Goal: Transaction & Acquisition: Book appointment/travel/reservation

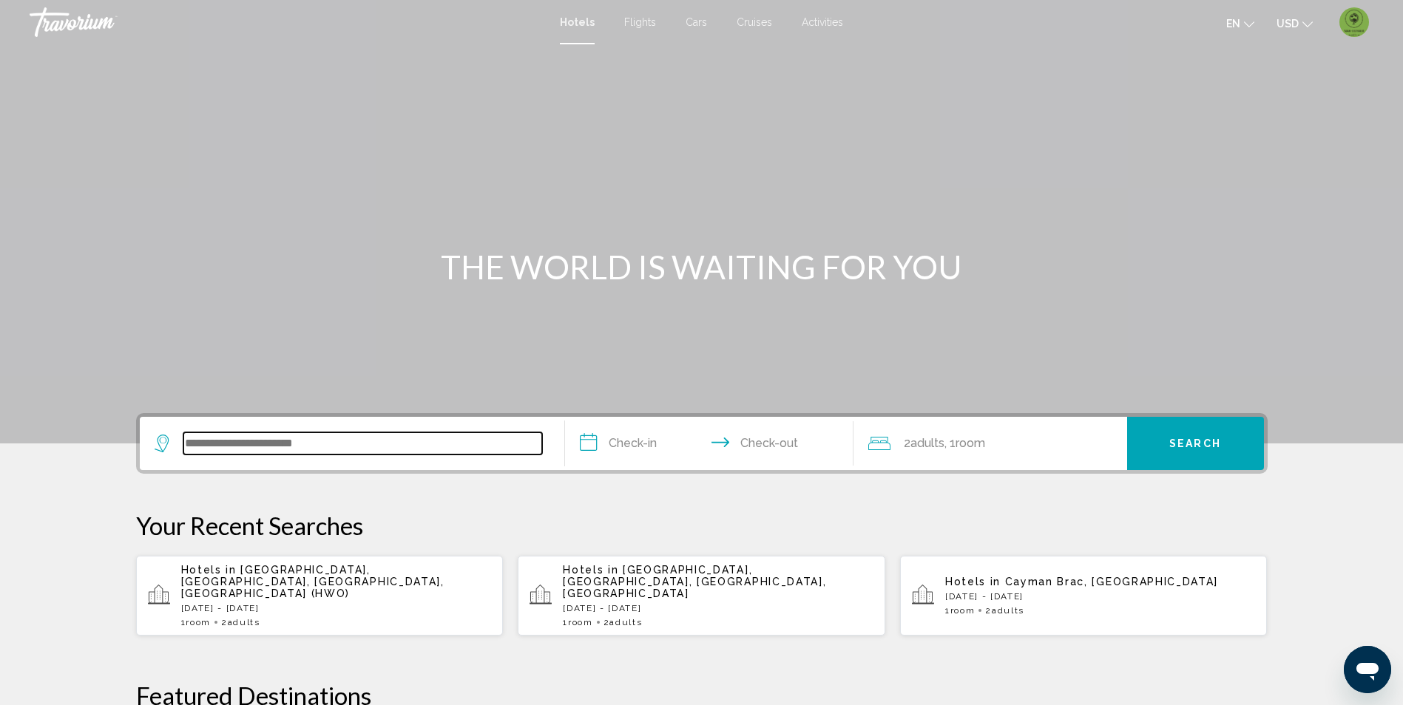
click at [247, 453] on input "Search widget" at bounding box center [362, 444] width 359 height 22
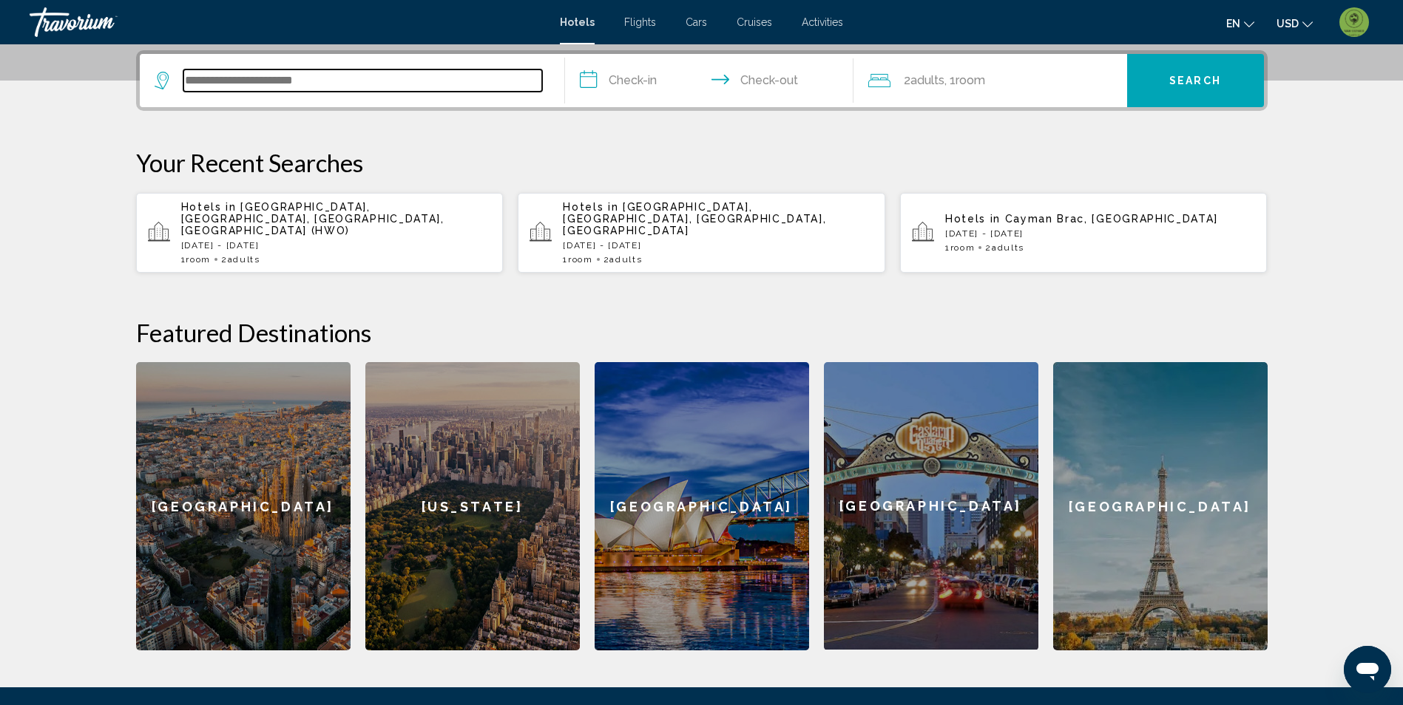
scroll to position [365, 0]
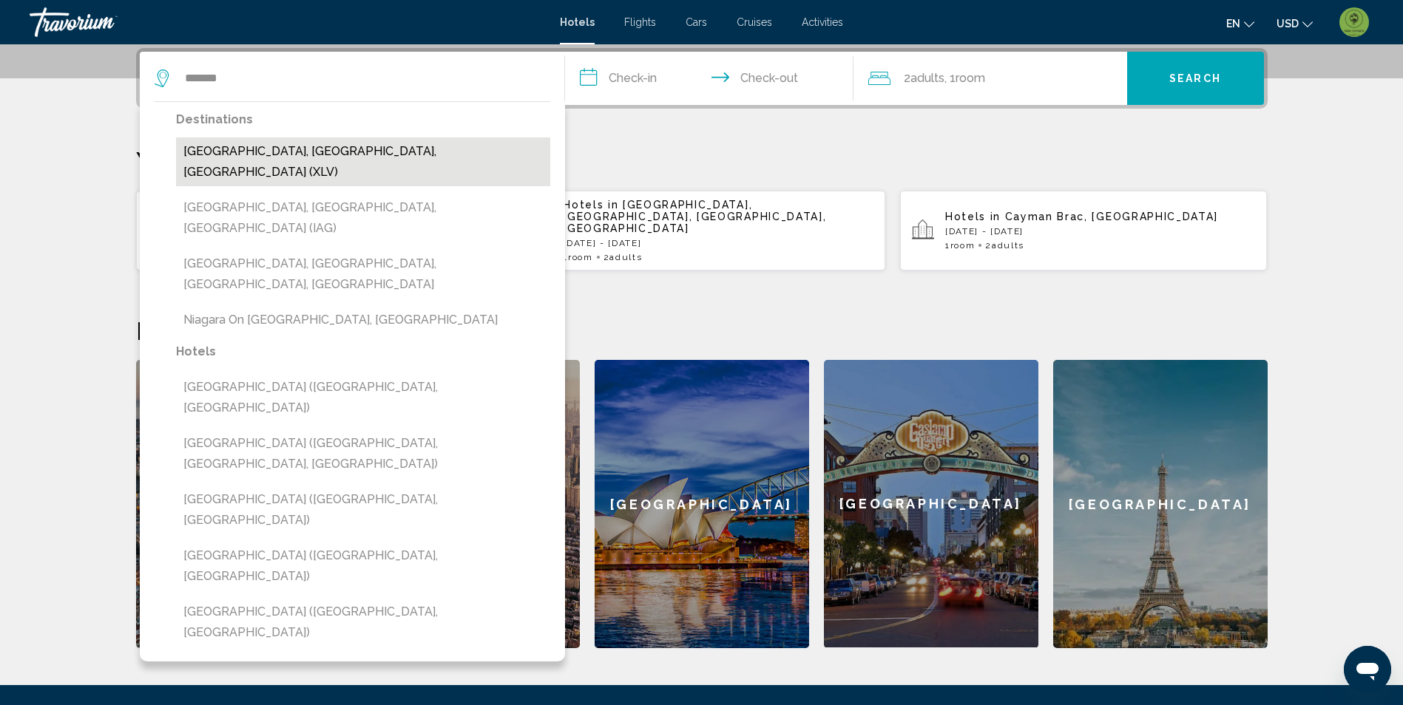
click at [319, 148] on button "[GEOGRAPHIC_DATA], [GEOGRAPHIC_DATA], [GEOGRAPHIC_DATA] (XLV)" at bounding box center [363, 162] width 374 height 49
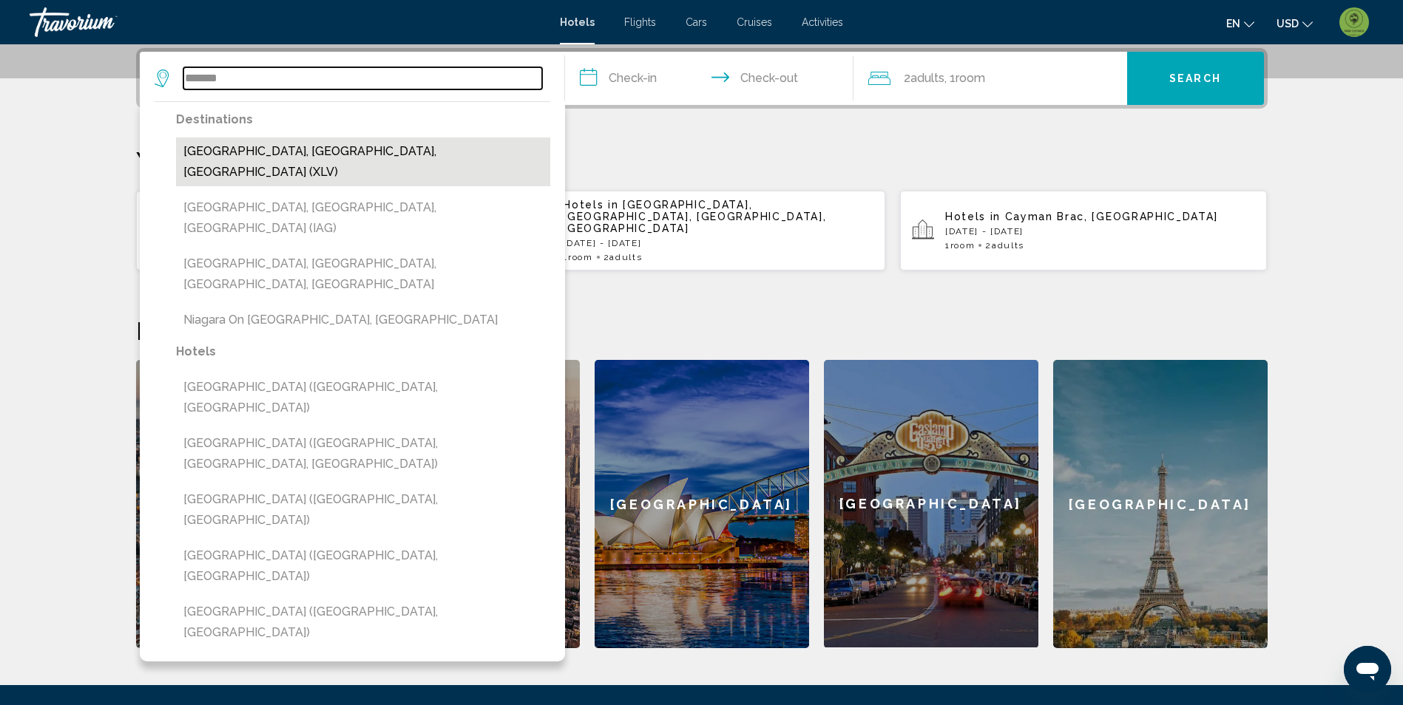
type input "**********"
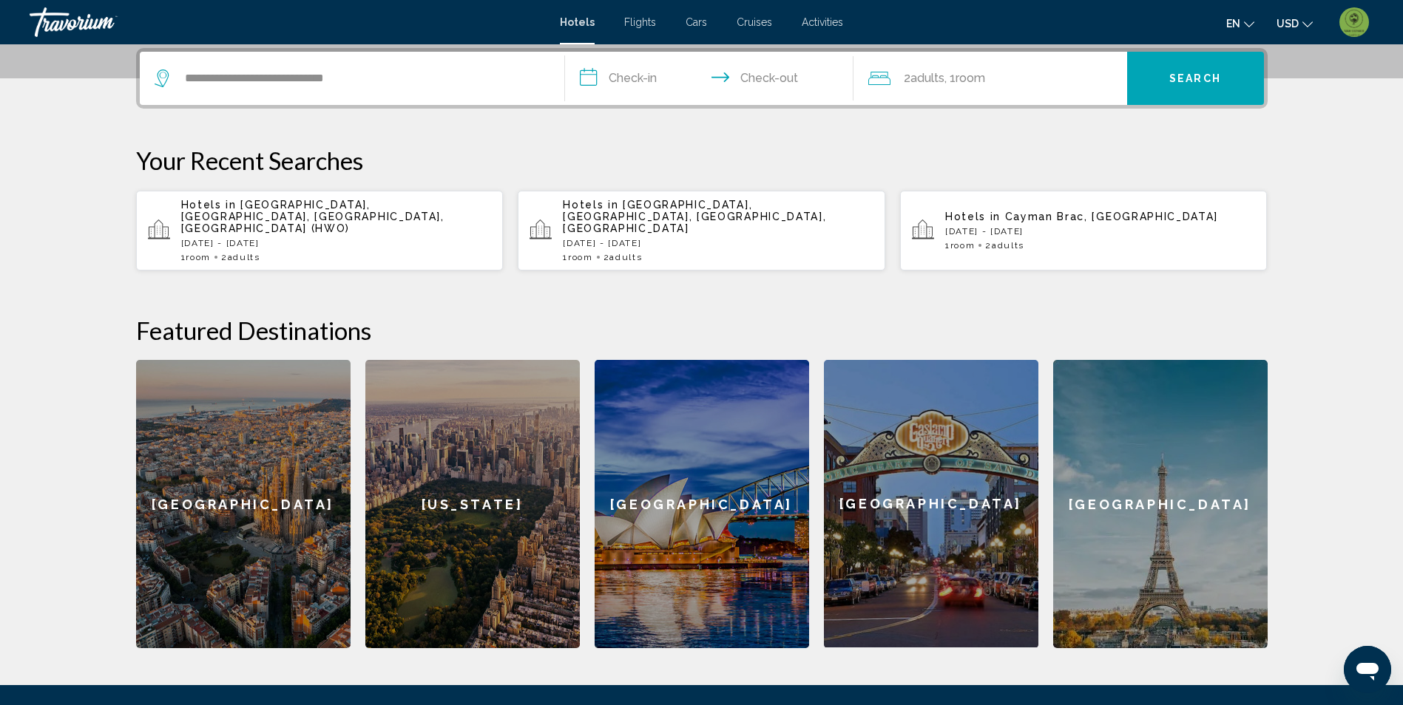
click at [636, 70] on input "**********" at bounding box center [712, 81] width 294 height 58
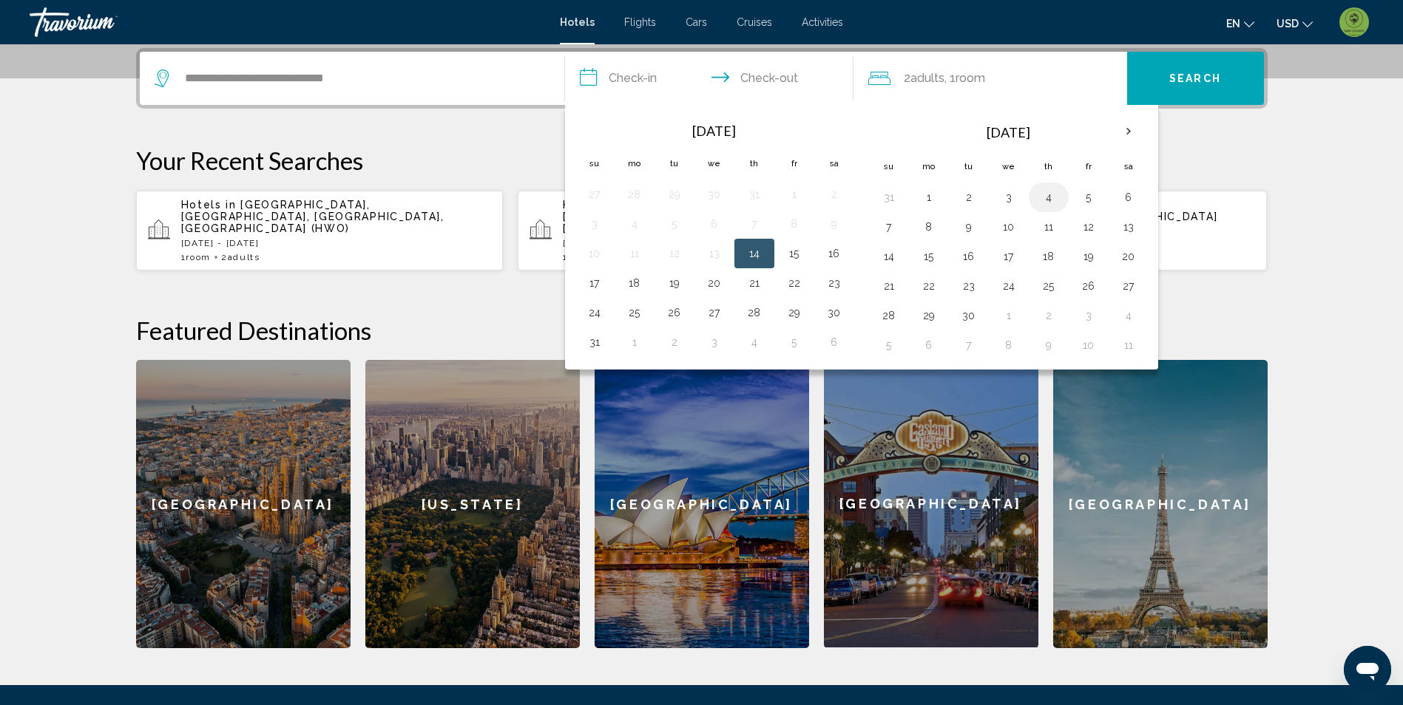
click at [1045, 196] on button "4" at bounding box center [1049, 197] width 24 height 21
click at [894, 224] on button "7" at bounding box center [889, 227] width 24 height 21
type input "**********"
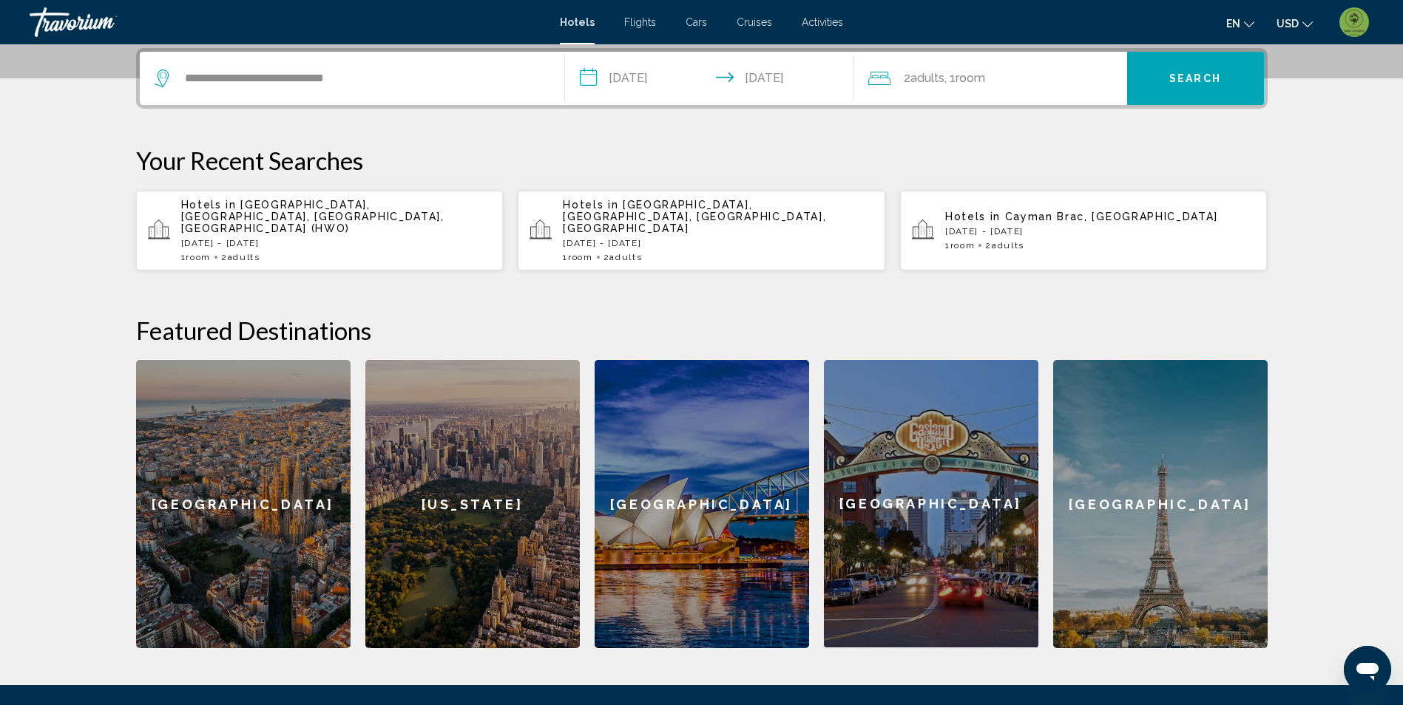
drag, startPoint x: 1215, startPoint y: 81, endPoint x: 929, endPoint y: 87, distance: 285.5
click at [936, 99] on div "**********" at bounding box center [702, 78] width 1124 height 53
click at [929, 87] on span "2 Adult Adults" at bounding box center [923, 78] width 41 height 21
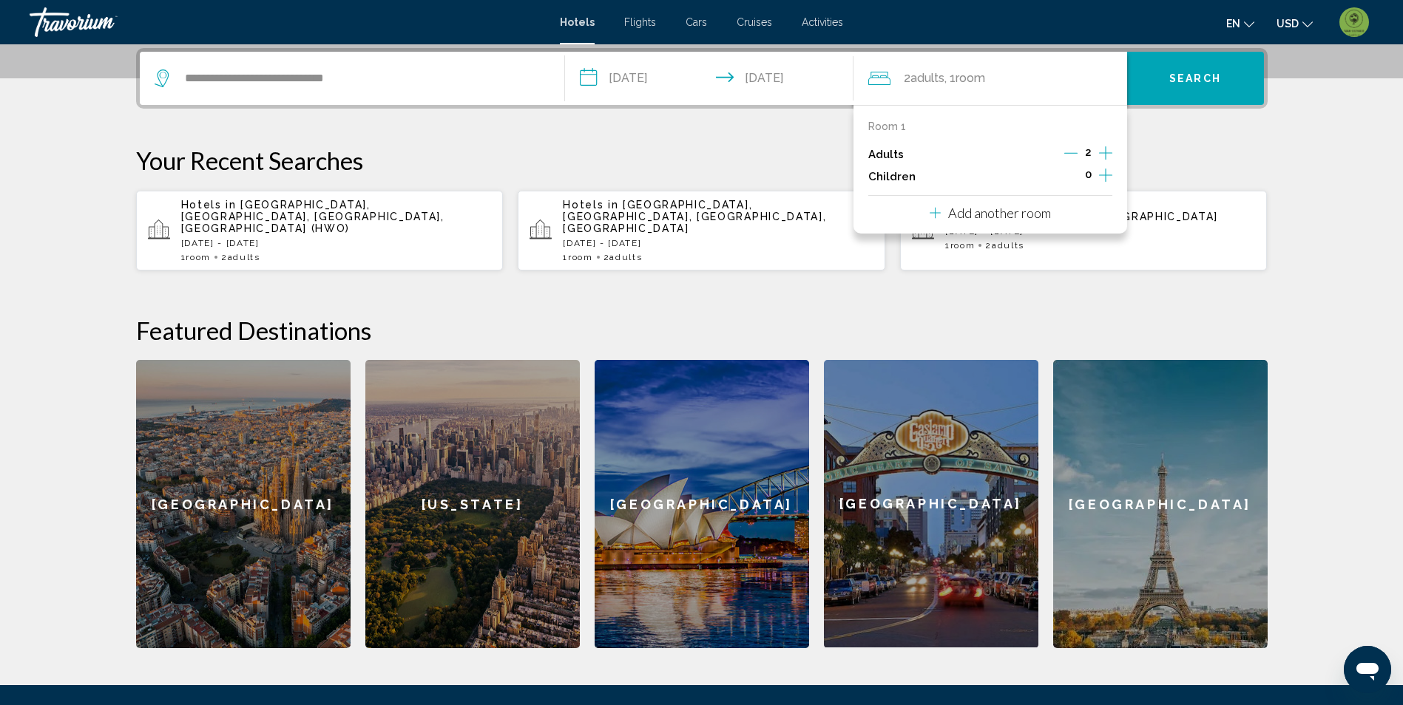
click at [1071, 152] on icon "Decrement adults" at bounding box center [1070, 152] width 13 height 13
click at [1104, 174] on icon "Increment children" at bounding box center [1105, 175] width 13 height 18
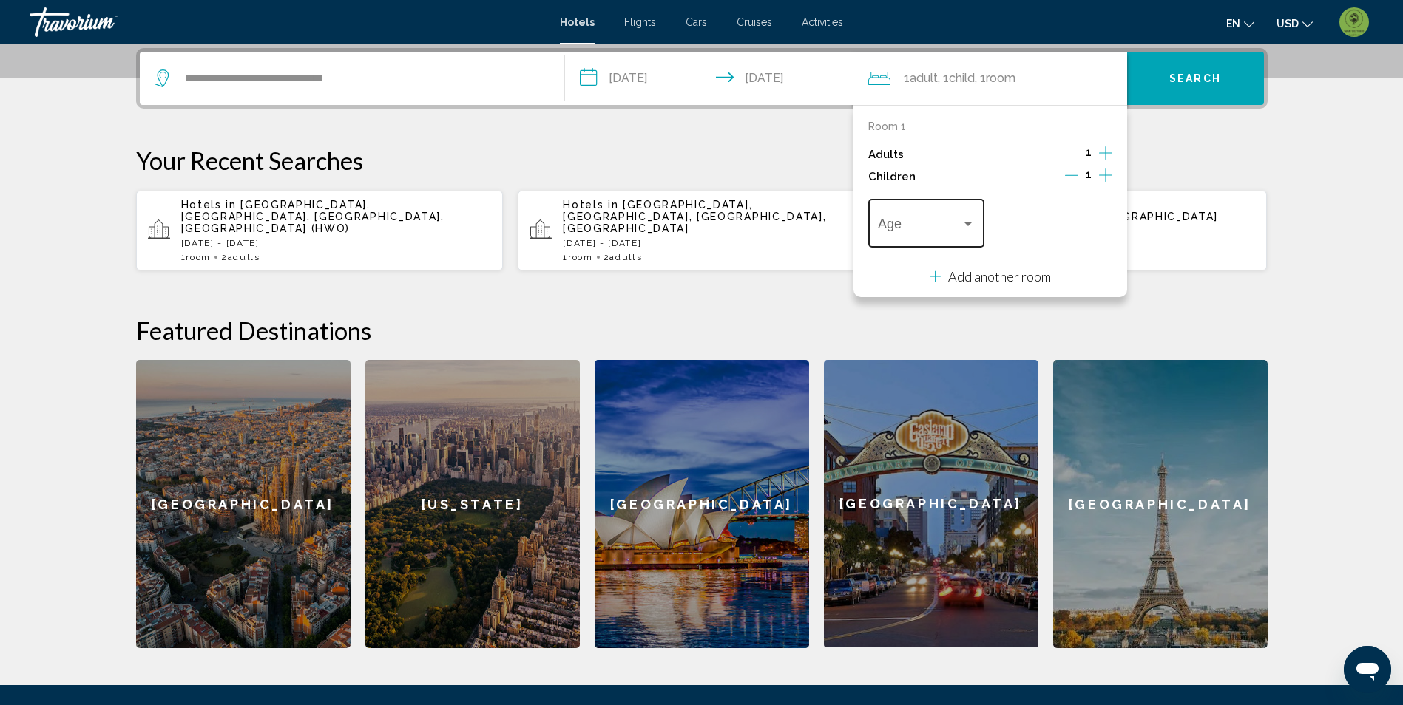
click at [932, 231] on span "Travelers: 1 adult, 1 child" at bounding box center [920, 227] width 84 height 15
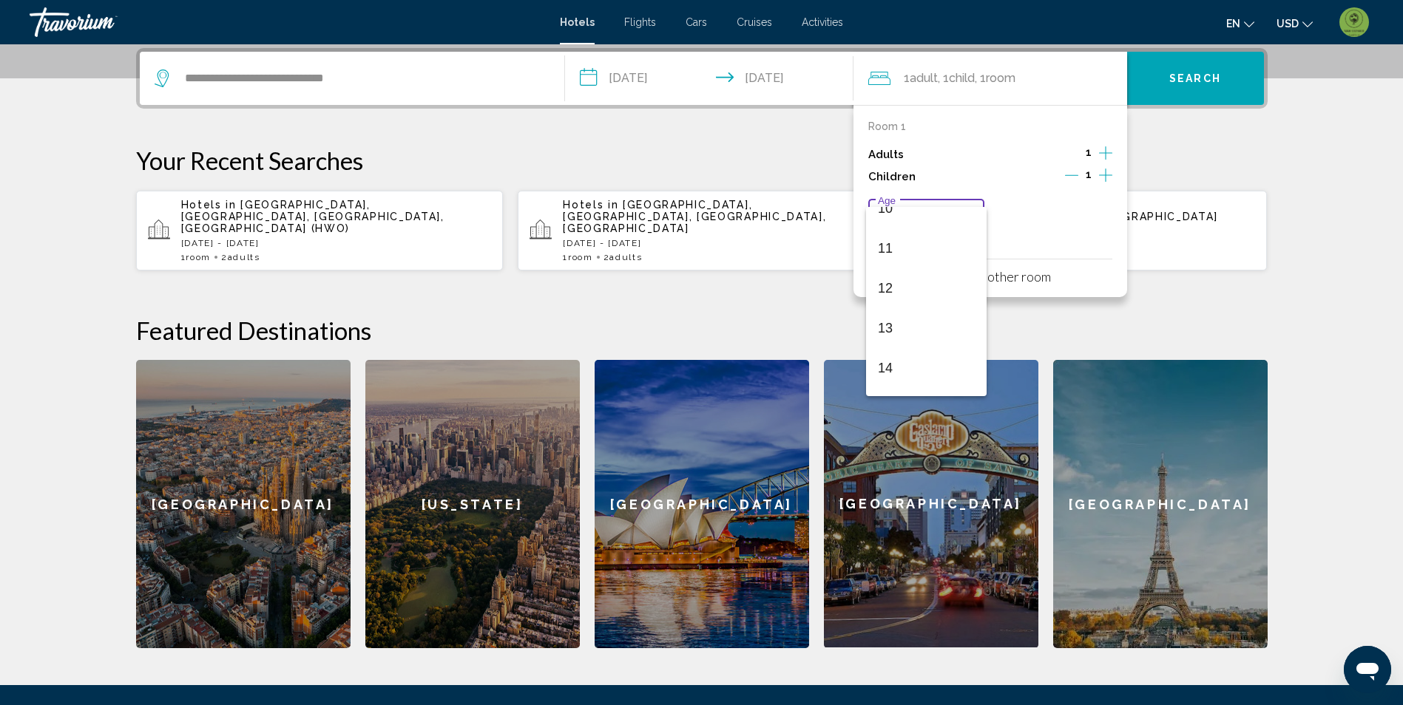
scroll to position [444, 0]
click at [919, 293] on span "13" at bounding box center [926, 302] width 97 height 40
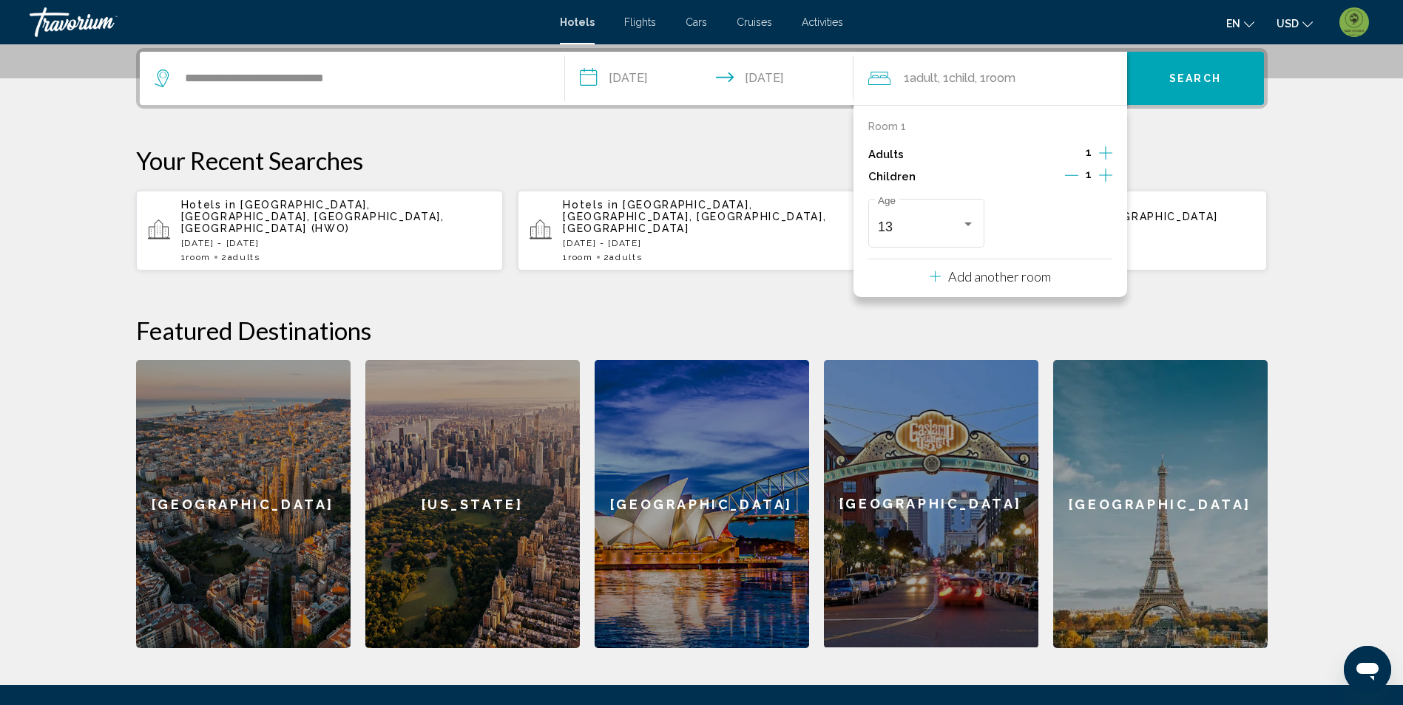
click at [1192, 151] on p "Your Recent Searches" at bounding box center [701, 161] width 1131 height 30
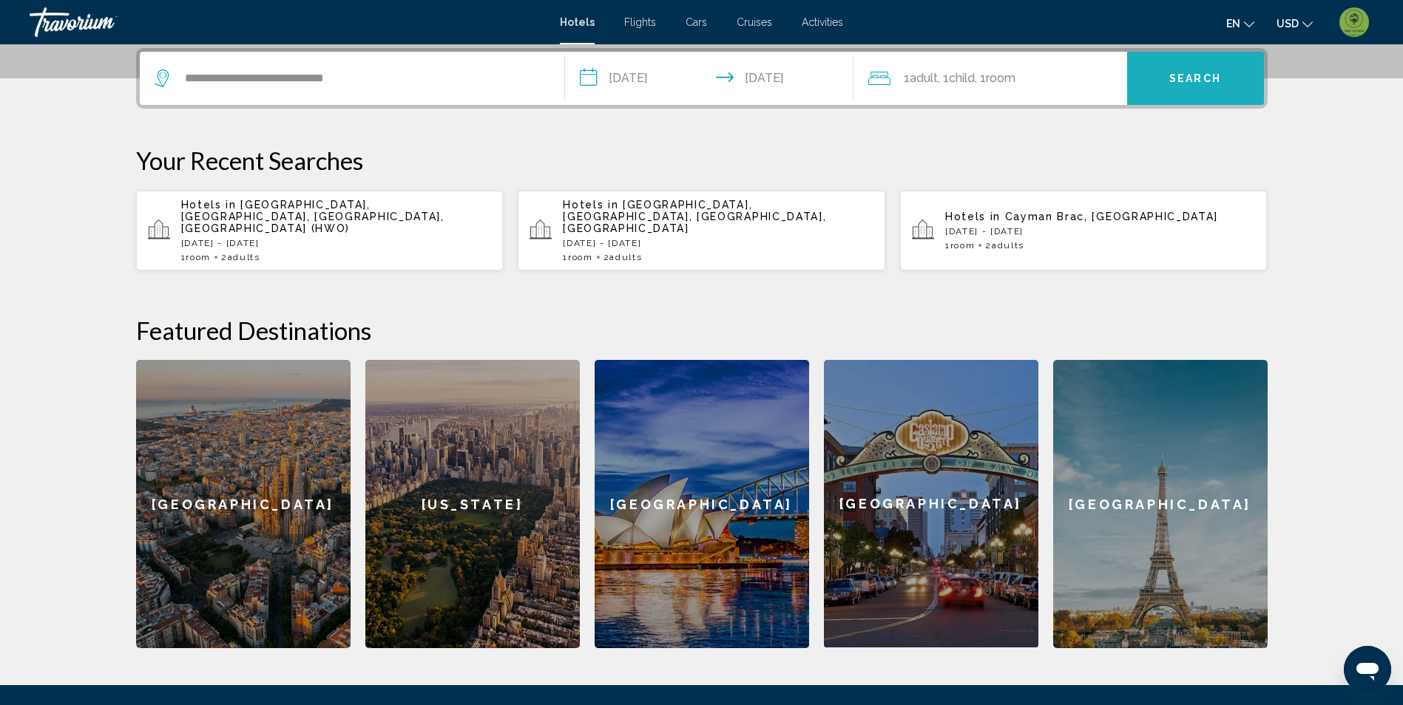
click at [1176, 84] on span "Search" at bounding box center [1195, 79] width 52 height 12
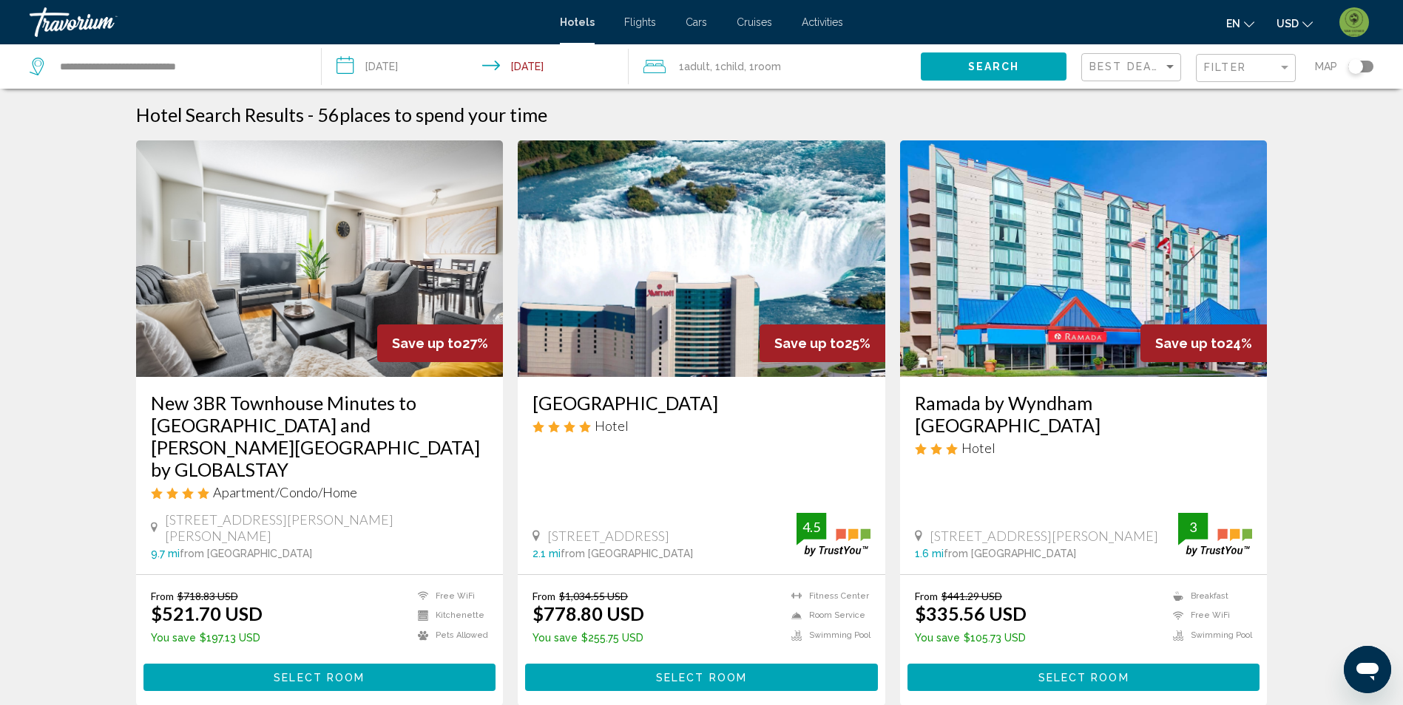
click at [1261, 54] on mat-form-field "Filter" at bounding box center [1245, 68] width 100 height 29
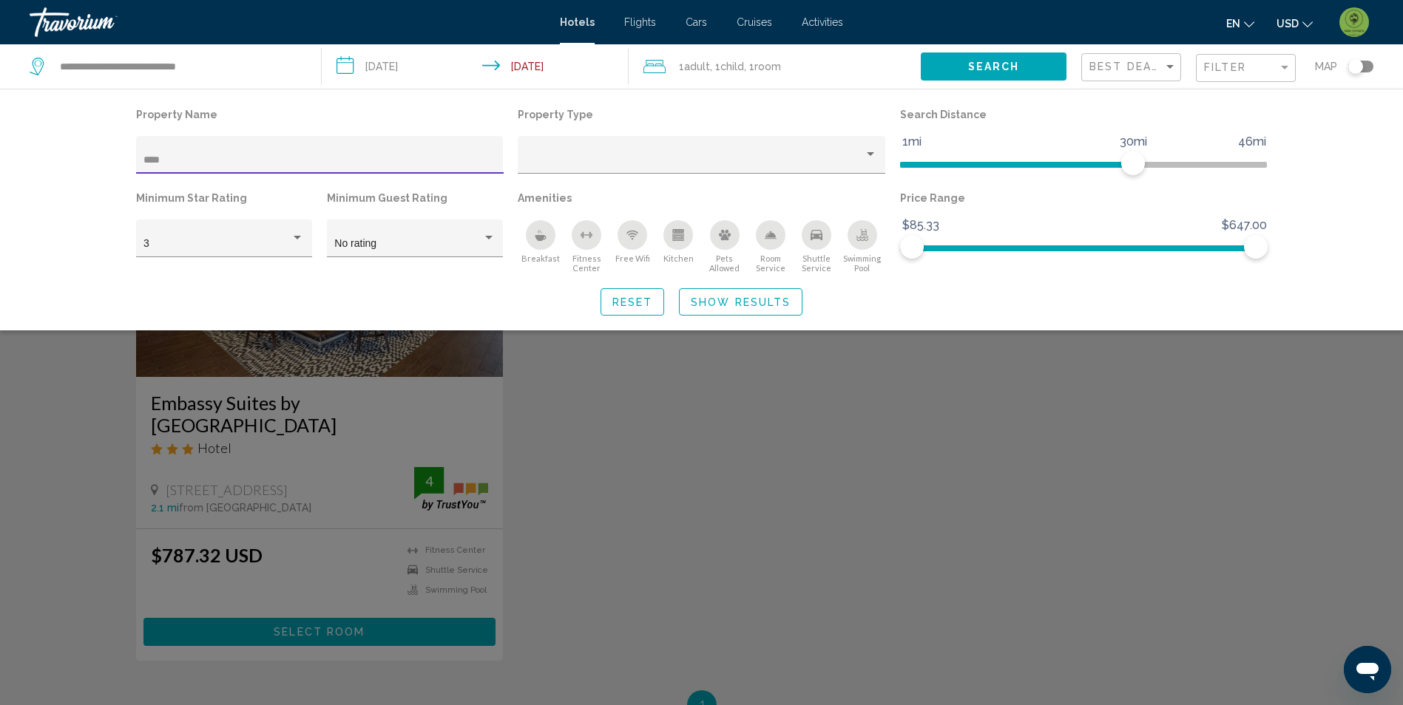
type input "****"
click at [77, 403] on div "Search widget" at bounding box center [701, 464] width 1403 height 484
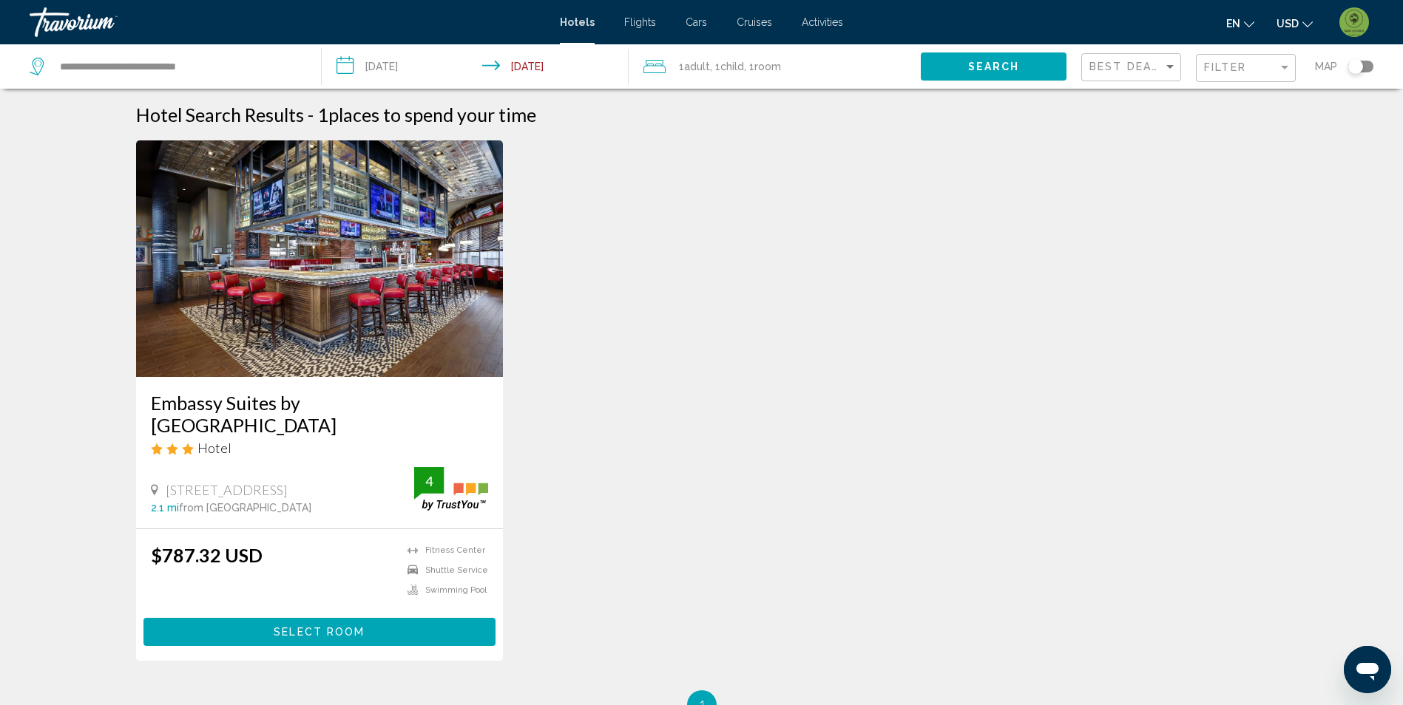
click at [290, 312] on img "Main content" at bounding box center [319, 258] width 367 height 237
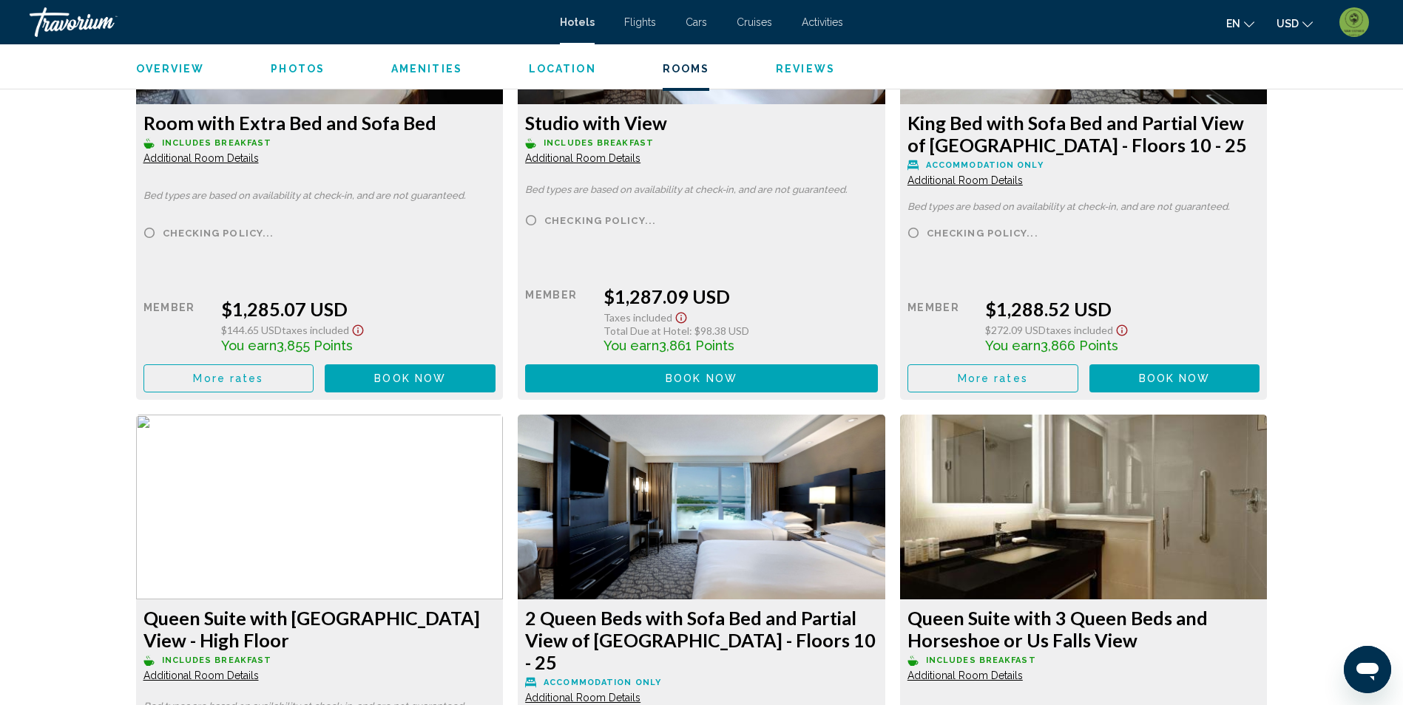
scroll to position [6800, 0]
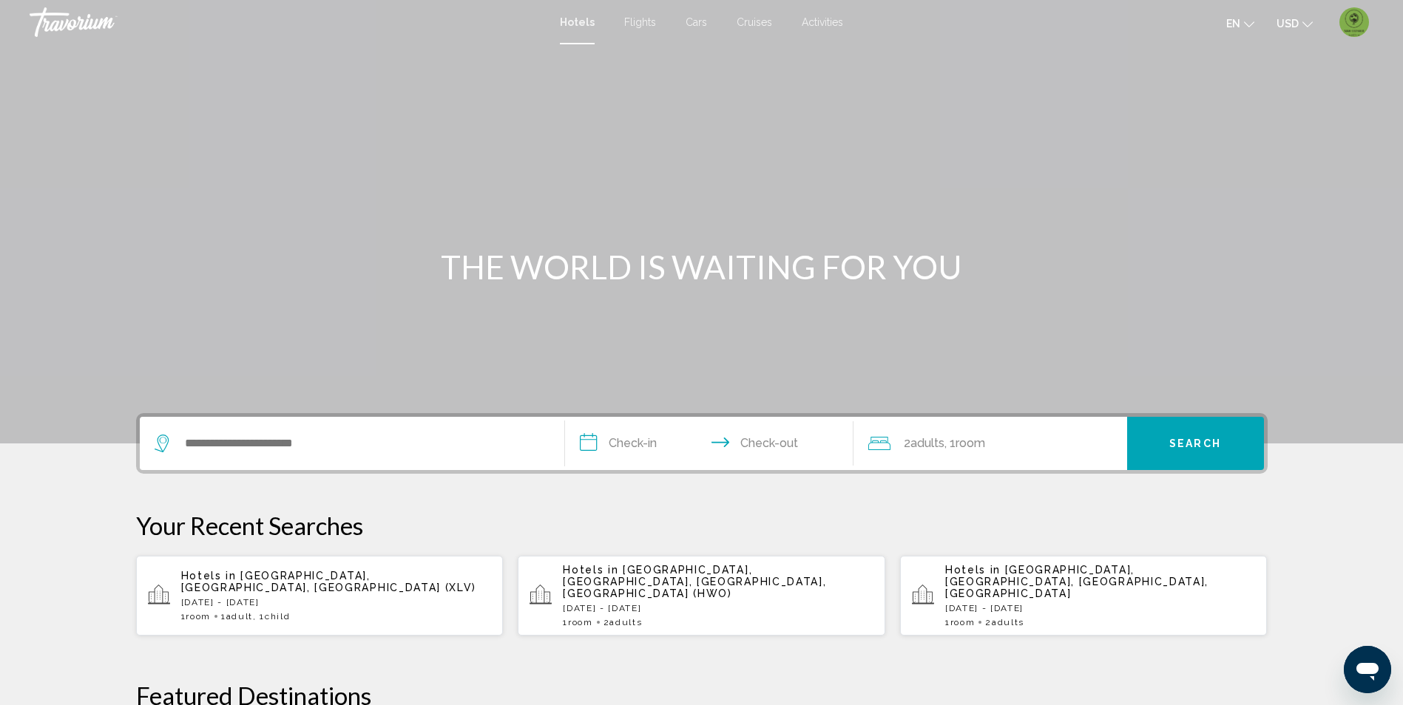
click at [319, 611] on div "1 Room rooms 1 Adult Adults , 1 Child Children" at bounding box center [336, 616] width 311 height 10
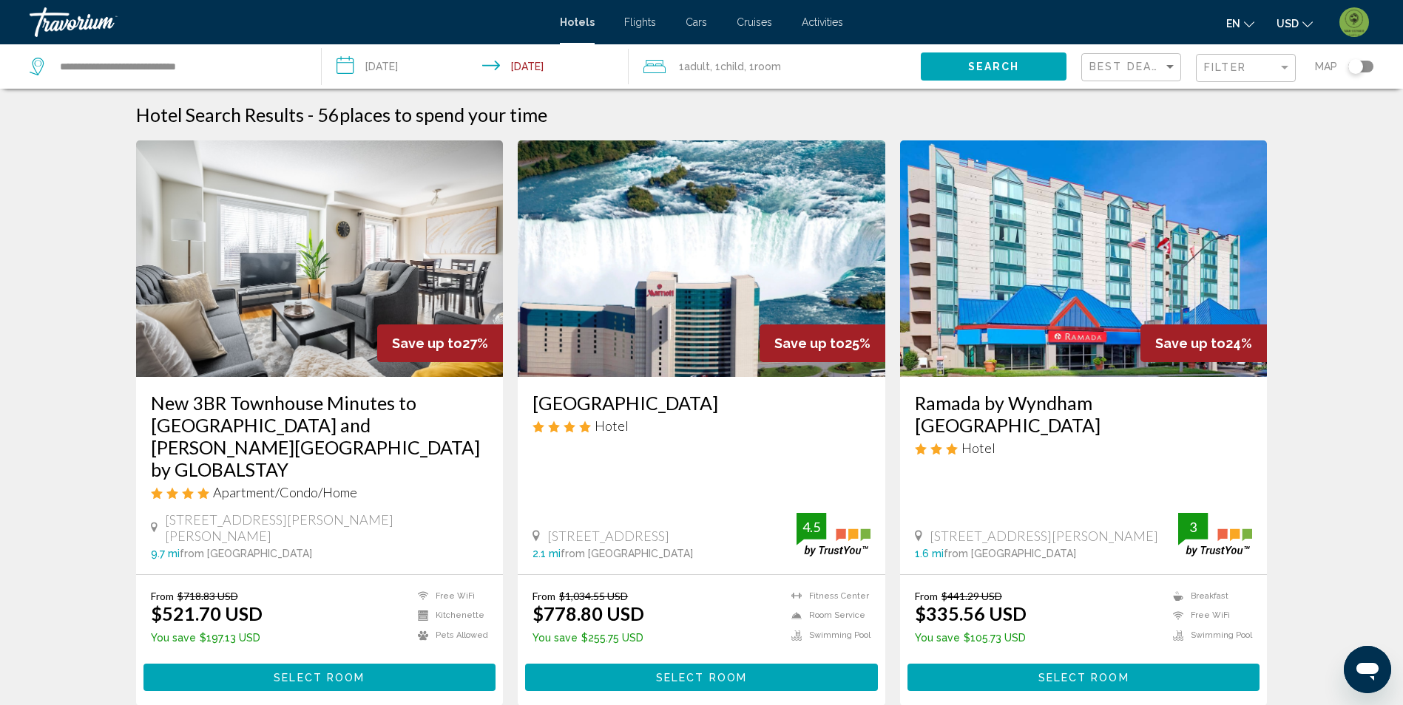
click at [1248, 56] on div "Filter" at bounding box center [1247, 68] width 87 height 27
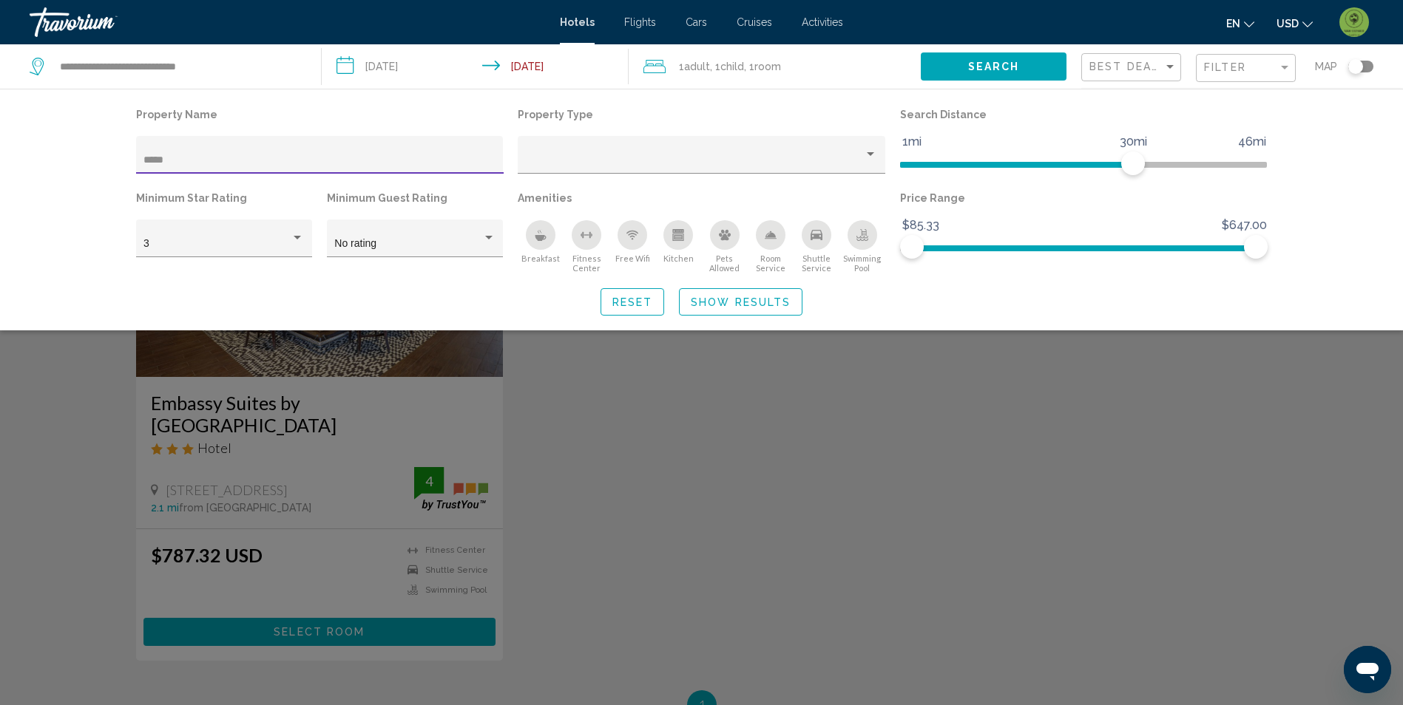
type input "*****"
click at [738, 484] on div "Search widget" at bounding box center [701, 464] width 1403 height 484
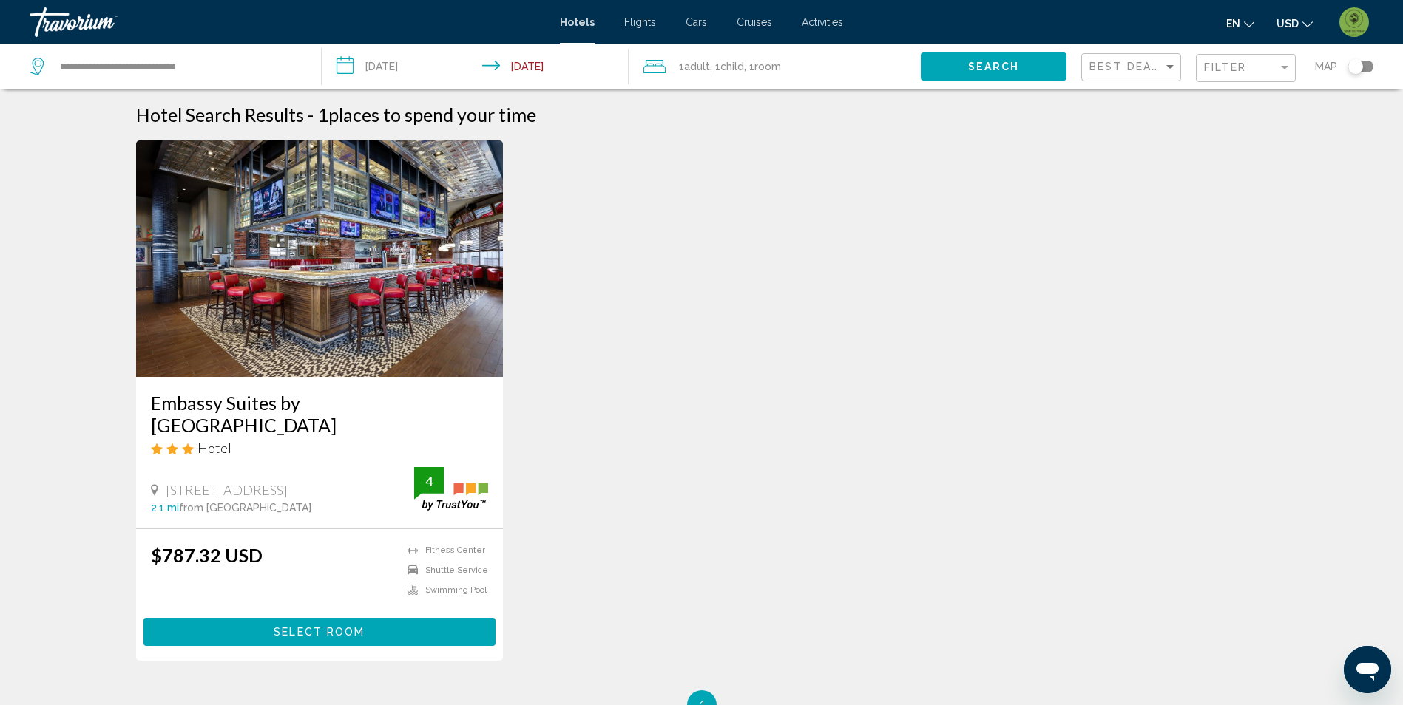
click at [330, 631] on span "Select Room" at bounding box center [319, 633] width 91 height 12
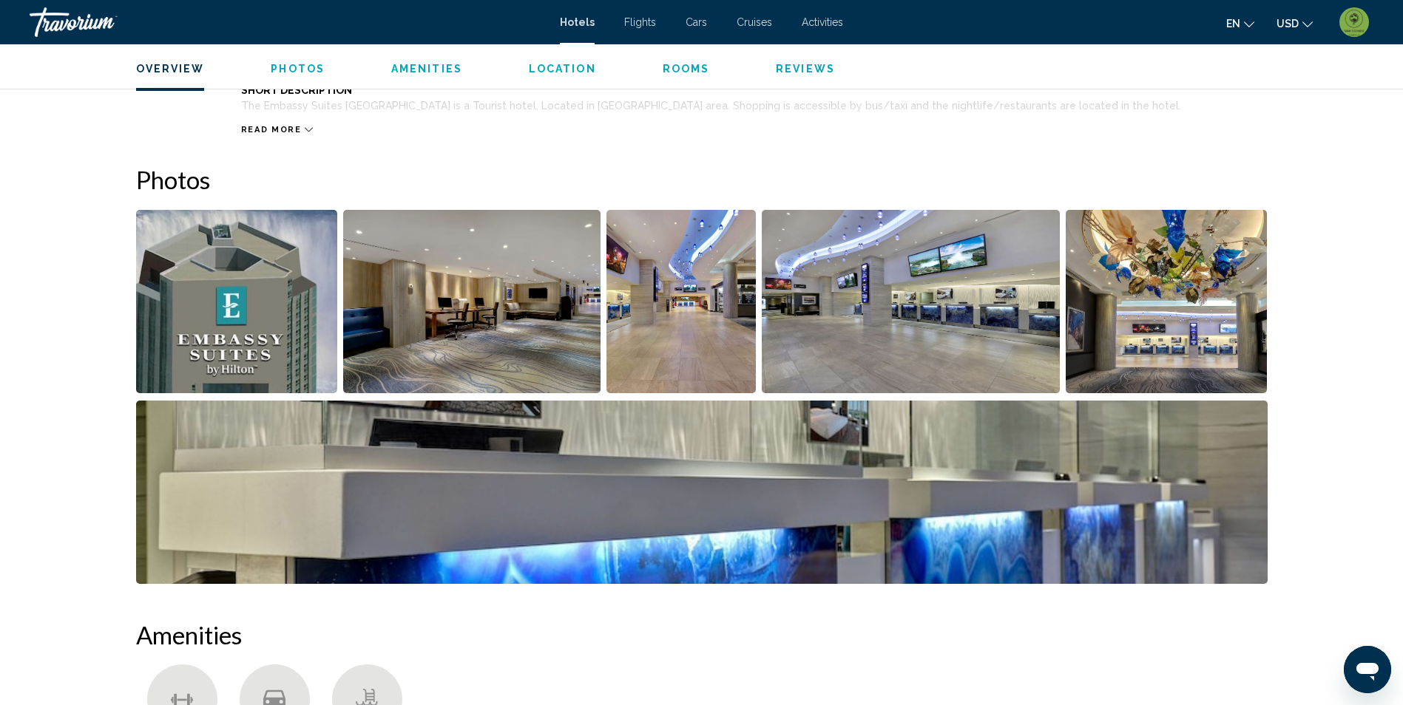
scroll to position [554, 0]
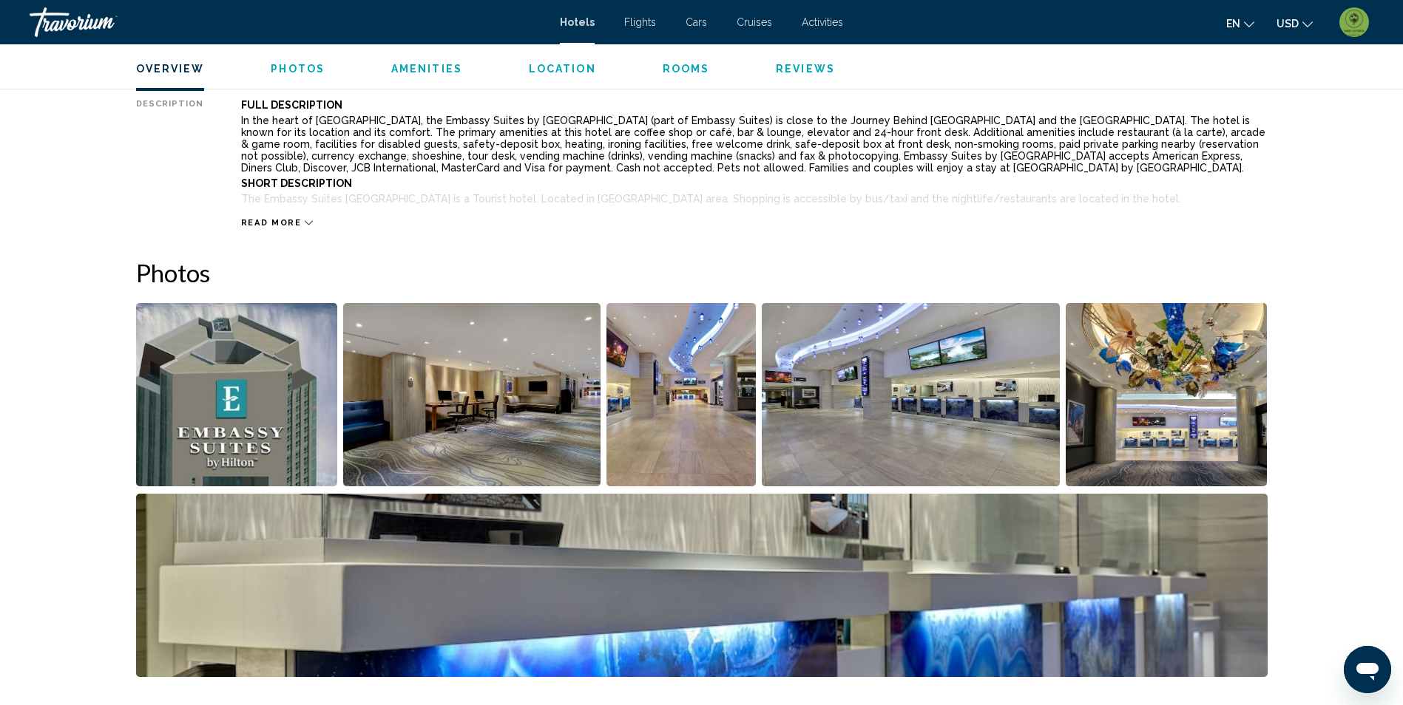
click at [298, 67] on span "Photos" at bounding box center [298, 69] width 54 height 12
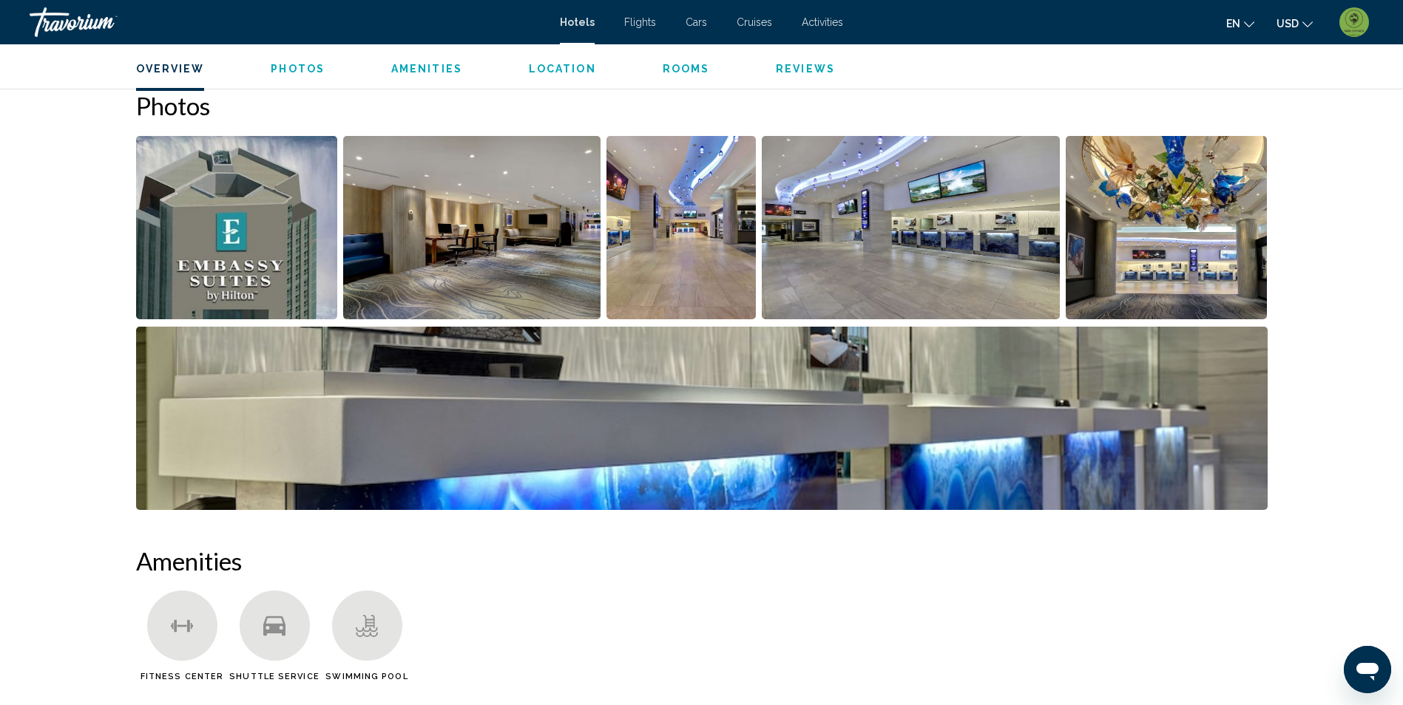
scroll to position [723, 0]
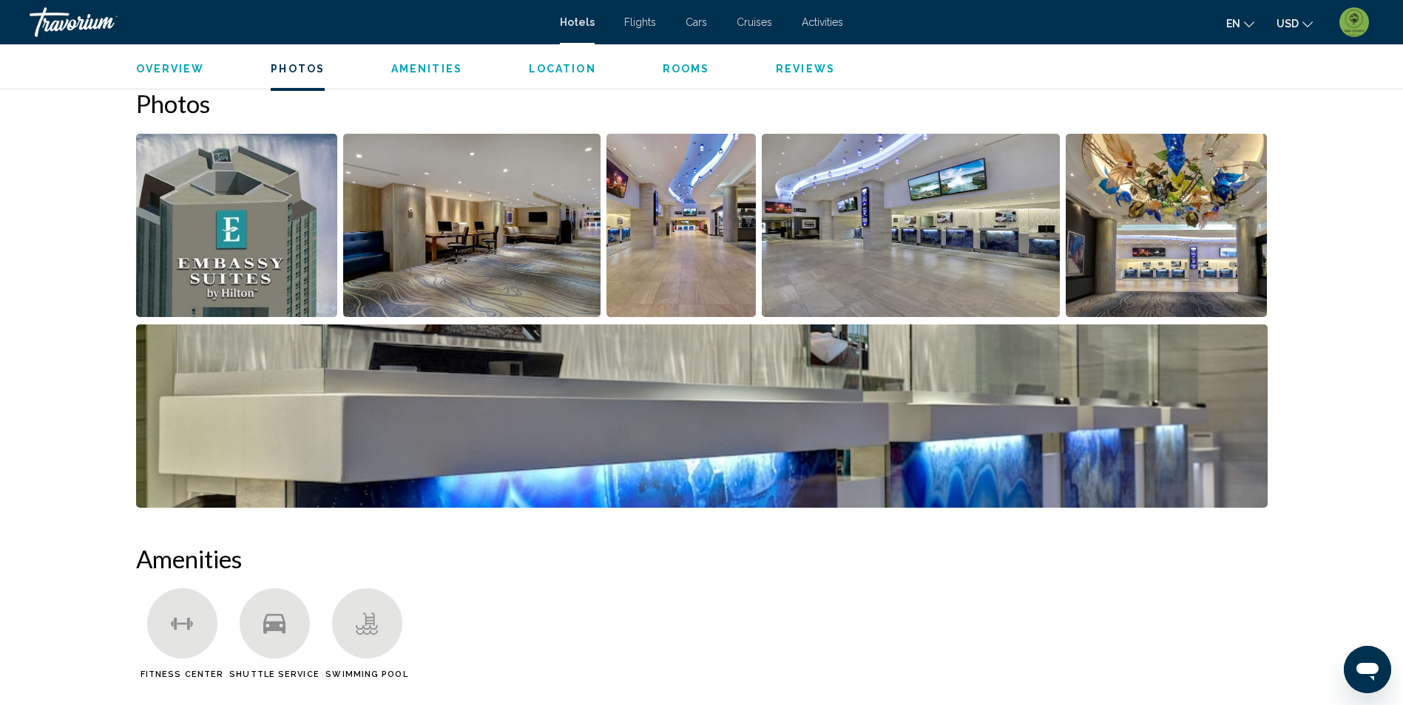
click at [307, 242] on img "Open full-screen image slider" at bounding box center [237, 225] width 202 height 183
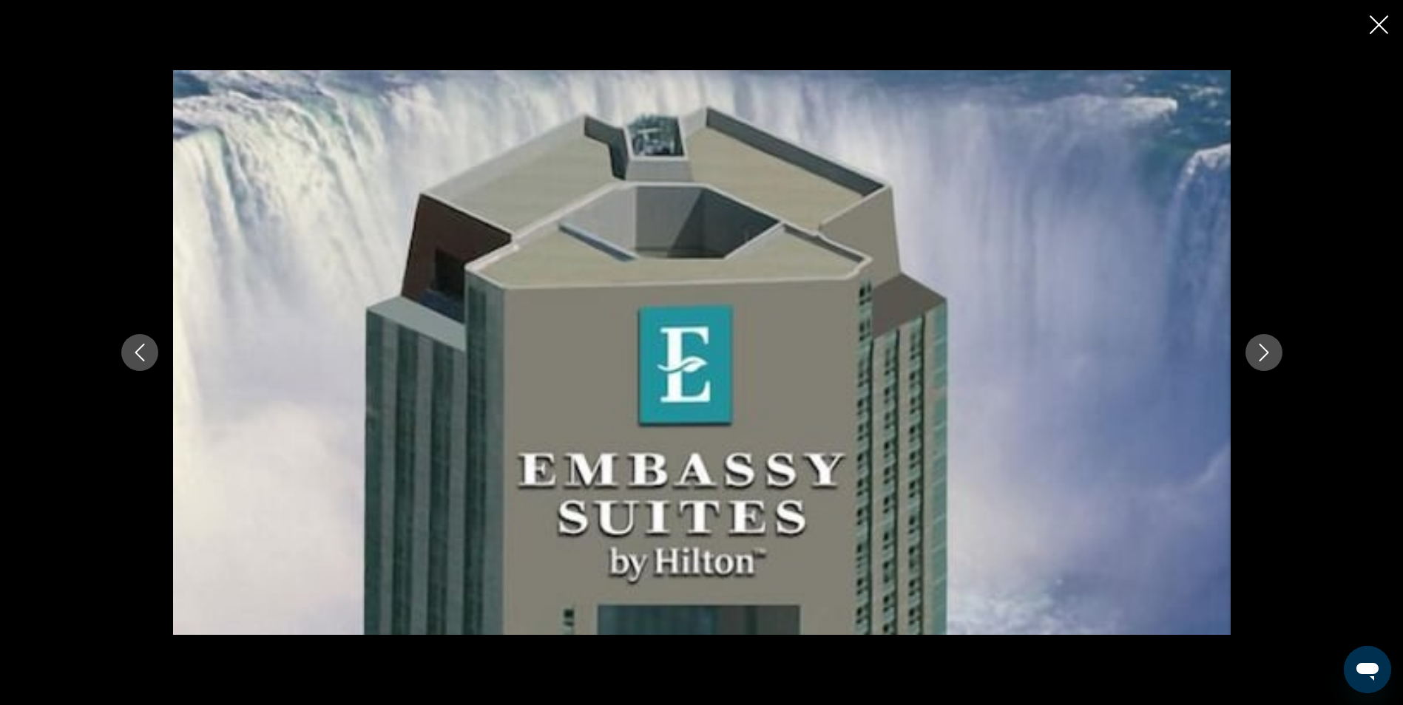
click at [135, 352] on icon "Previous image" at bounding box center [140, 353] width 10 height 18
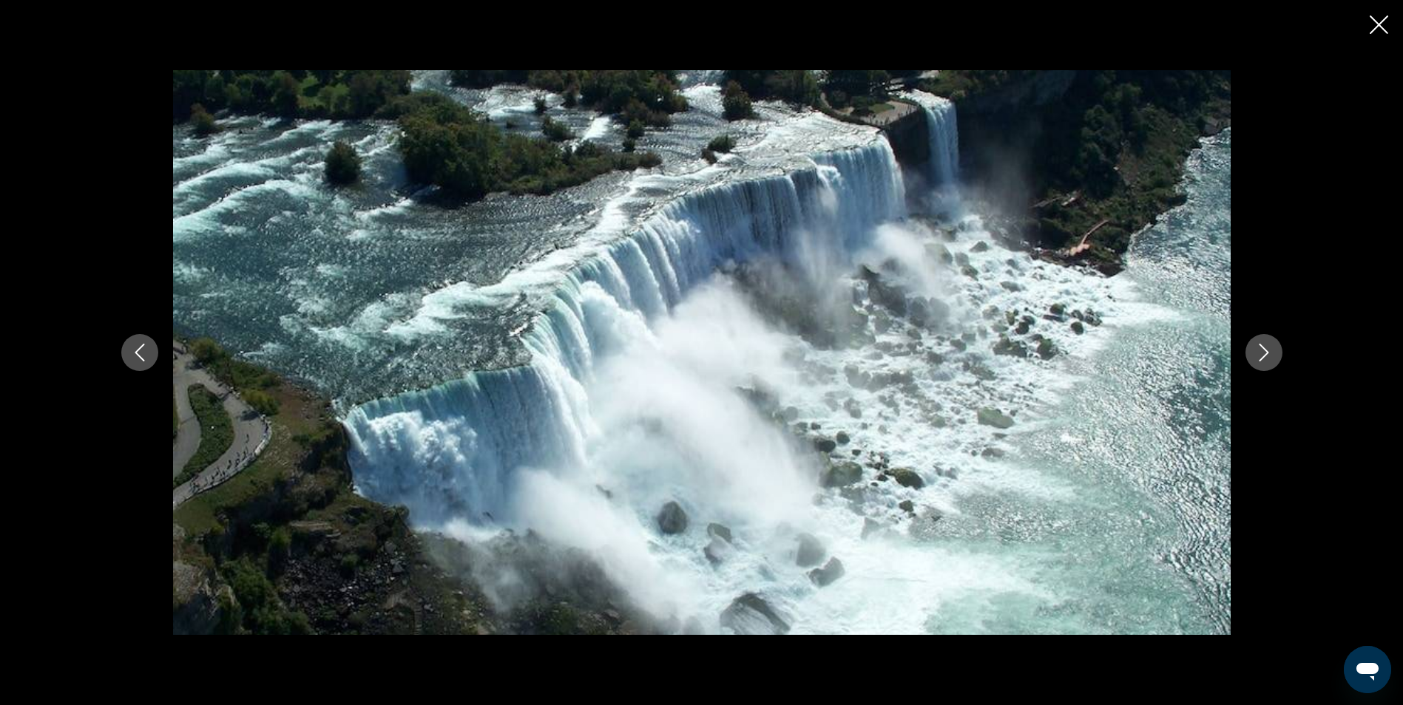
click at [135, 352] on icon "Previous image" at bounding box center [140, 353] width 10 height 18
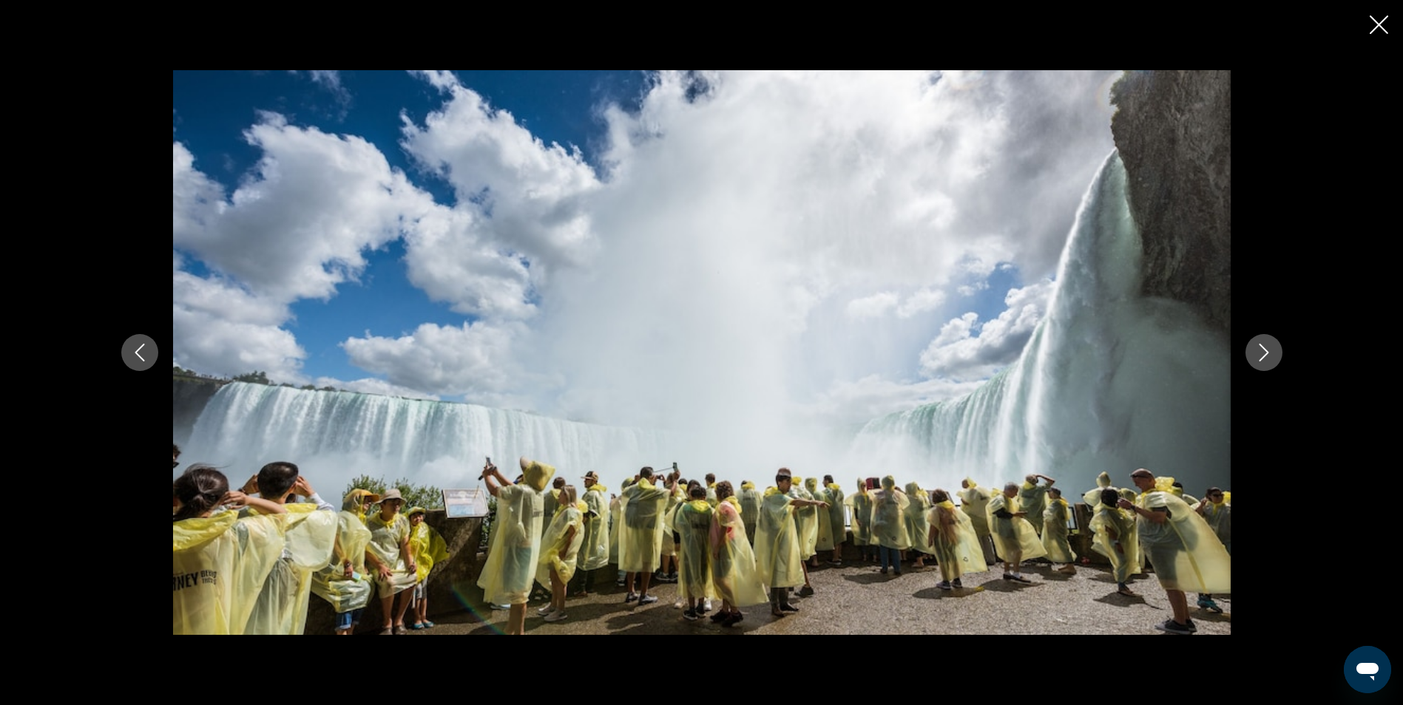
click at [135, 352] on icon "Previous image" at bounding box center [140, 353] width 10 height 18
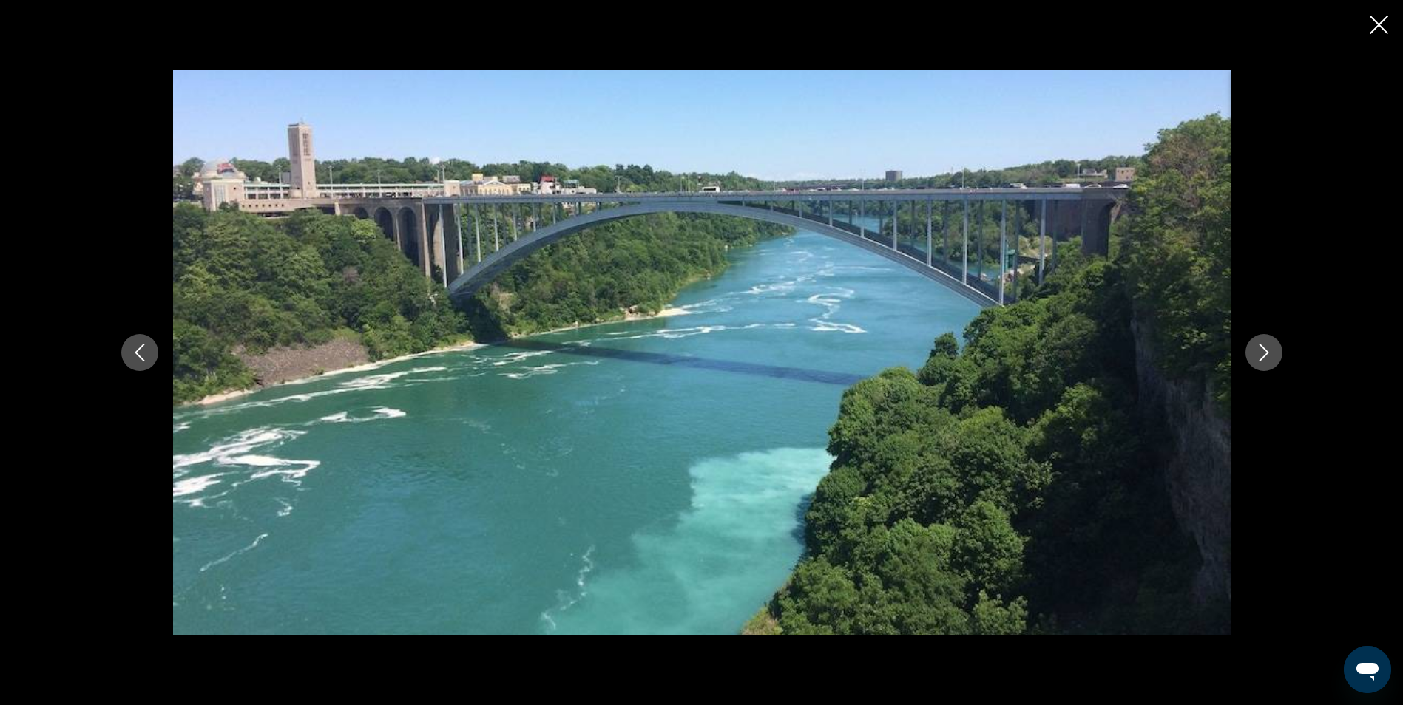
click at [135, 352] on icon "Previous image" at bounding box center [140, 353] width 10 height 18
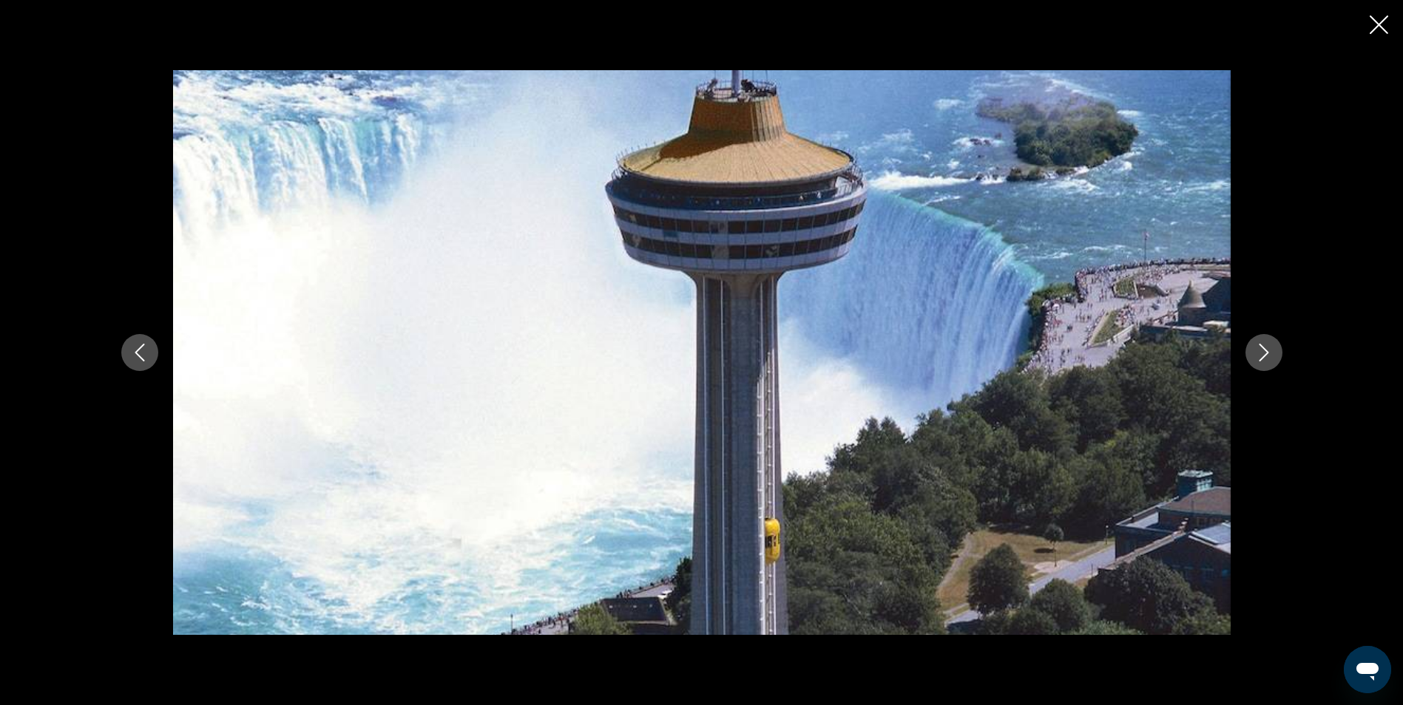
click at [141, 353] on icon "Previous image" at bounding box center [140, 353] width 18 height 18
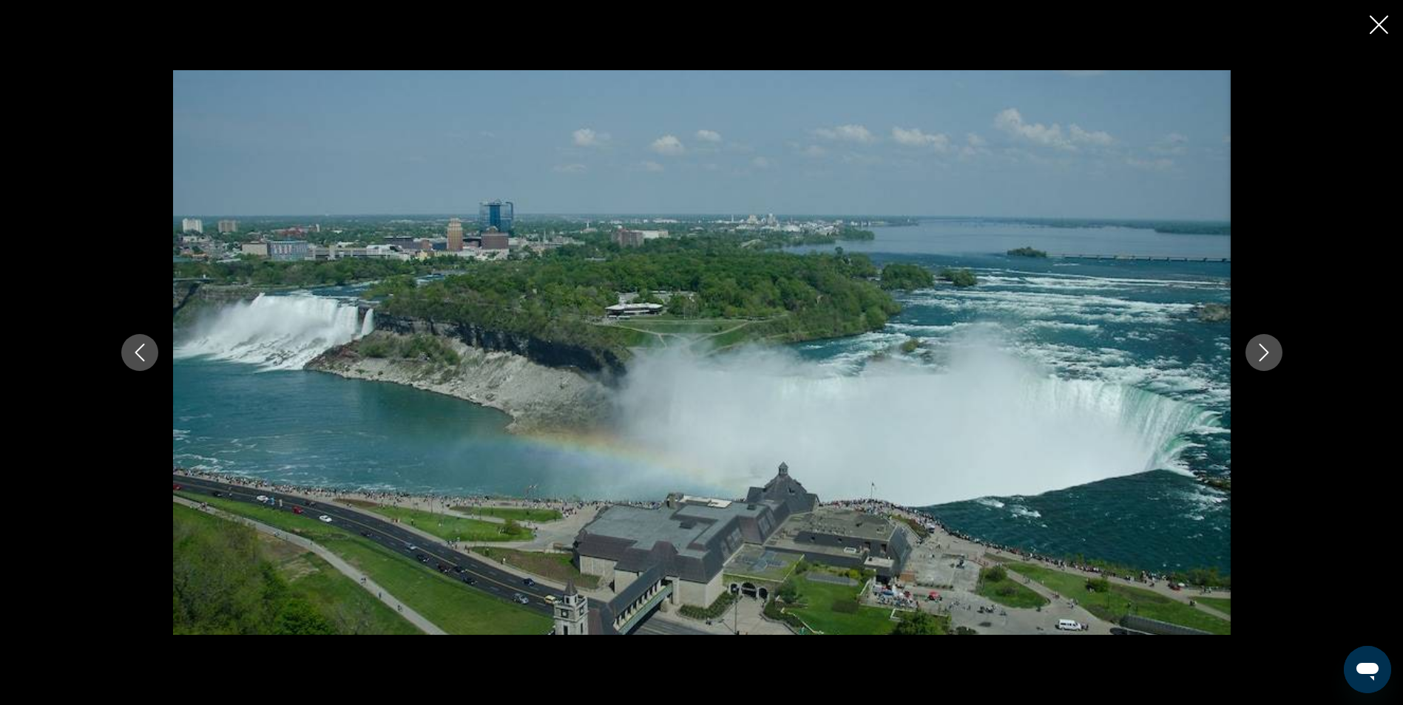
click at [141, 353] on icon "Previous image" at bounding box center [140, 353] width 18 height 18
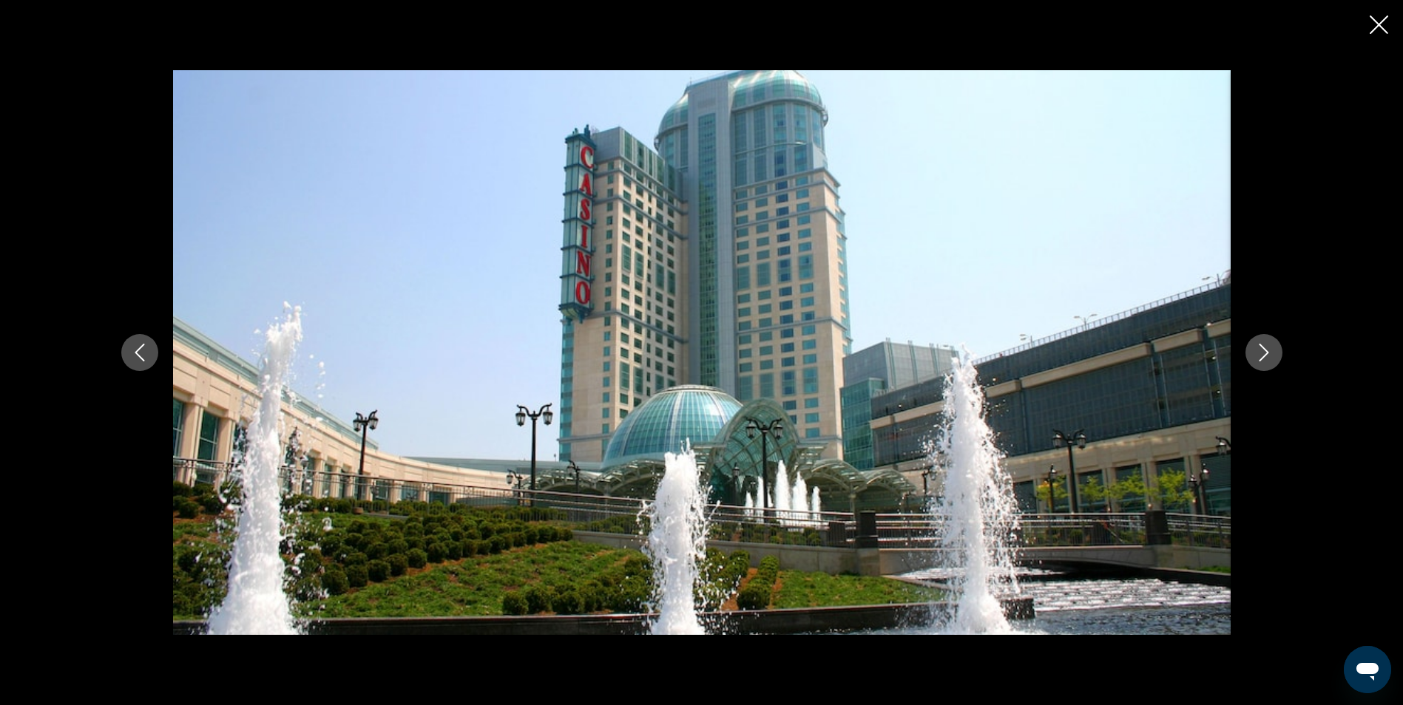
click at [141, 353] on icon "Previous image" at bounding box center [140, 353] width 18 height 18
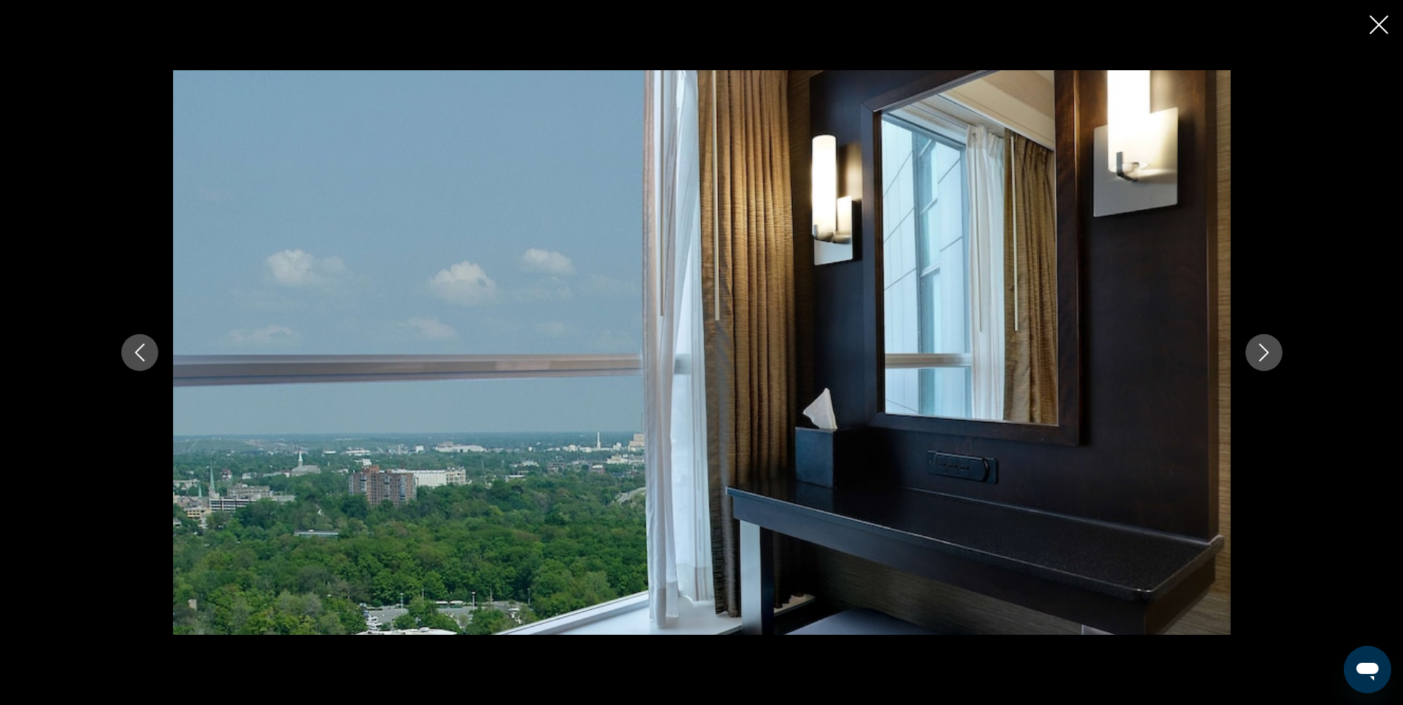
click at [129, 364] on button "Previous image" at bounding box center [139, 352] width 37 height 37
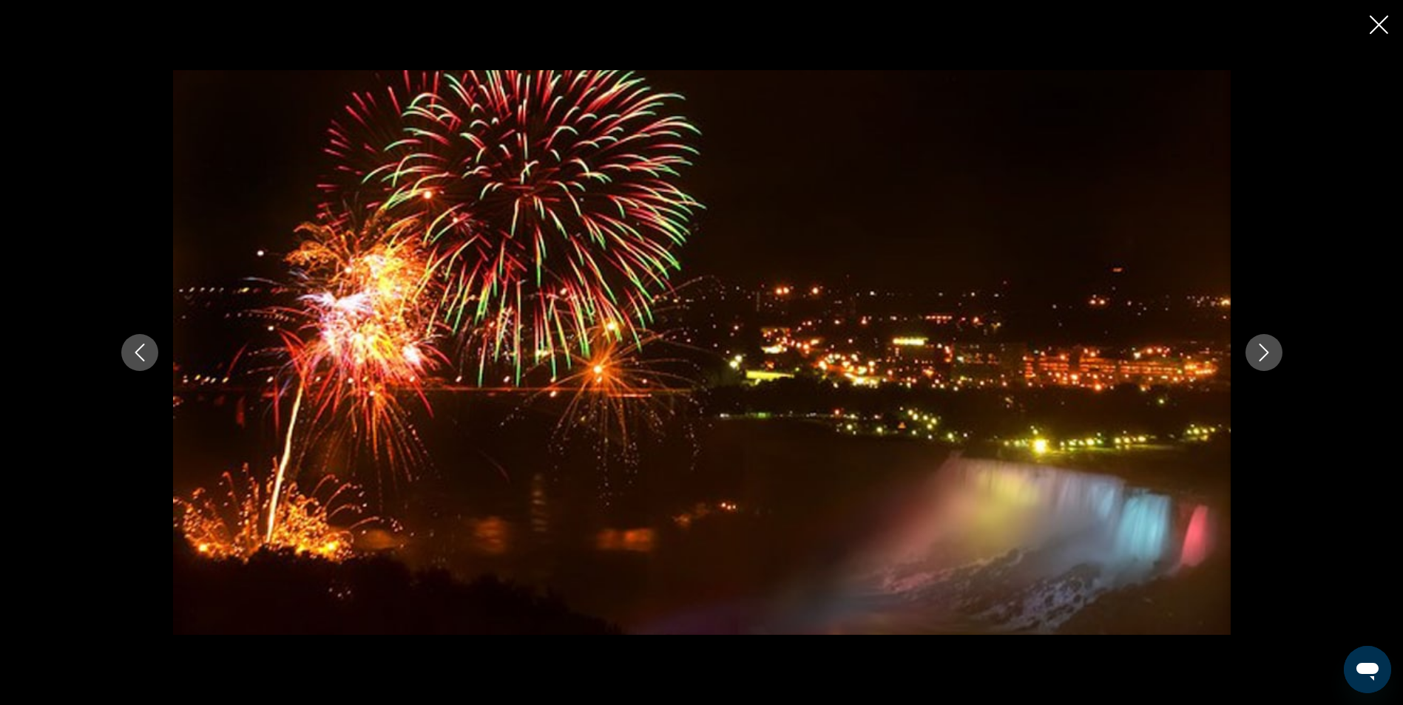
click at [143, 365] on button "Previous image" at bounding box center [139, 352] width 37 height 37
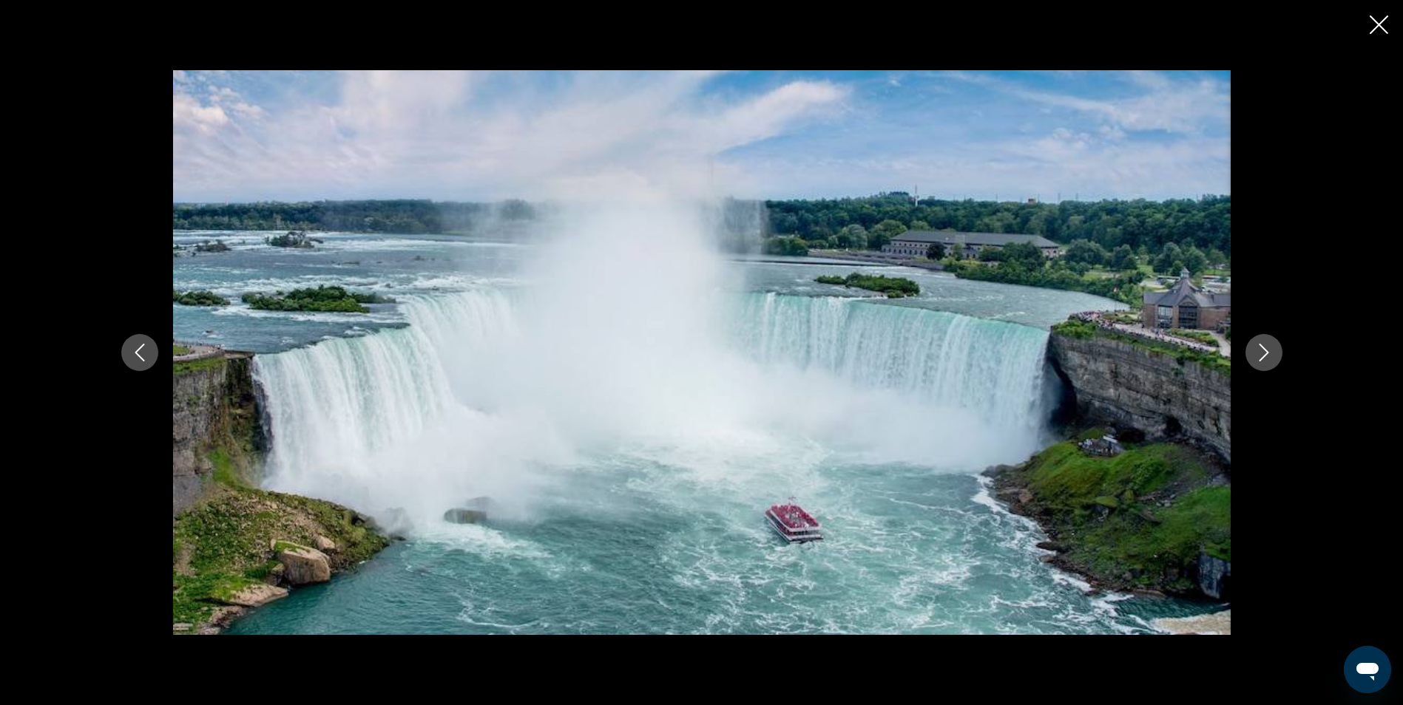
click at [143, 365] on button "Previous image" at bounding box center [139, 352] width 37 height 37
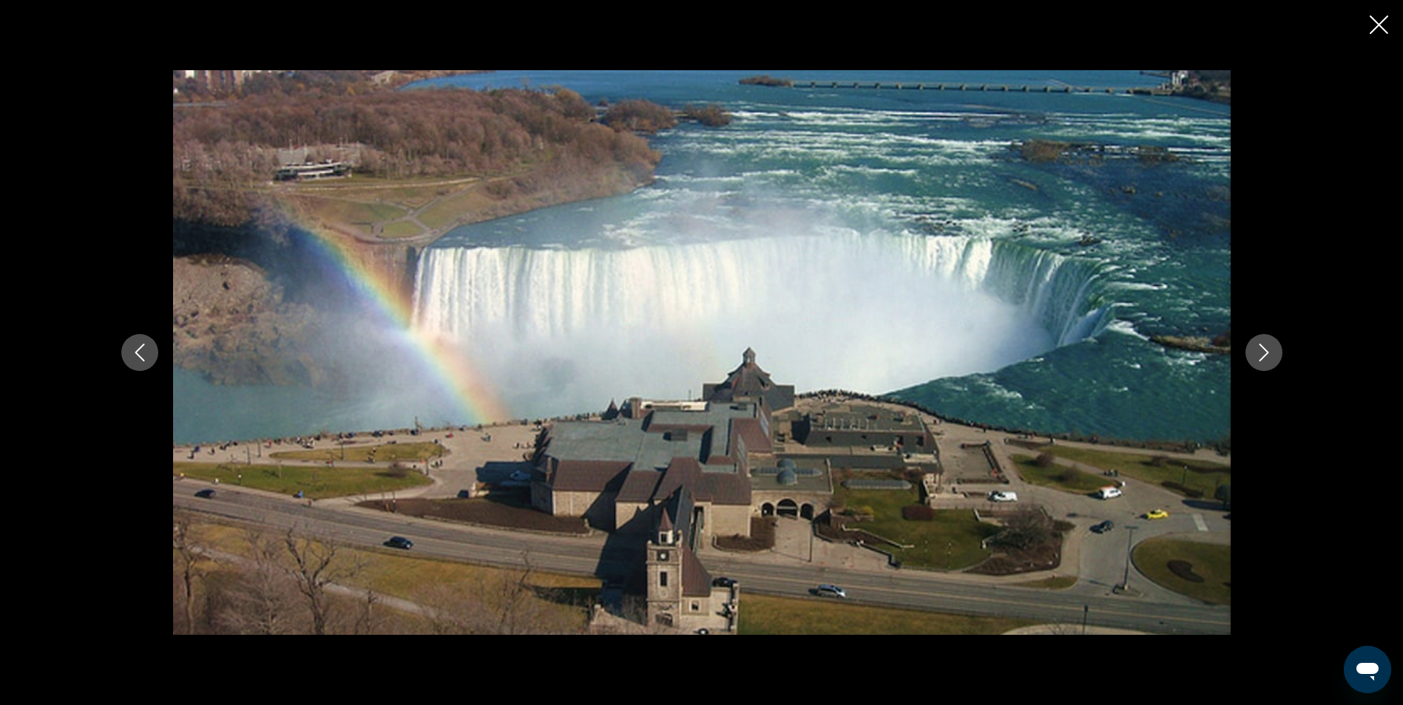
click at [143, 365] on button "Previous image" at bounding box center [139, 352] width 37 height 37
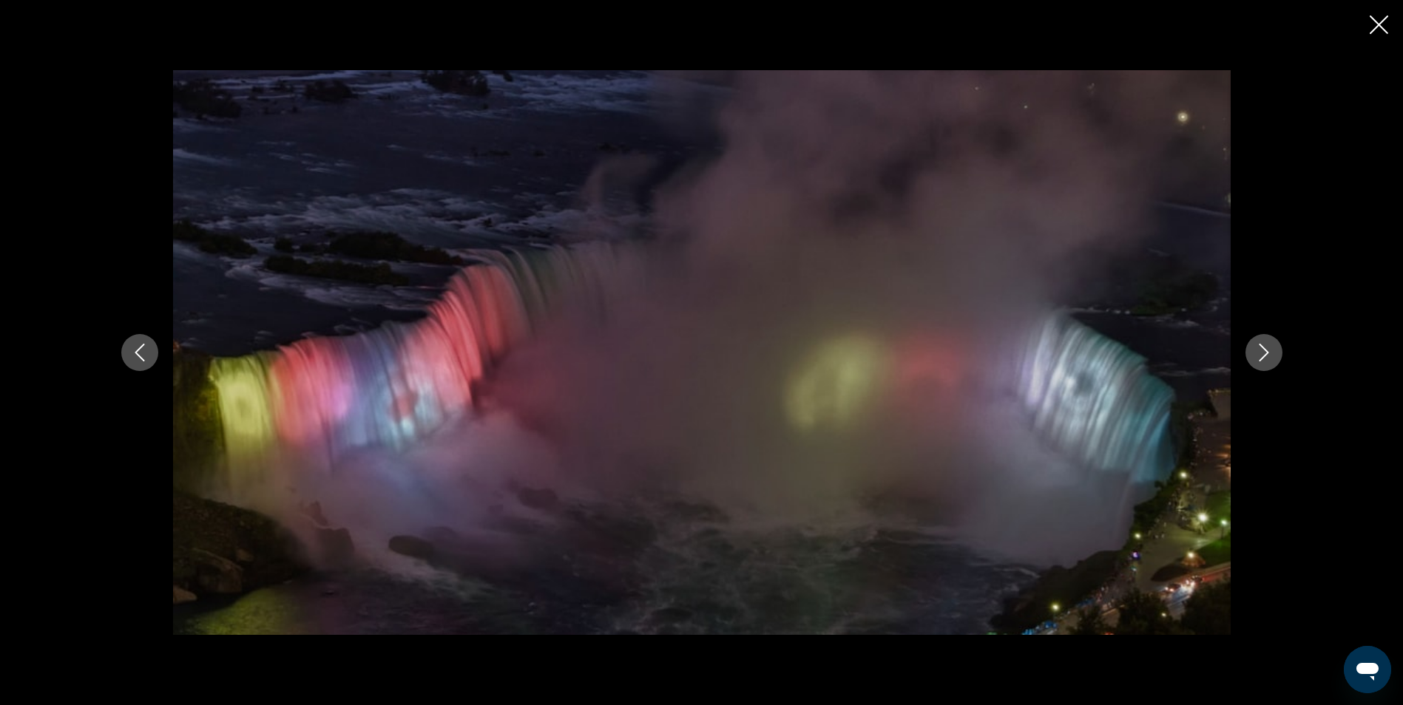
click at [138, 342] on button "Previous image" at bounding box center [139, 352] width 37 height 37
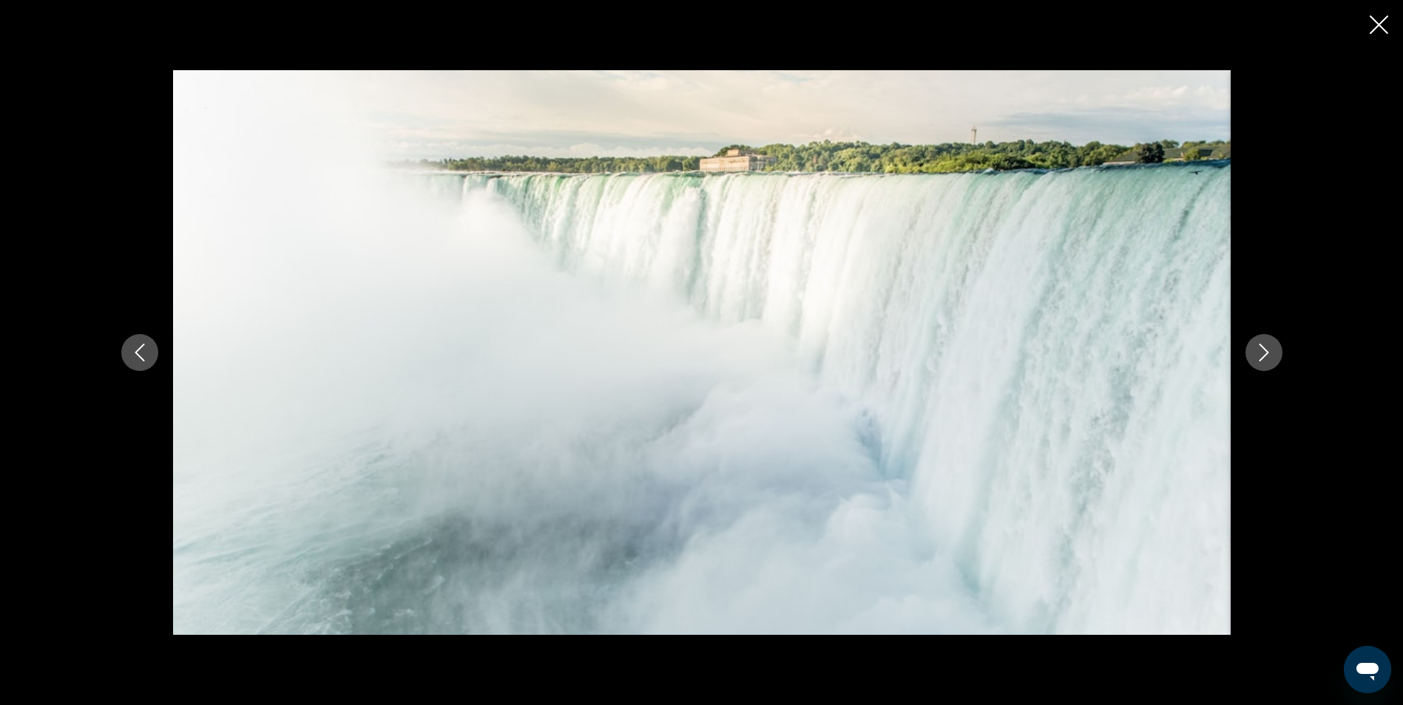
click at [138, 343] on button "Previous image" at bounding box center [139, 352] width 37 height 37
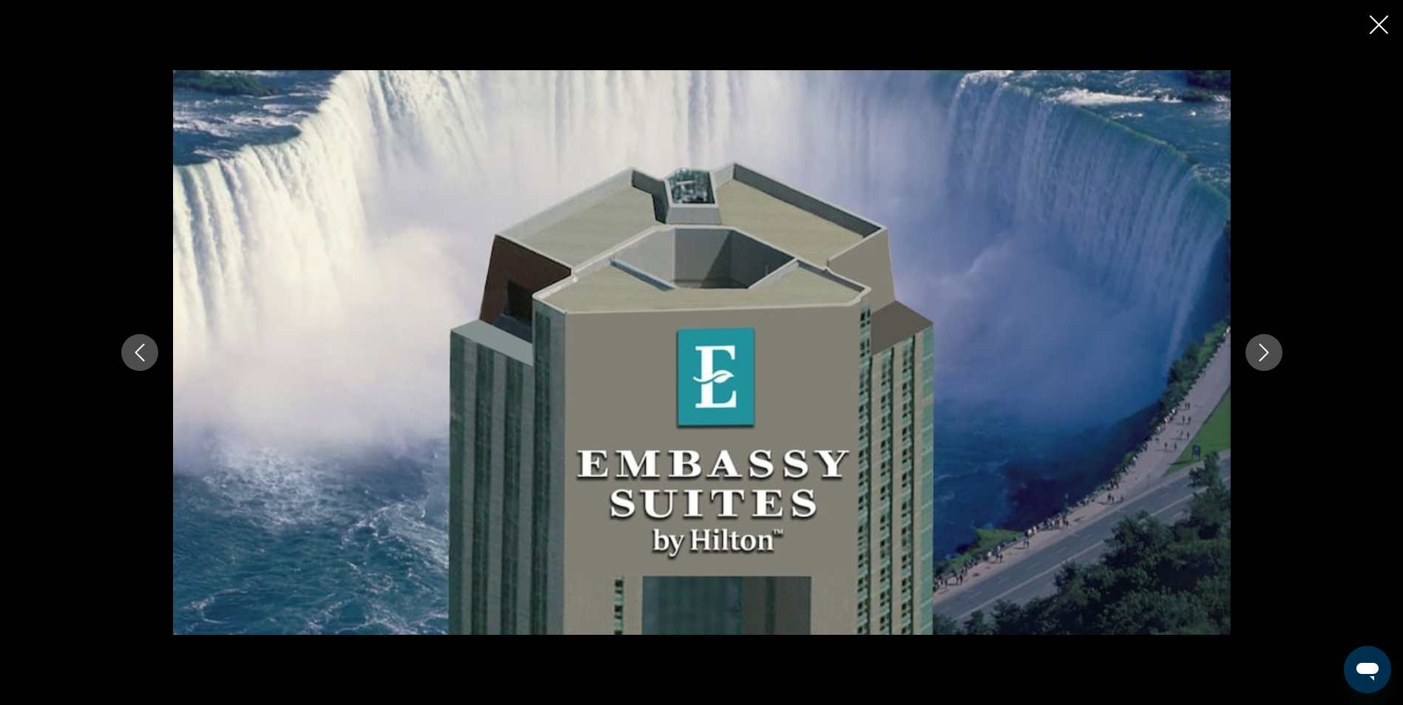
click at [138, 343] on button "Previous image" at bounding box center [139, 352] width 37 height 37
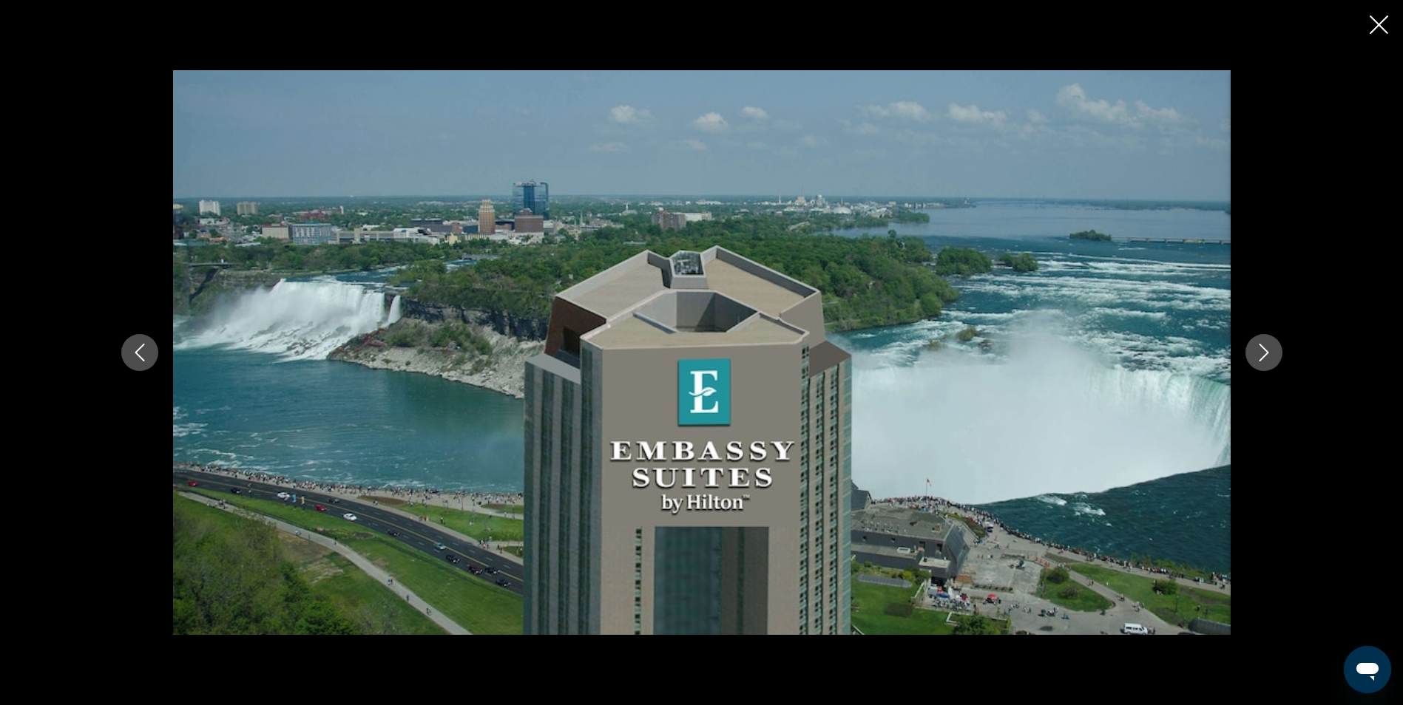
click at [118, 364] on div "Main content" at bounding box center [701, 352] width 1190 height 564
click at [143, 364] on button "Previous image" at bounding box center [139, 352] width 37 height 37
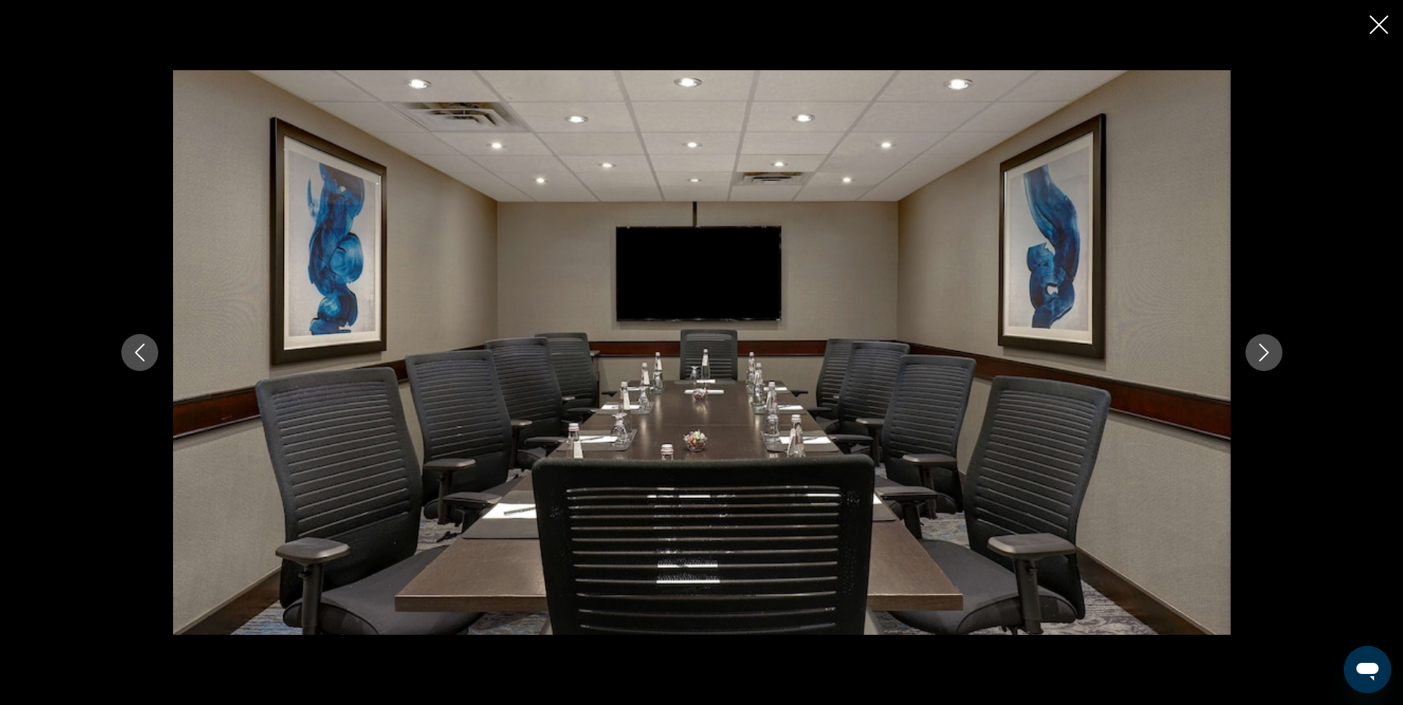
click at [143, 364] on button "Previous image" at bounding box center [139, 352] width 37 height 37
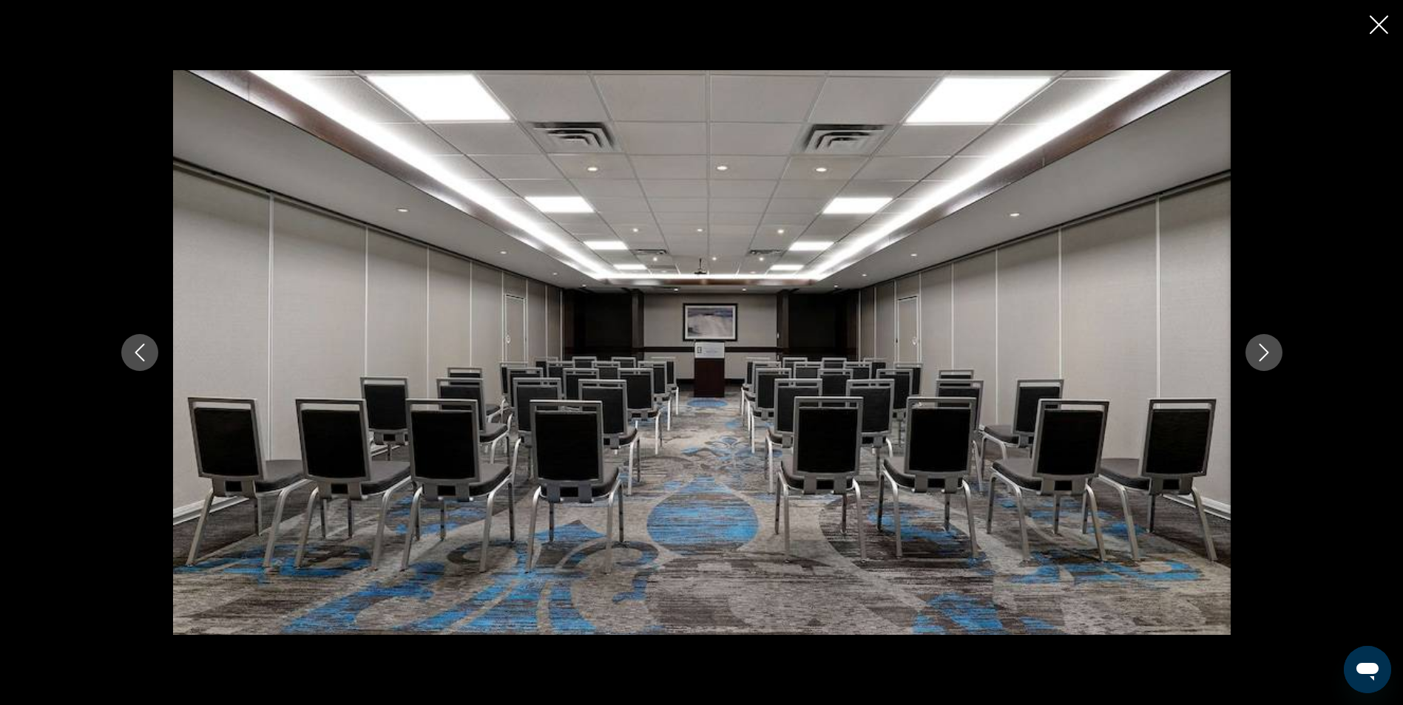
click at [143, 364] on button "Previous image" at bounding box center [139, 352] width 37 height 37
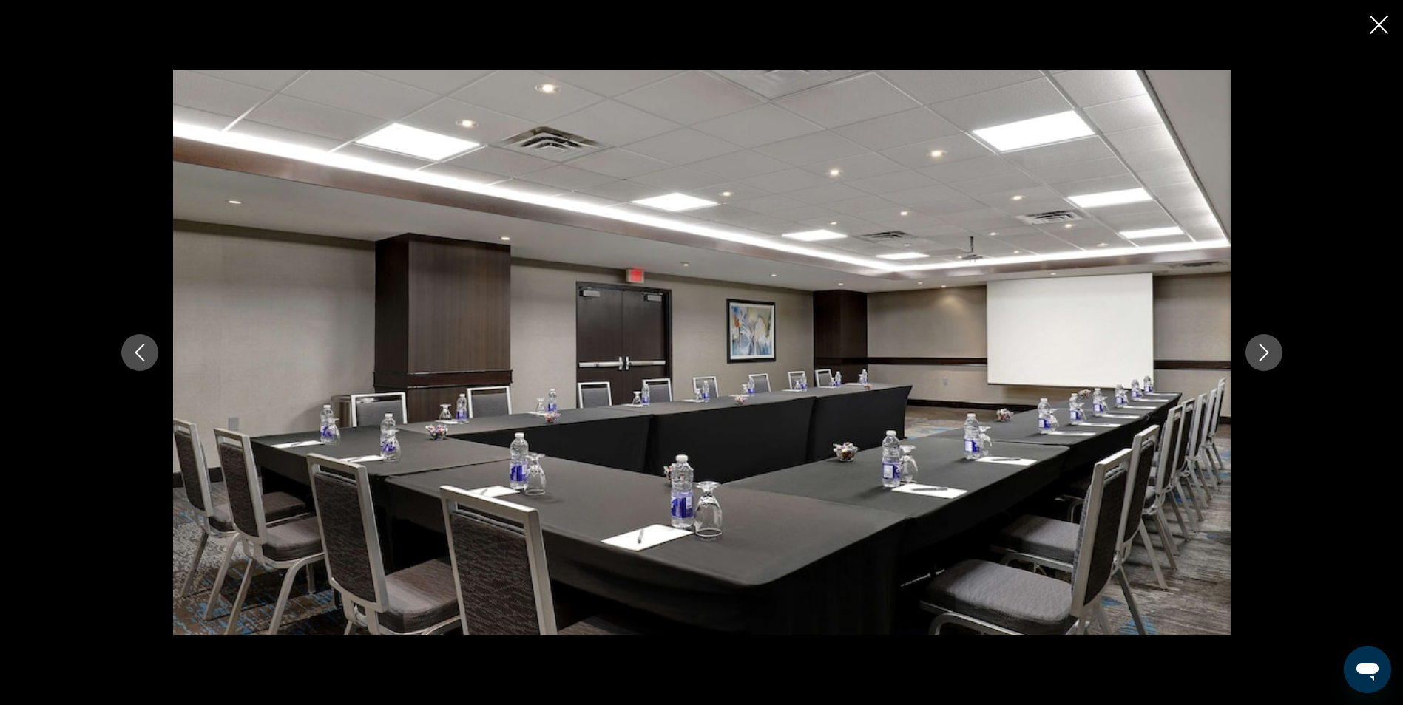
click at [143, 364] on button "Previous image" at bounding box center [139, 352] width 37 height 37
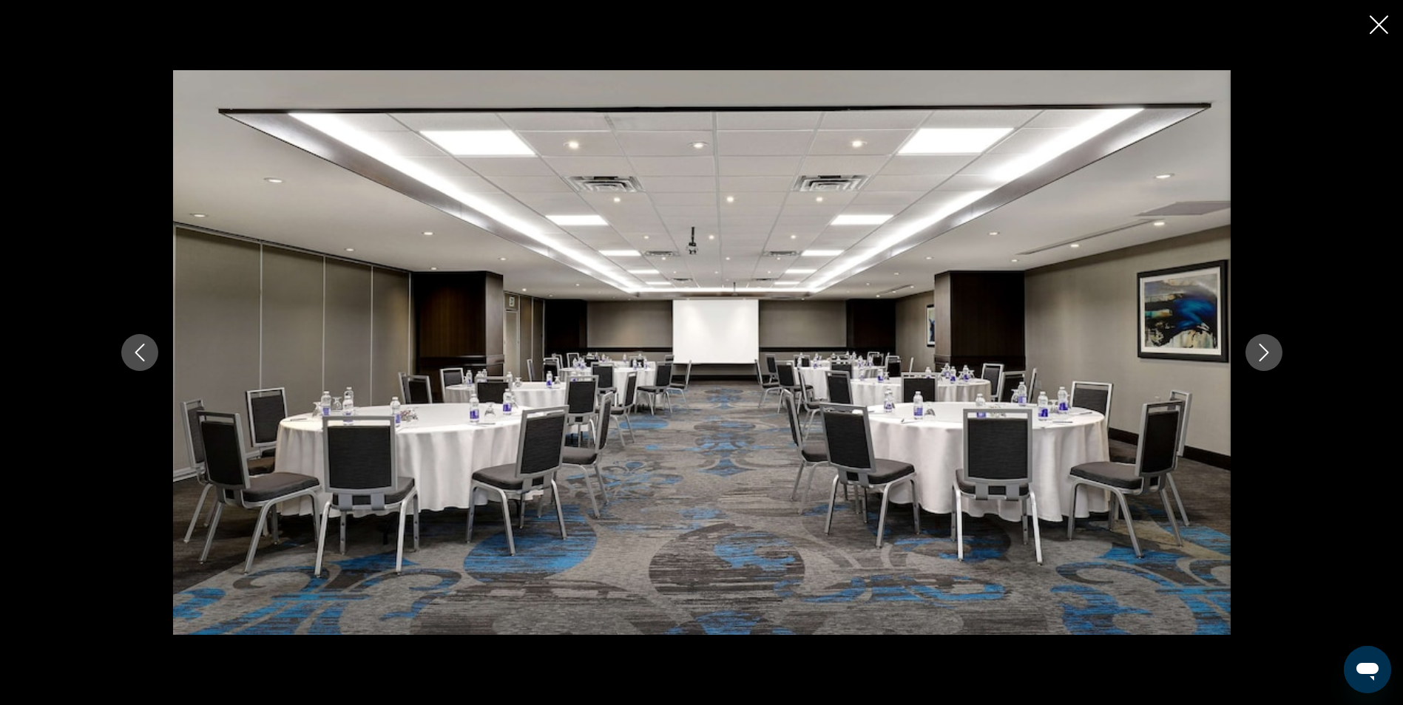
click at [143, 364] on button "Previous image" at bounding box center [139, 352] width 37 height 37
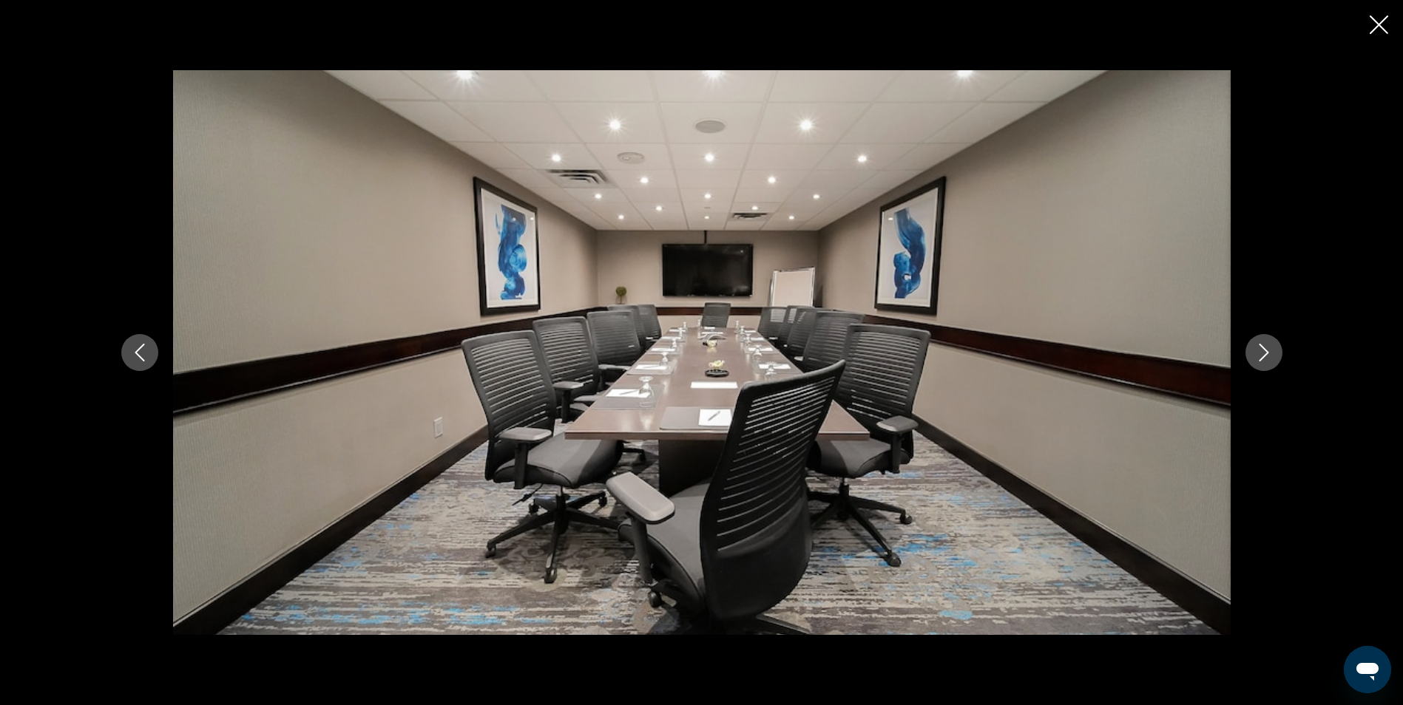
click at [143, 364] on button "Previous image" at bounding box center [139, 352] width 37 height 37
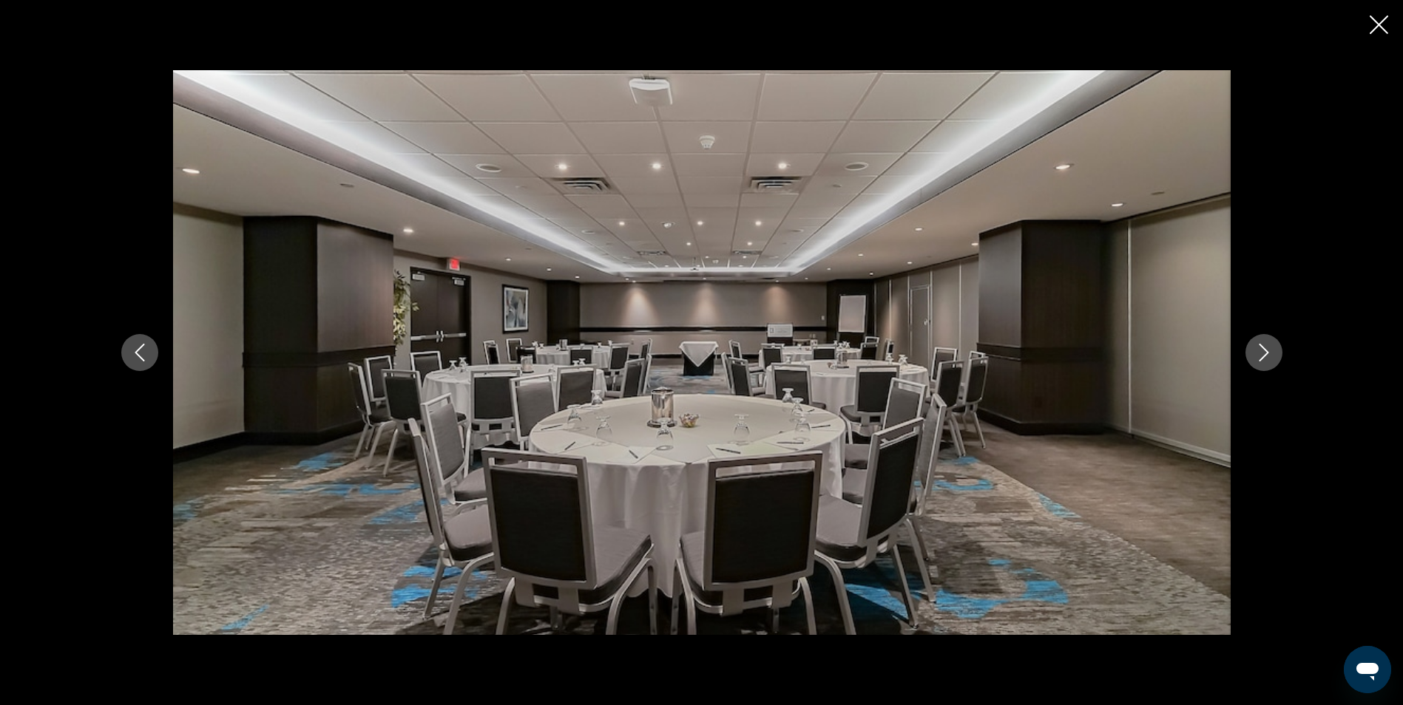
click at [143, 364] on button "Previous image" at bounding box center [139, 352] width 37 height 37
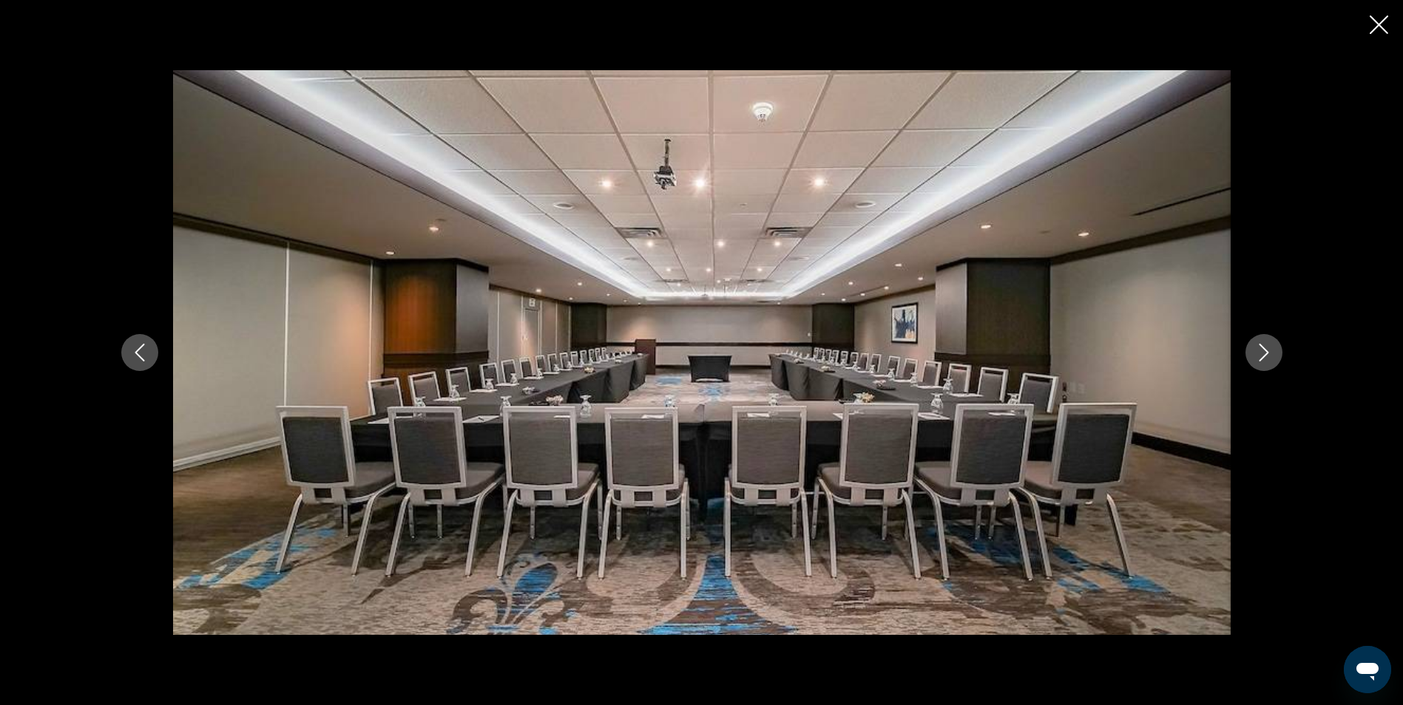
click at [143, 364] on button "Previous image" at bounding box center [139, 352] width 37 height 37
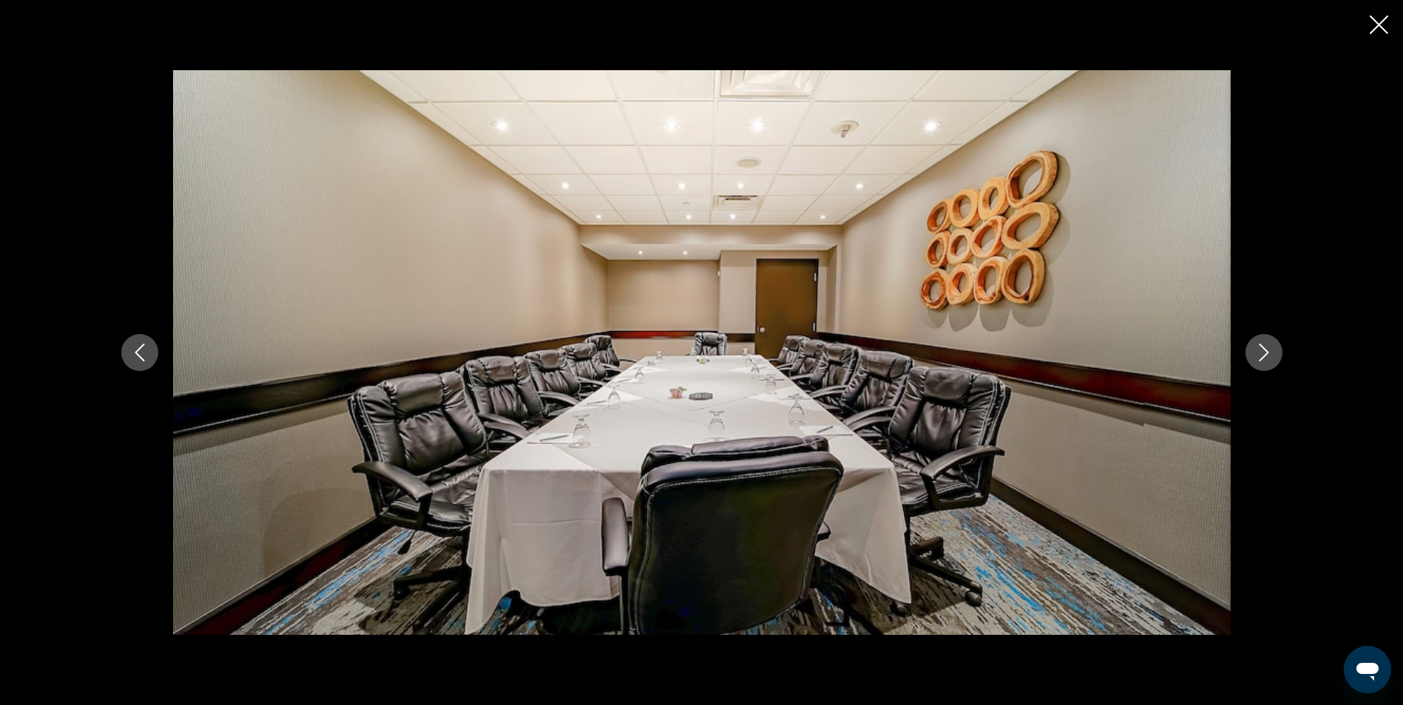
click at [143, 364] on button "Previous image" at bounding box center [139, 352] width 37 height 37
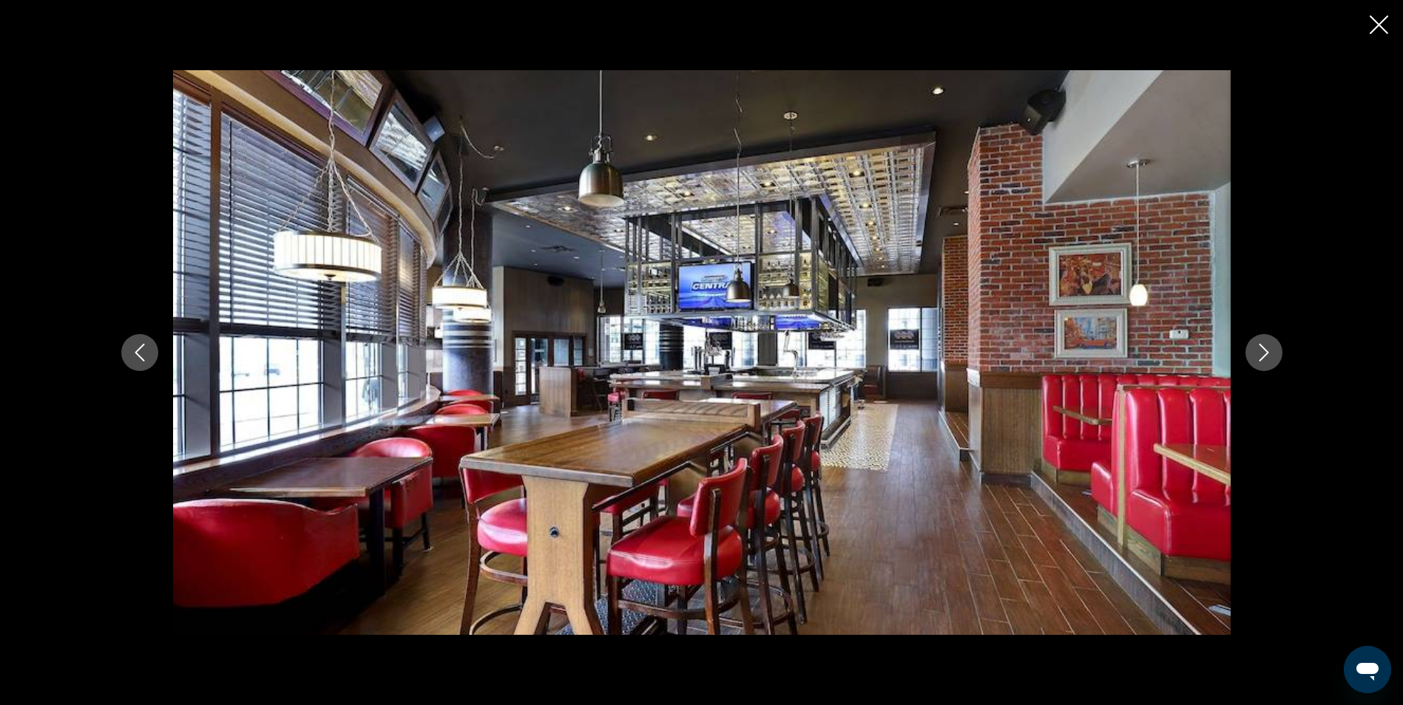
click at [143, 364] on button "Previous image" at bounding box center [139, 352] width 37 height 37
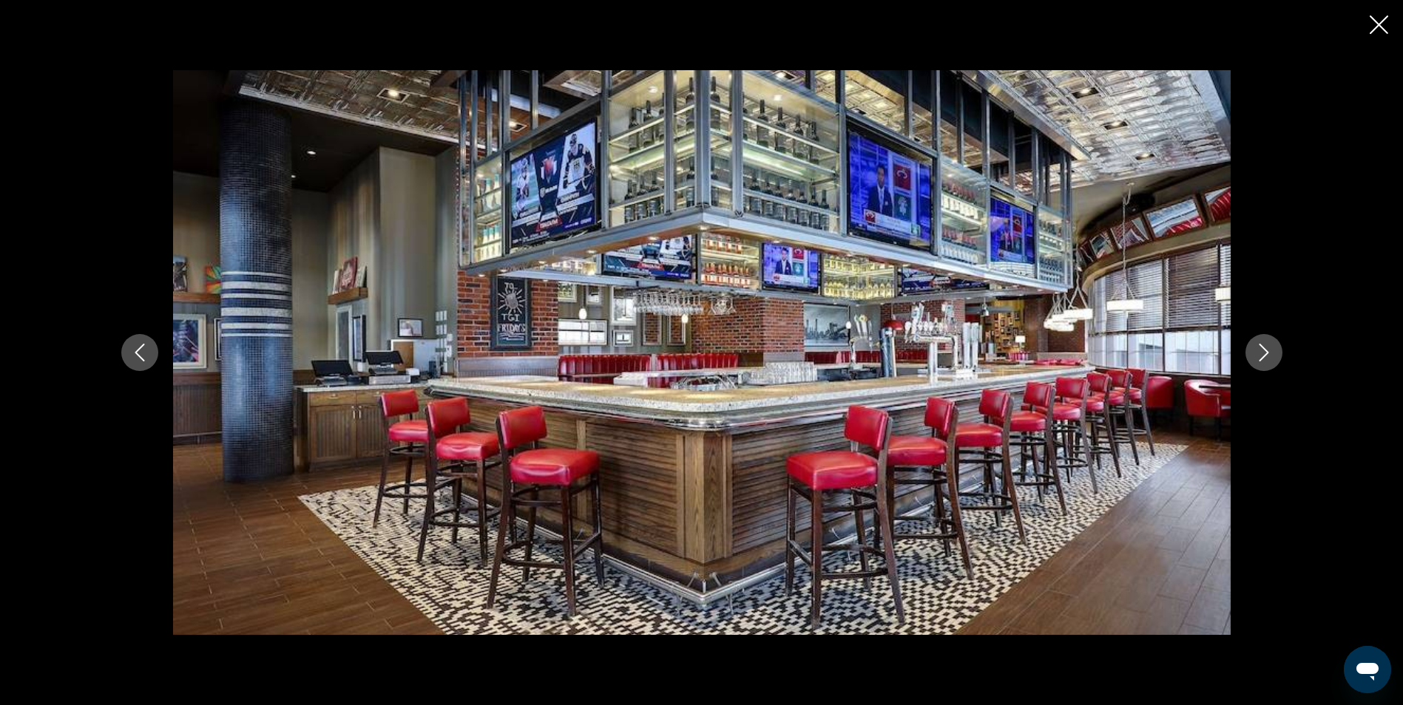
click at [143, 364] on button "Previous image" at bounding box center [139, 352] width 37 height 37
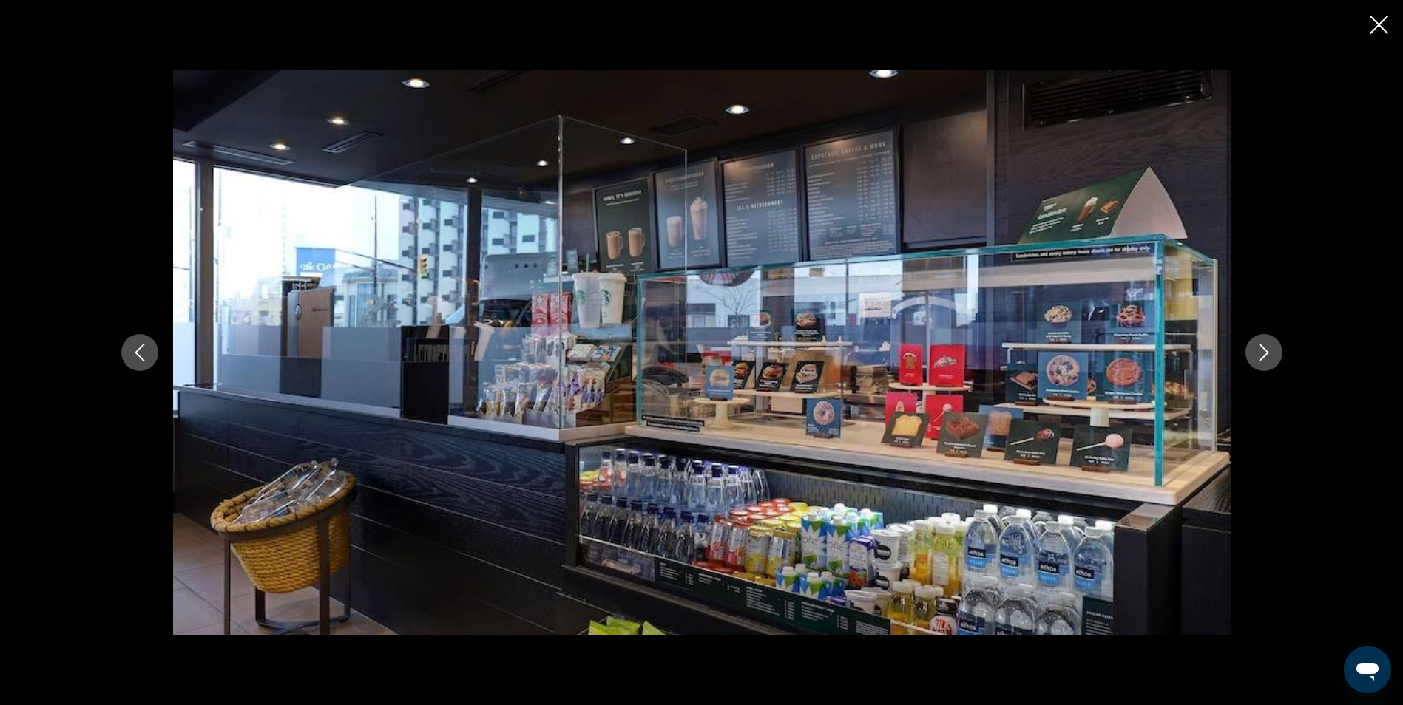
click at [143, 364] on button "Previous image" at bounding box center [139, 352] width 37 height 37
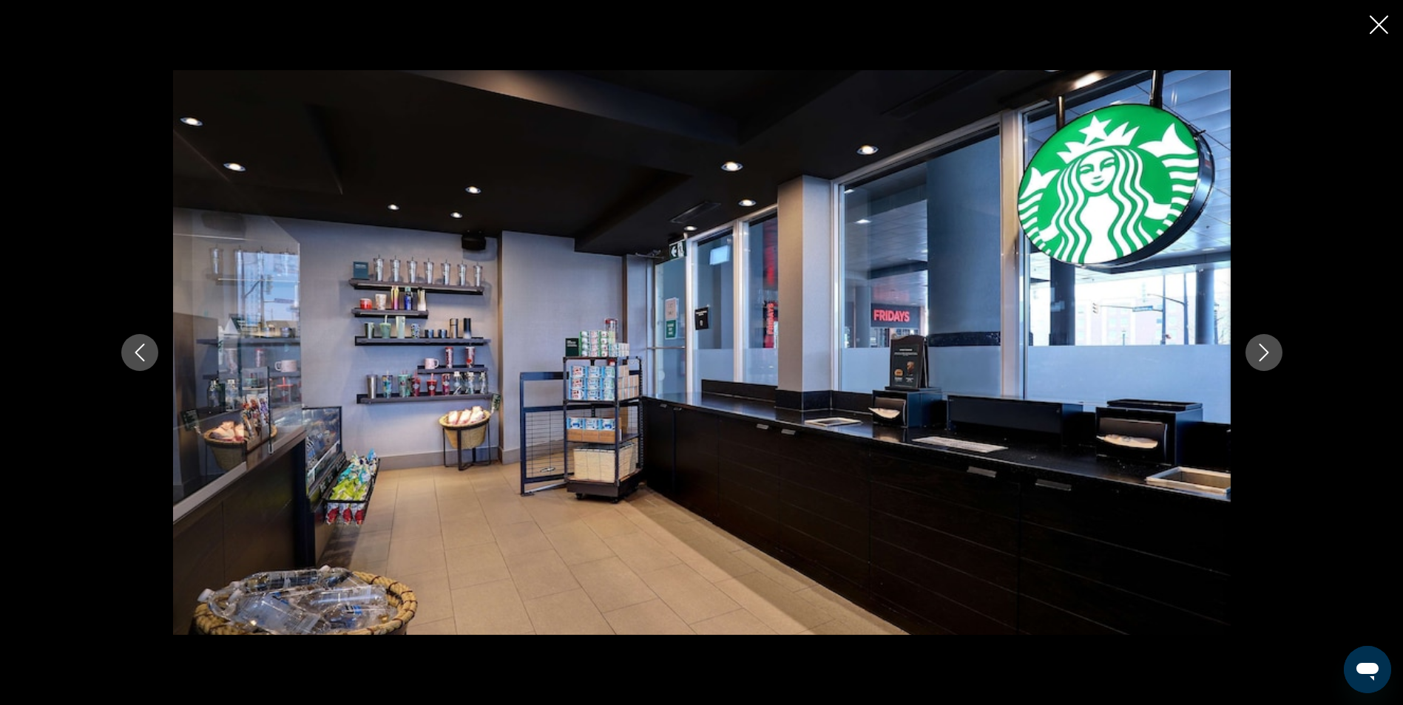
click at [143, 364] on button "Previous image" at bounding box center [139, 352] width 37 height 37
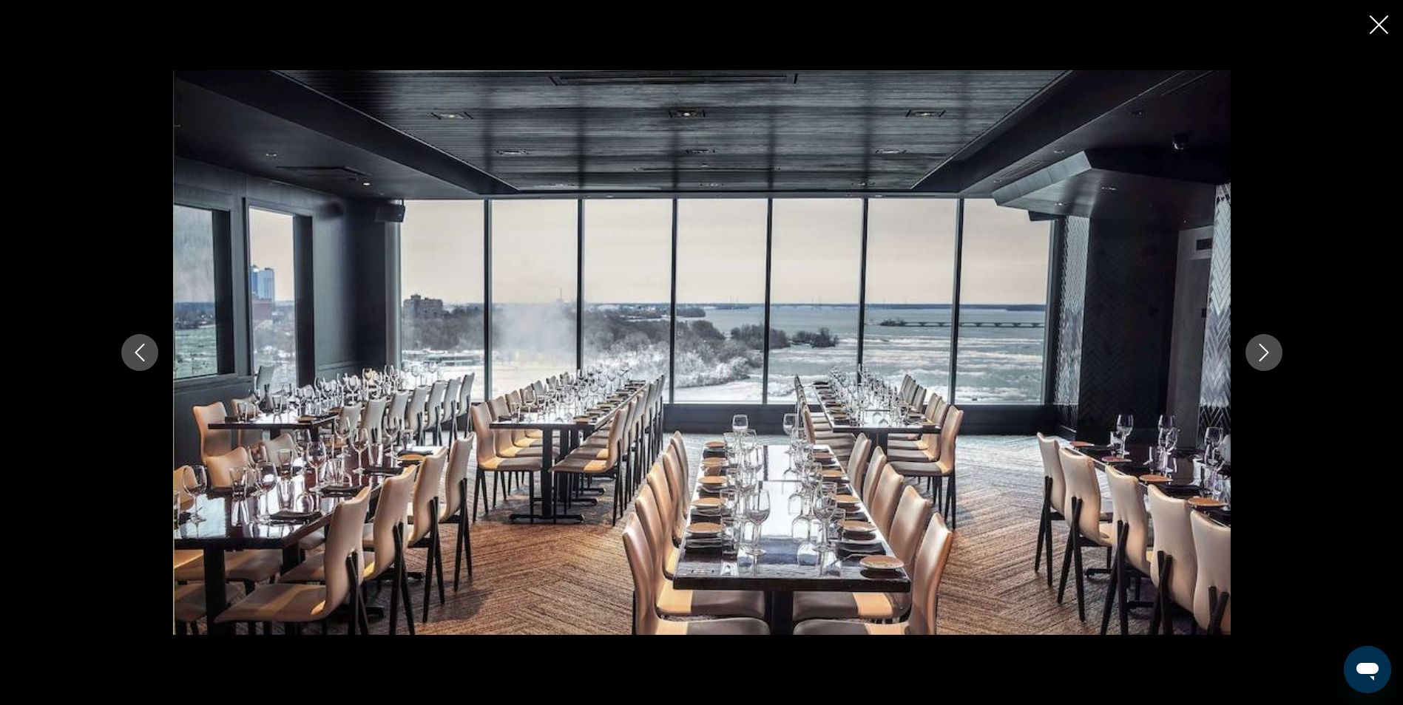
click at [132, 354] on icon "Previous image" at bounding box center [140, 353] width 18 height 18
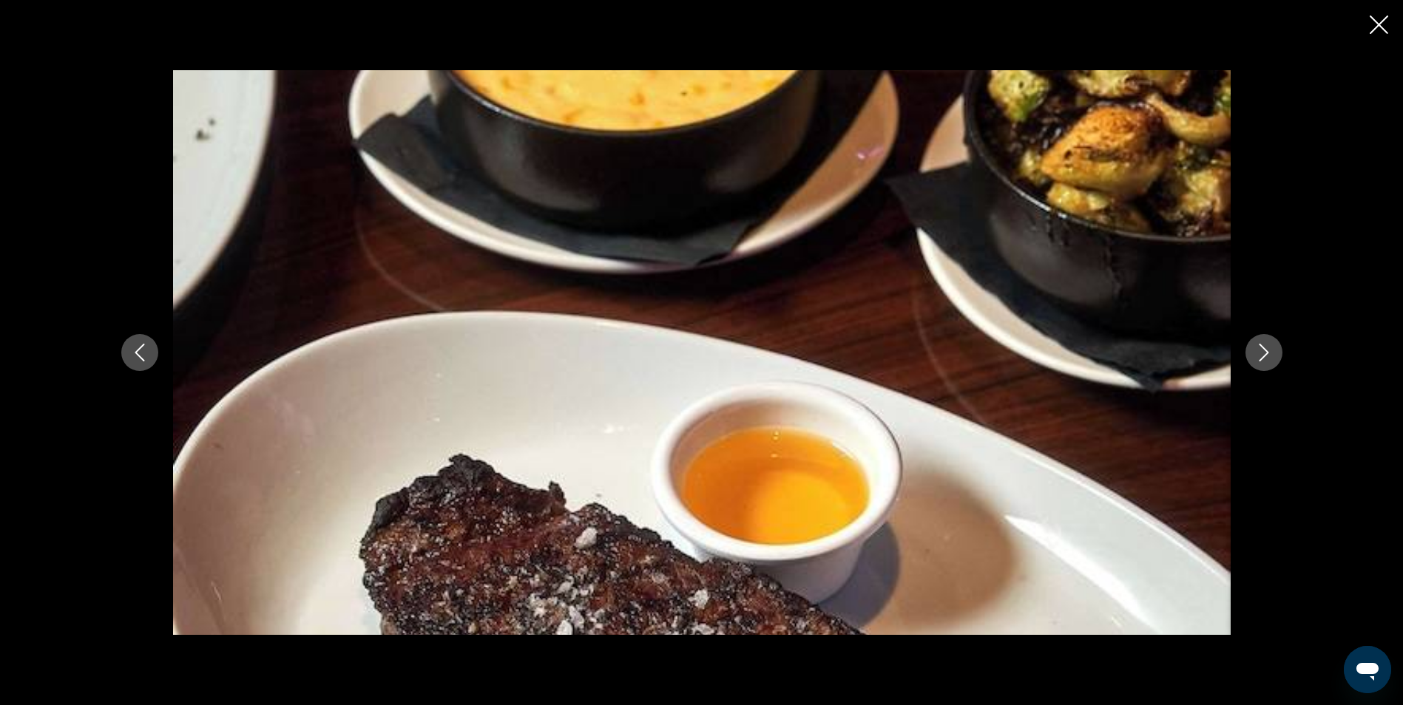
click at [132, 354] on icon "Previous image" at bounding box center [140, 353] width 18 height 18
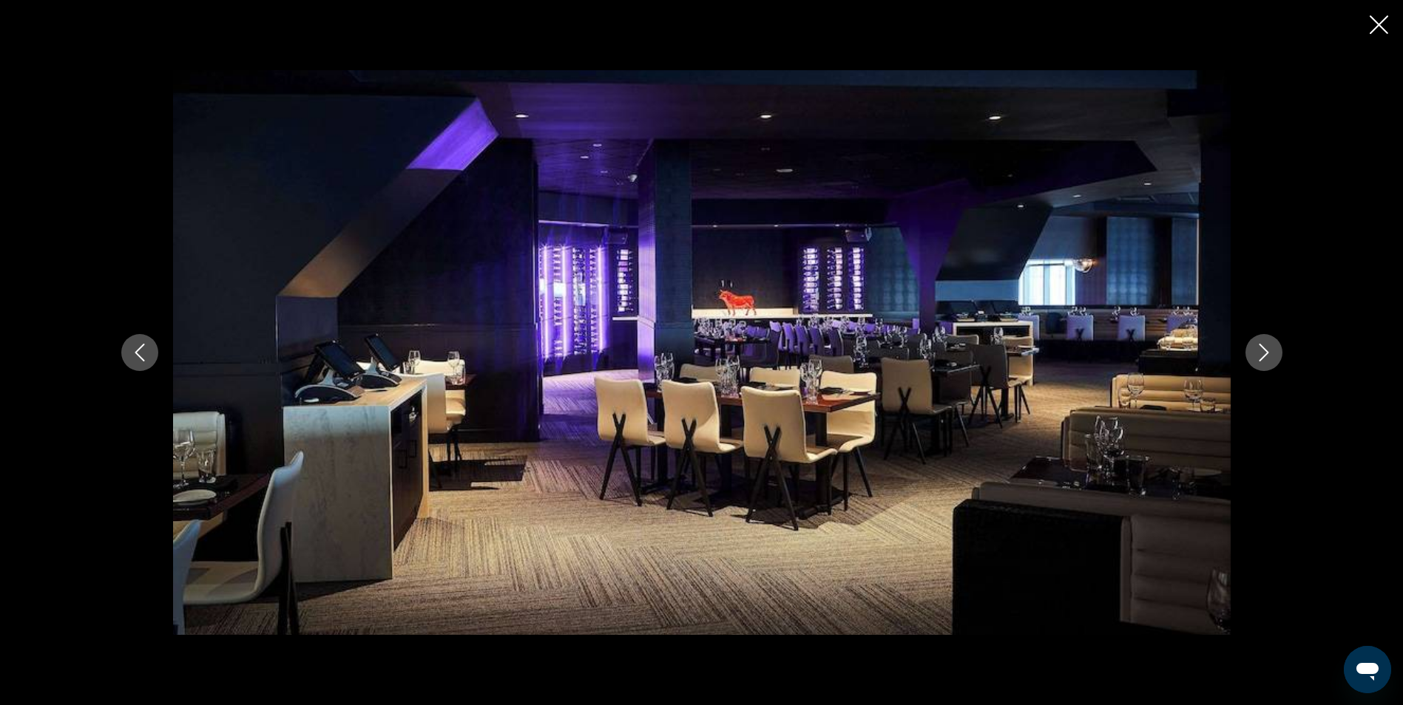
click at [132, 354] on icon "Previous image" at bounding box center [140, 353] width 18 height 18
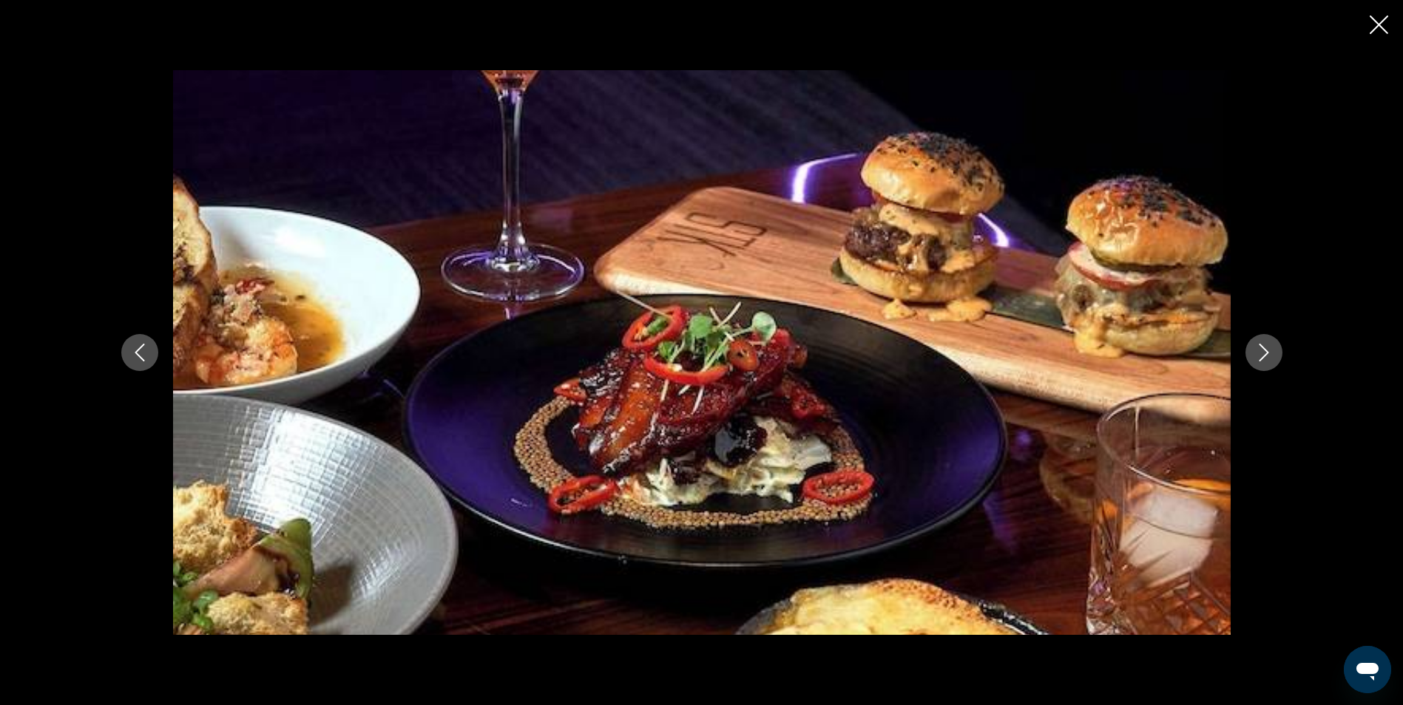
click at [132, 354] on icon "Previous image" at bounding box center [140, 353] width 18 height 18
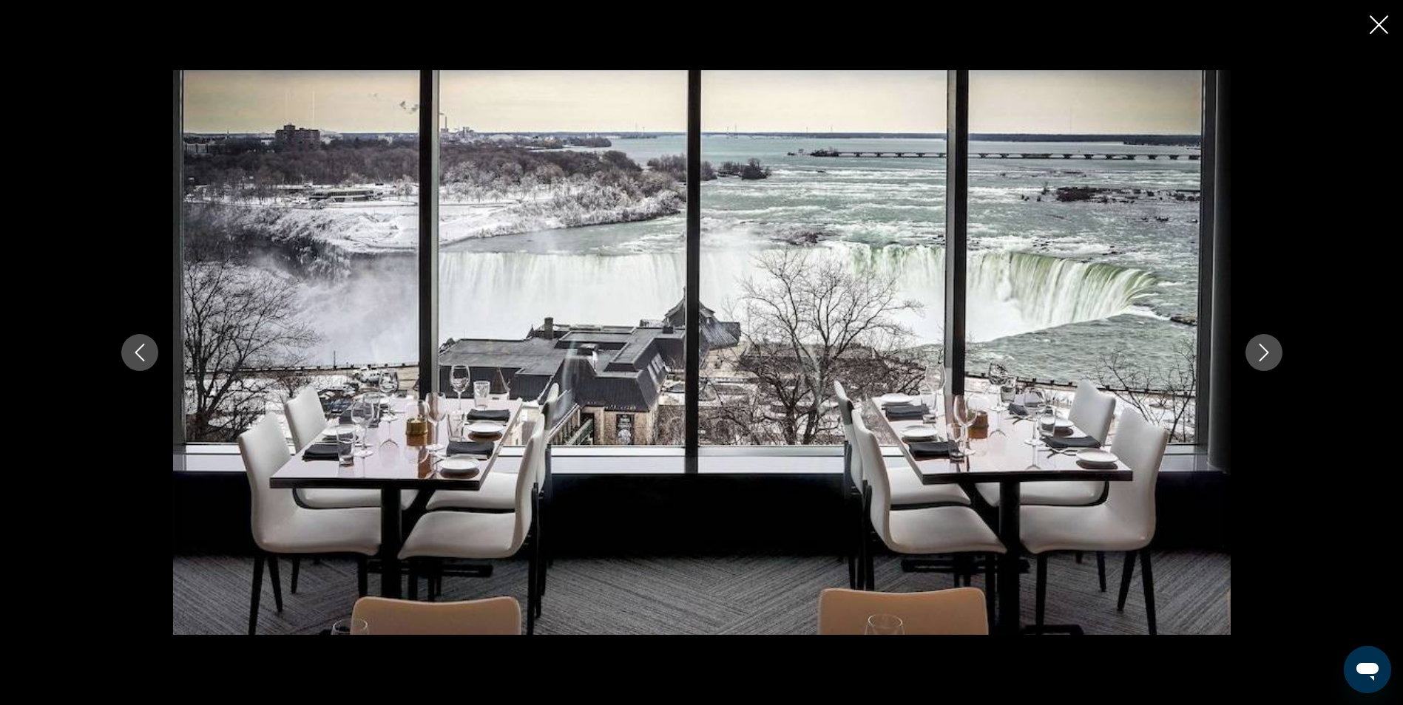
click at [142, 364] on button "Previous image" at bounding box center [139, 352] width 37 height 37
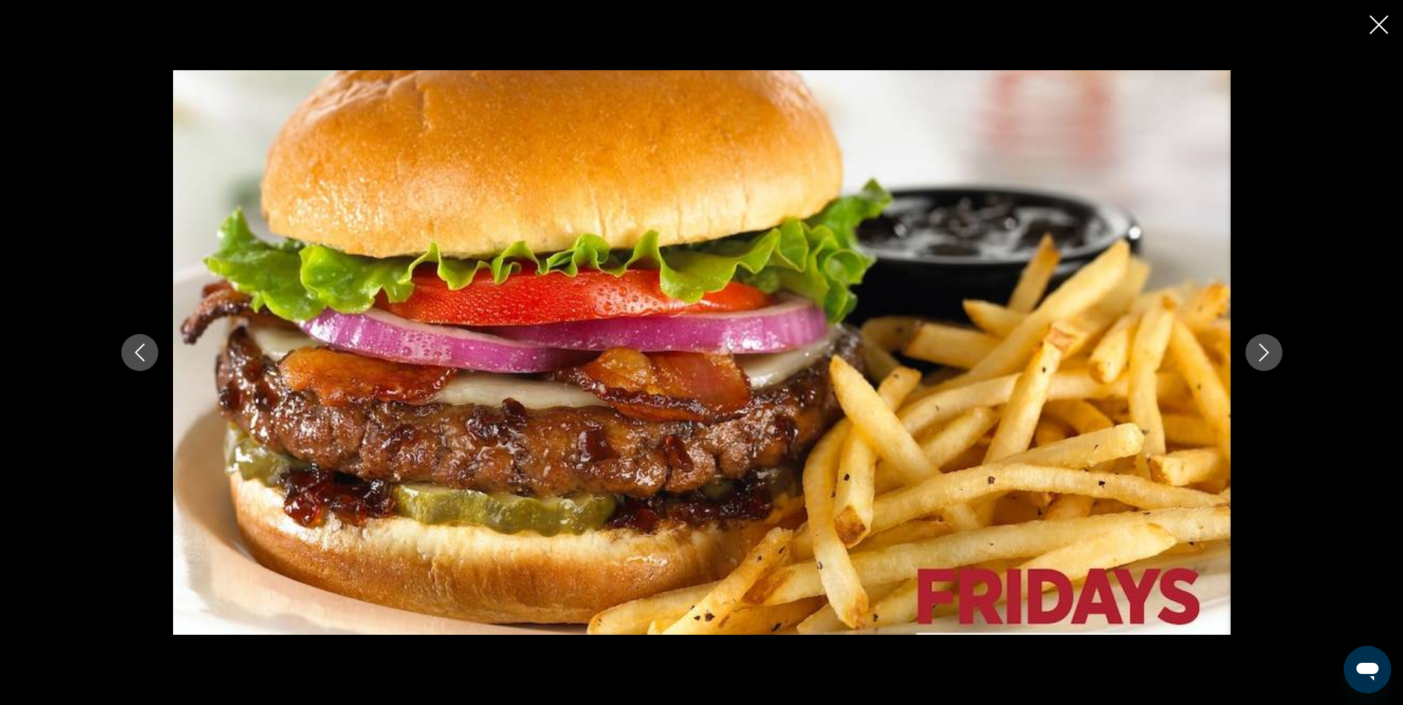
click at [142, 364] on button "Previous image" at bounding box center [139, 352] width 37 height 37
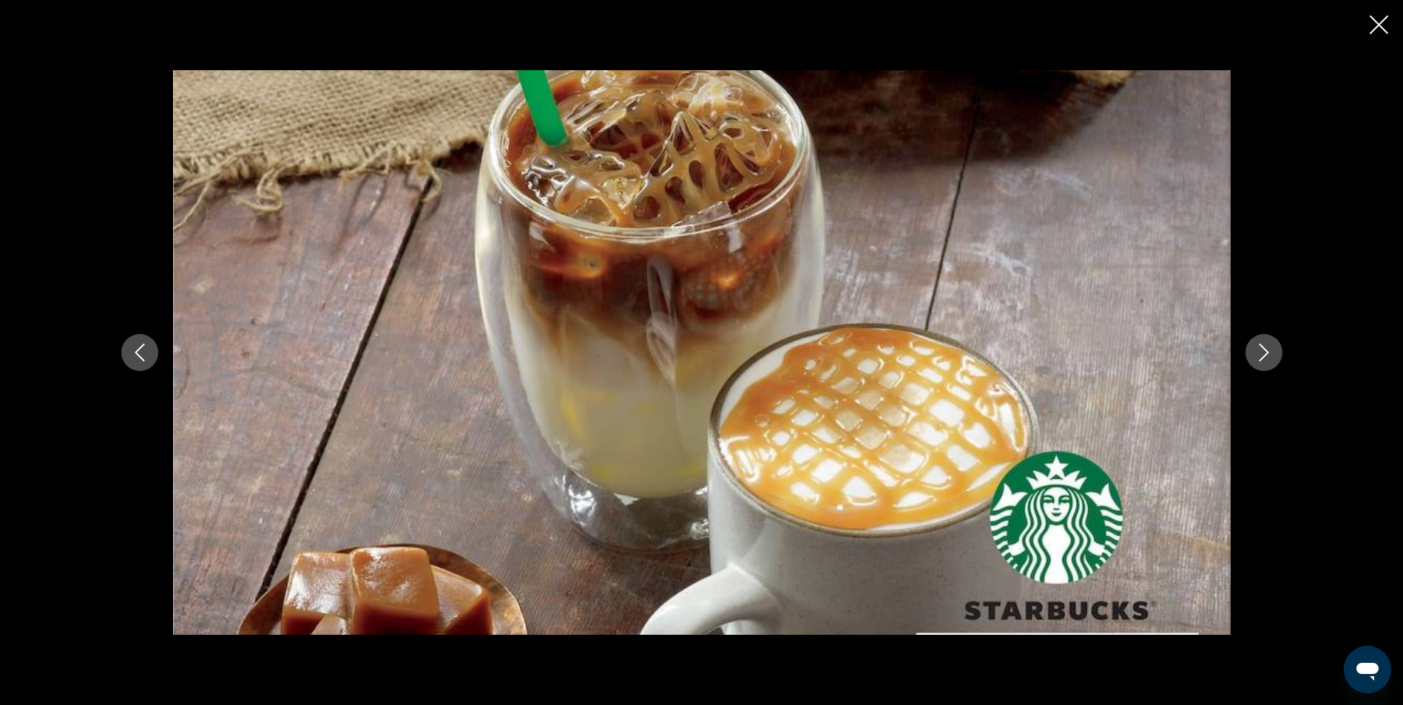
click at [142, 364] on button "Previous image" at bounding box center [139, 352] width 37 height 37
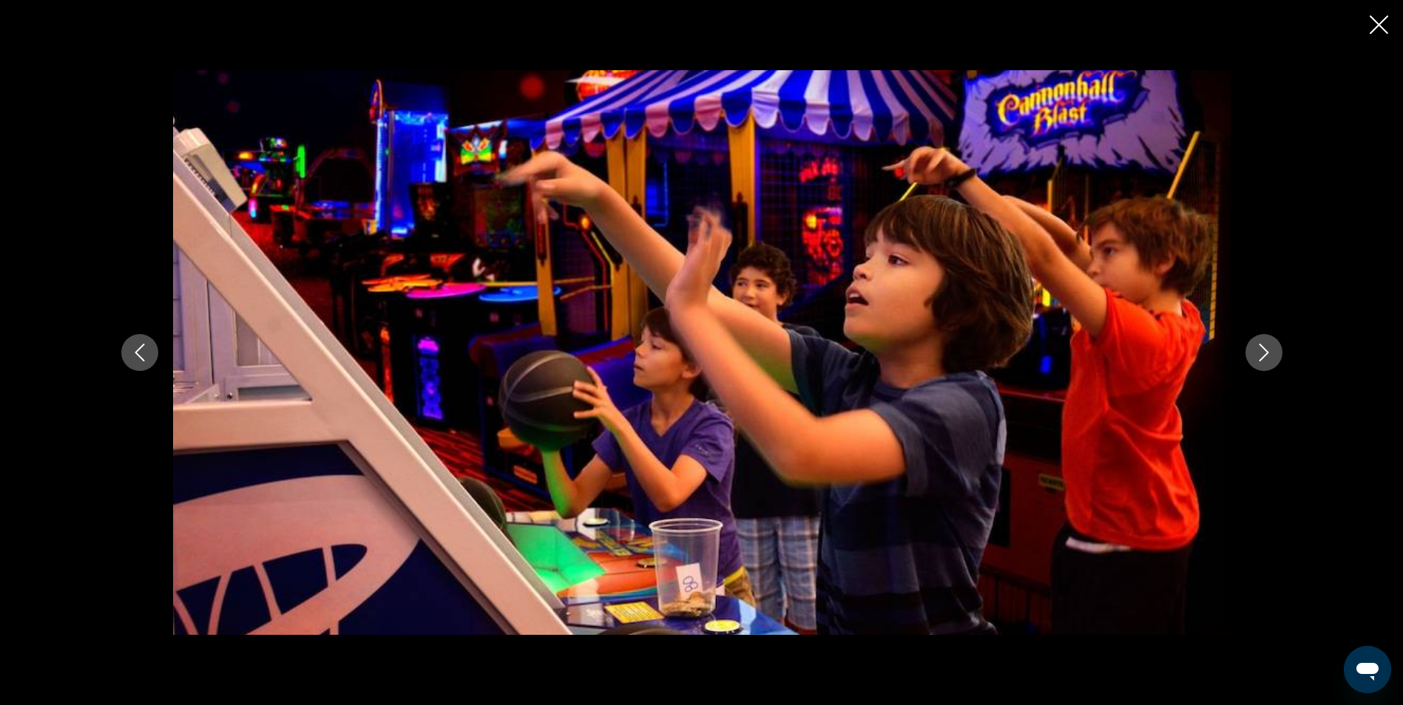
click at [142, 364] on button "Previous image" at bounding box center [139, 352] width 37 height 37
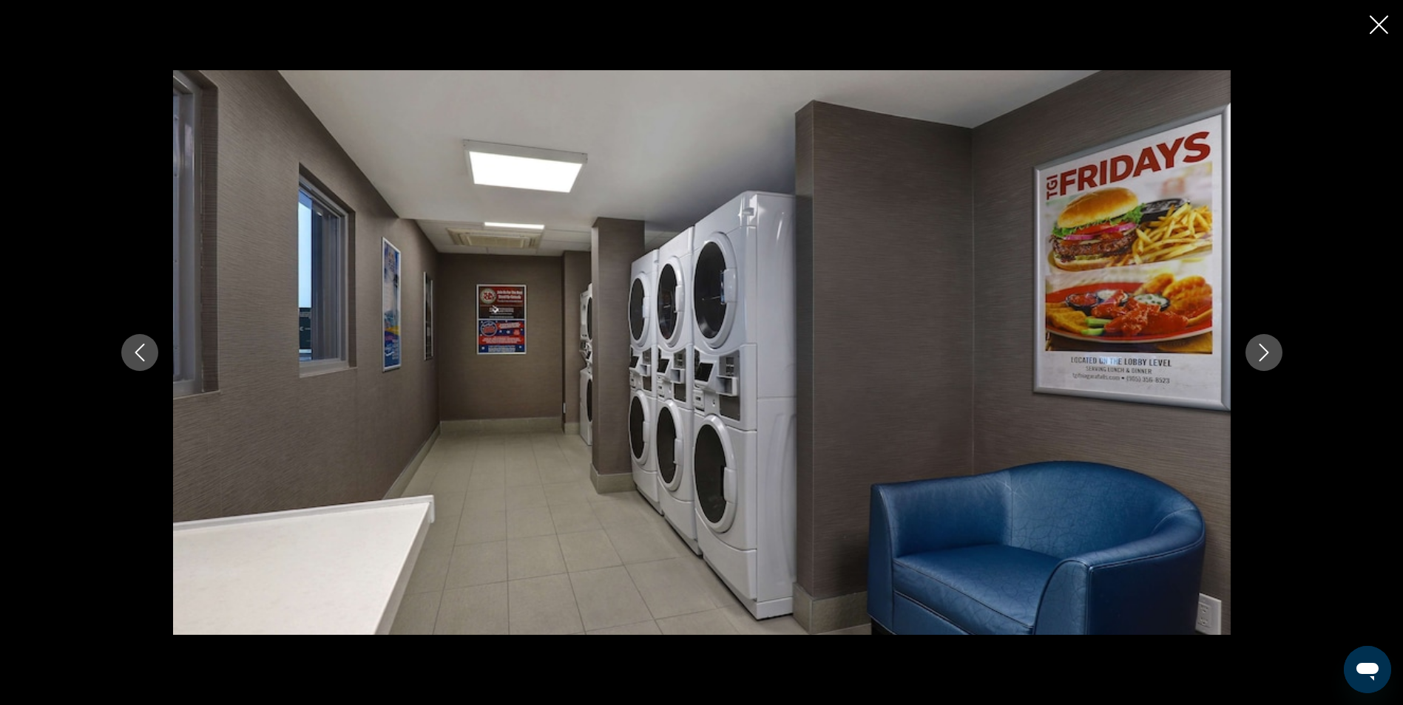
click at [142, 364] on button "Previous image" at bounding box center [139, 352] width 37 height 37
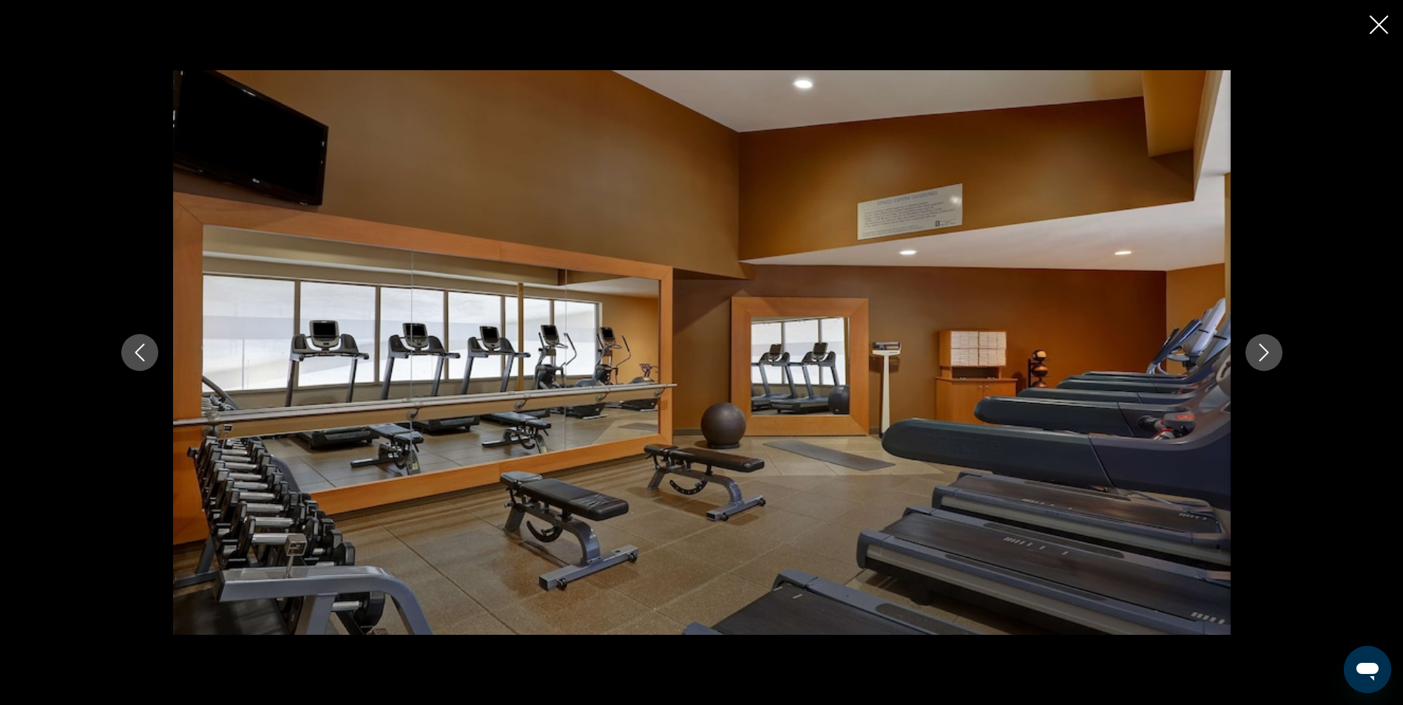
click at [142, 364] on button "Previous image" at bounding box center [139, 352] width 37 height 37
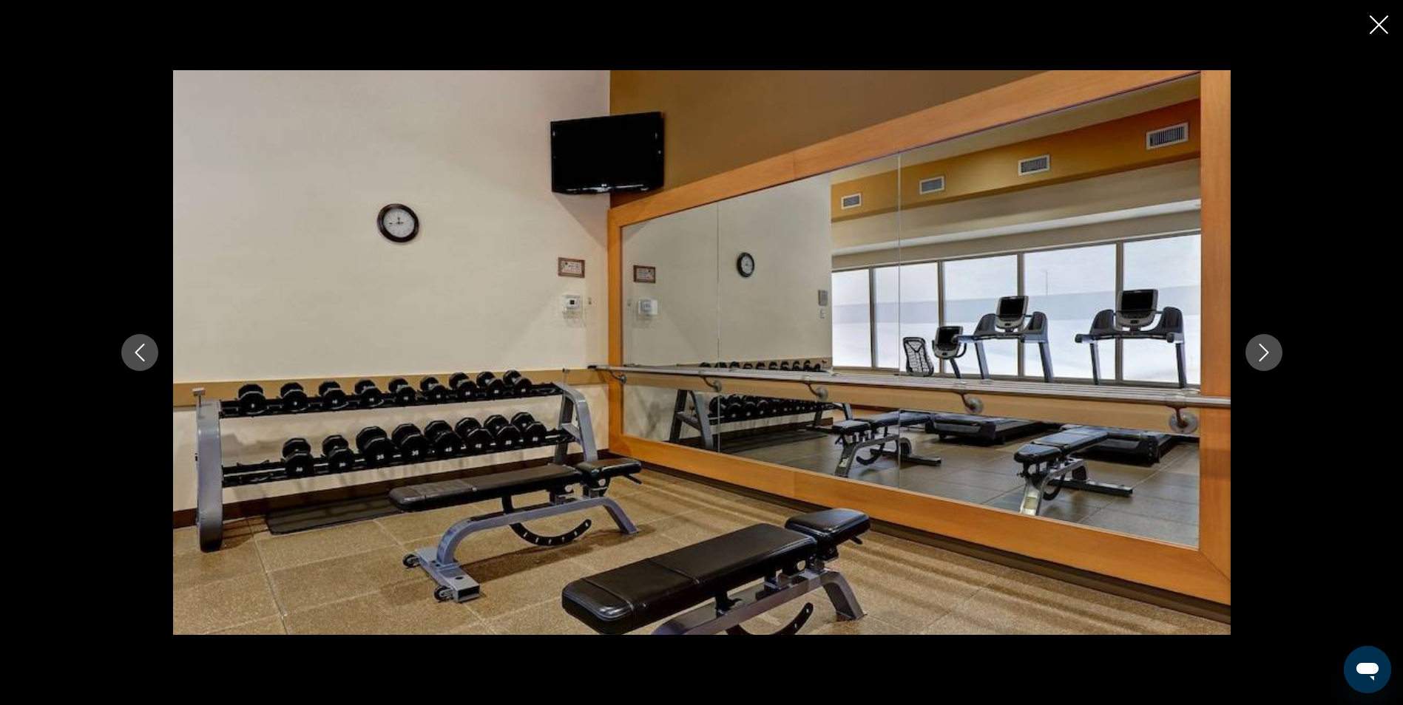
click at [142, 364] on button "Previous image" at bounding box center [139, 352] width 37 height 37
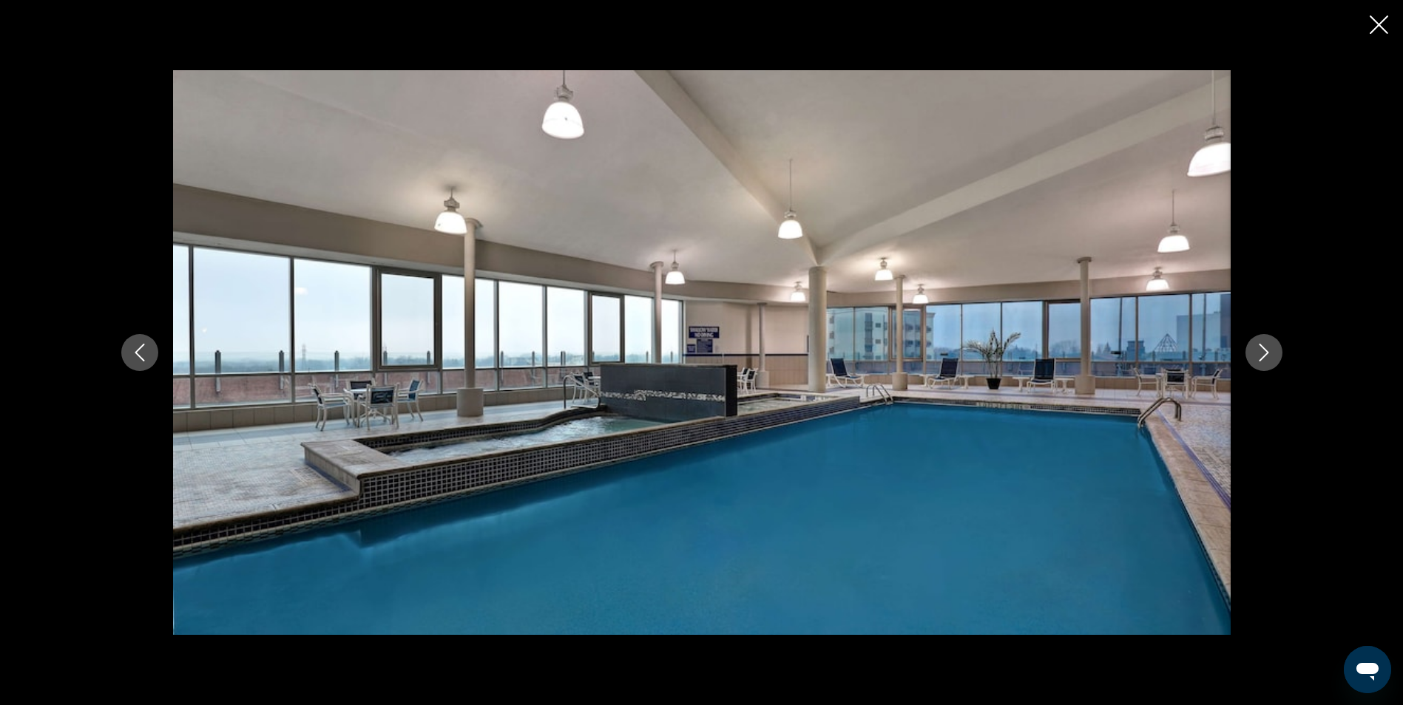
click at [142, 364] on button "Previous image" at bounding box center [139, 352] width 37 height 37
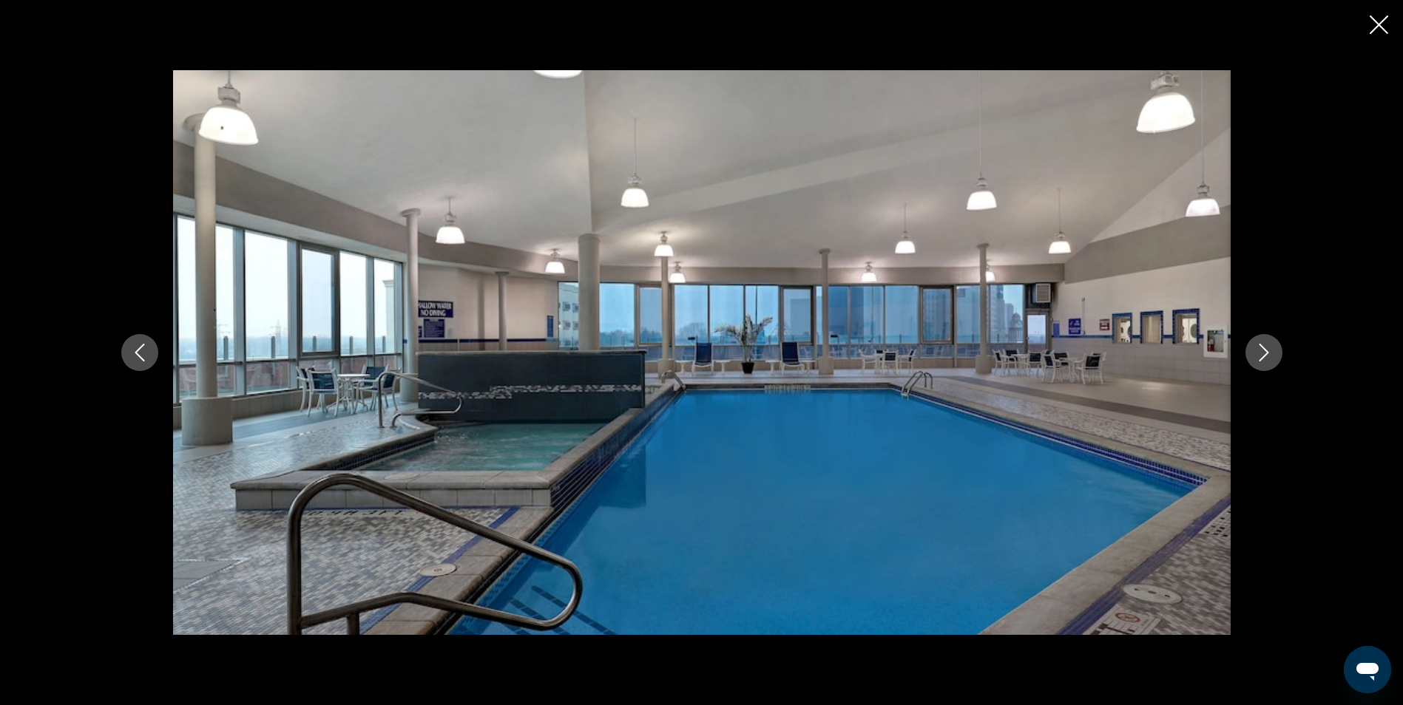
click at [123, 359] on button "Previous image" at bounding box center [139, 352] width 37 height 37
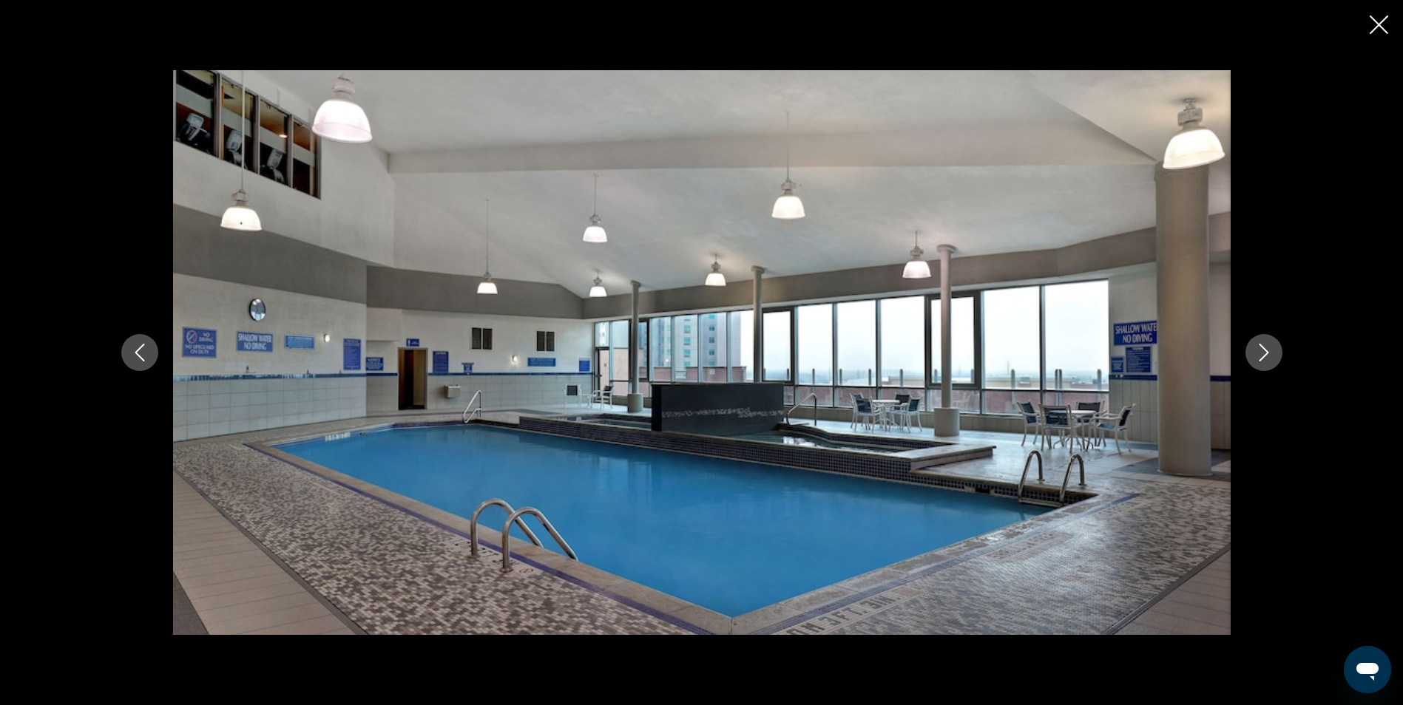
click at [136, 360] on icon "Previous image" at bounding box center [140, 353] width 18 height 18
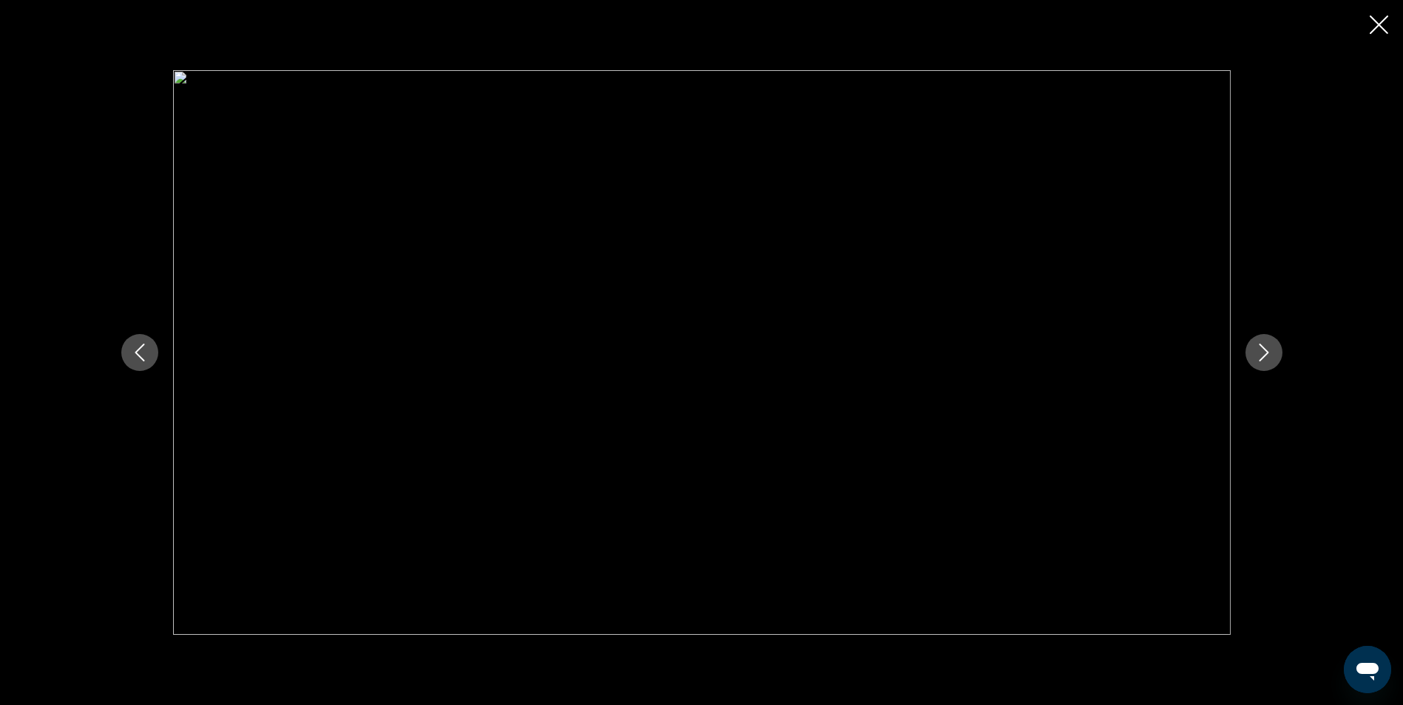
click at [136, 360] on icon "Previous image" at bounding box center [140, 353] width 18 height 18
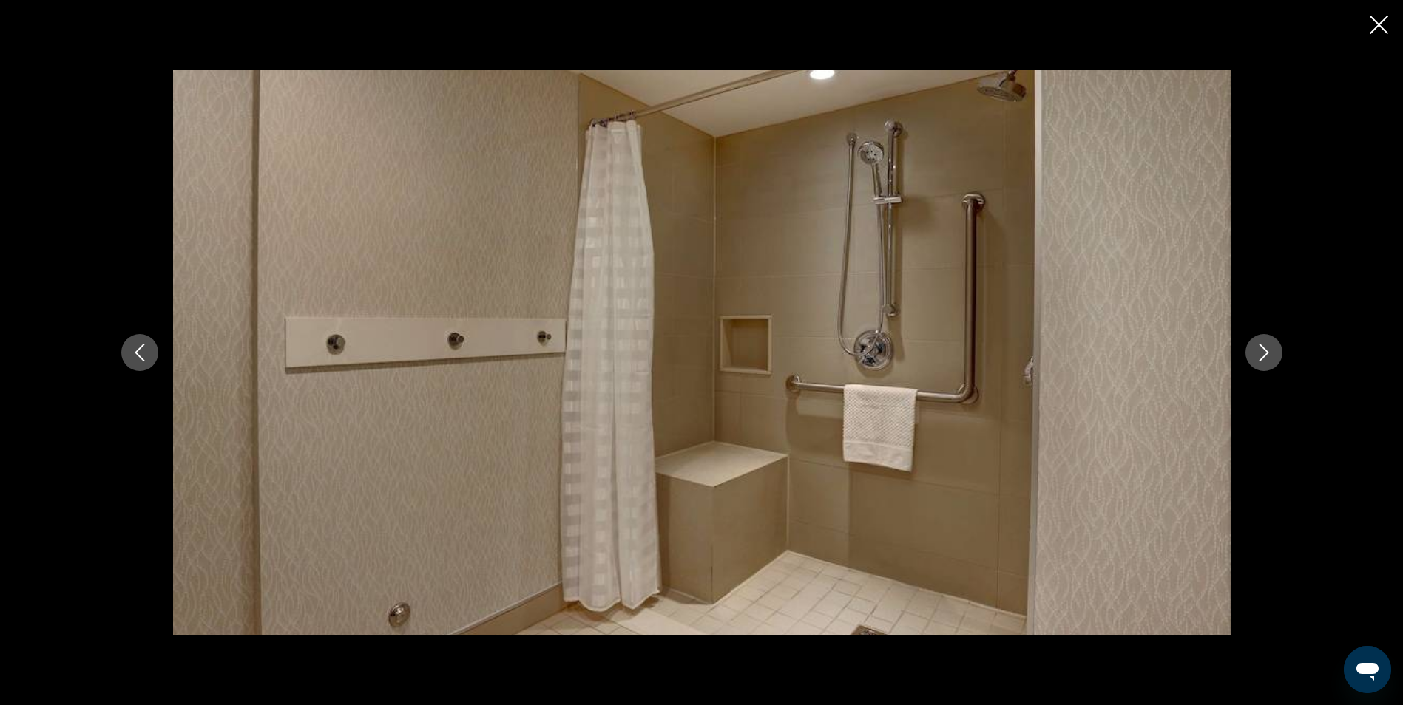
click at [136, 360] on icon "Previous image" at bounding box center [140, 353] width 18 height 18
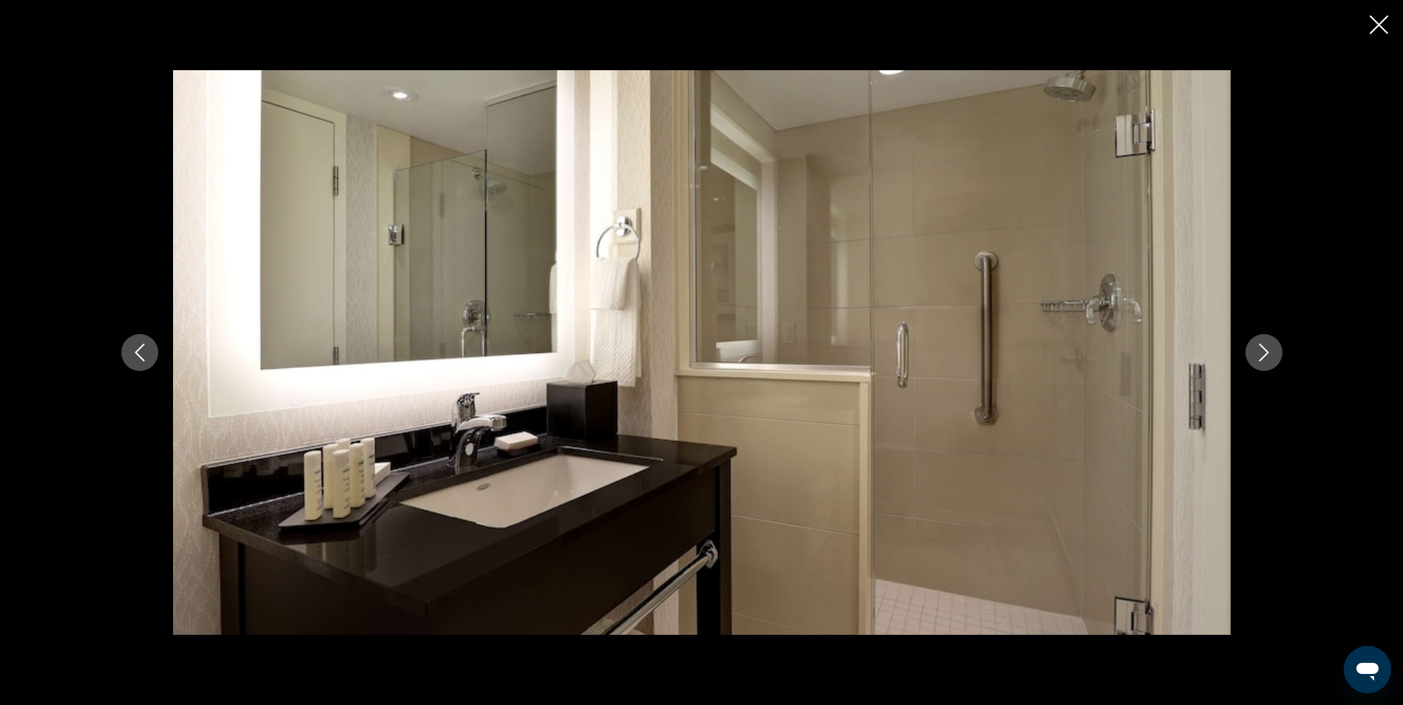
click at [136, 360] on icon "Previous image" at bounding box center [140, 353] width 18 height 18
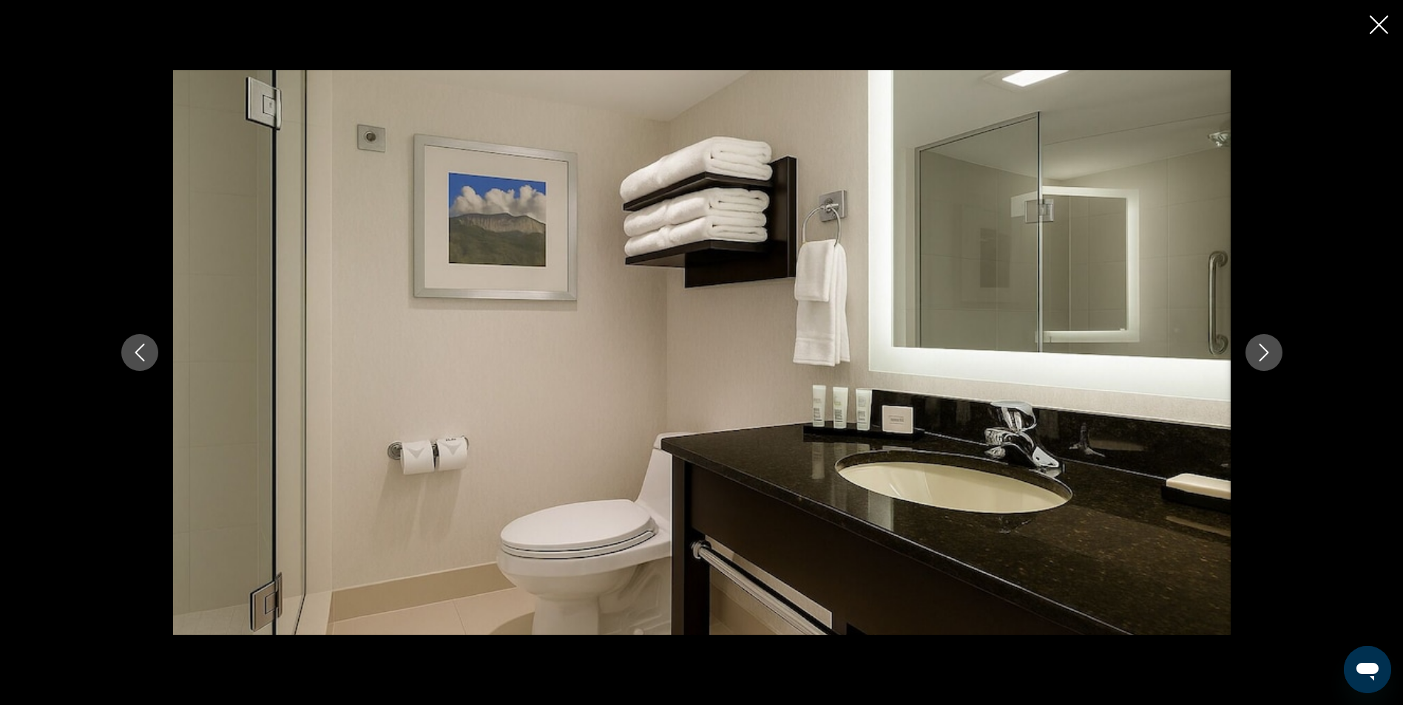
click at [139, 360] on icon "Previous image" at bounding box center [140, 353] width 18 height 18
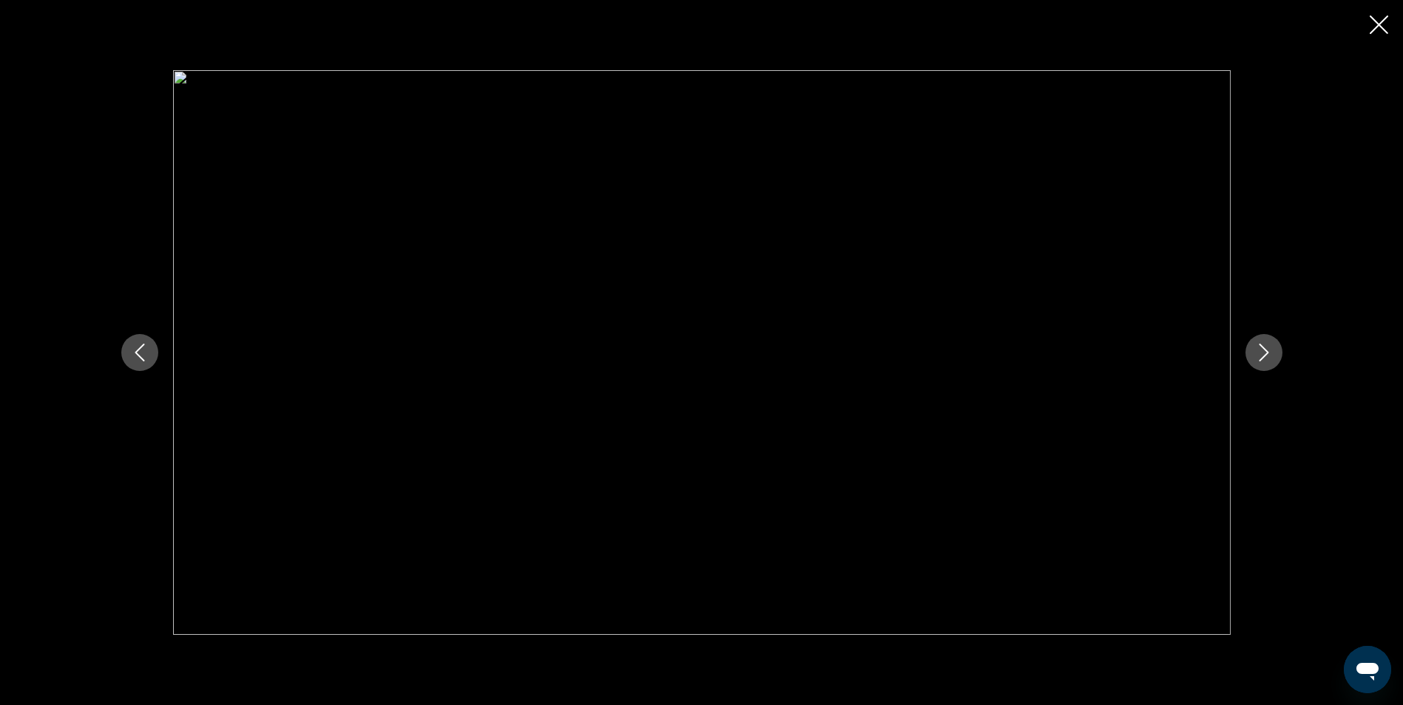
click at [139, 360] on icon "Previous image" at bounding box center [140, 353] width 18 height 18
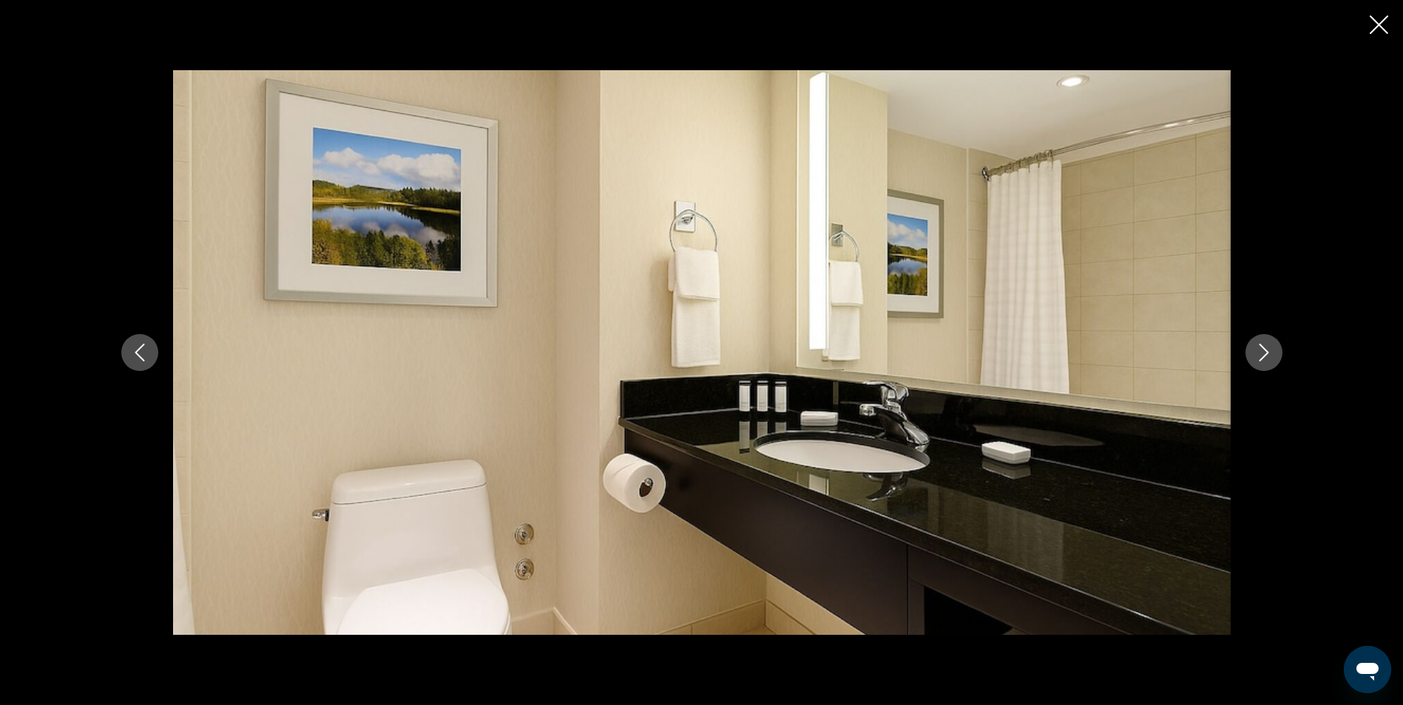
click at [139, 360] on icon "Previous image" at bounding box center [140, 353] width 18 height 18
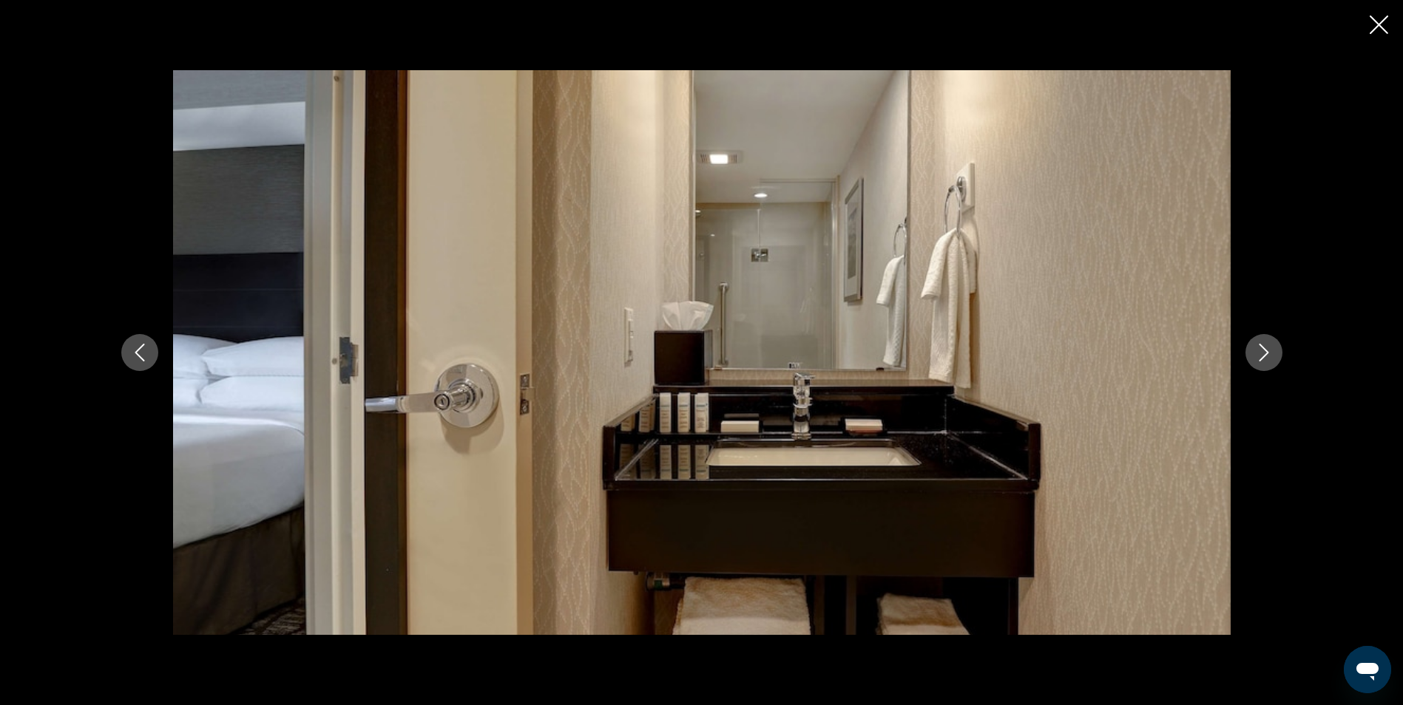
click at [139, 360] on icon "Previous image" at bounding box center [140, 353] width 18 height 18
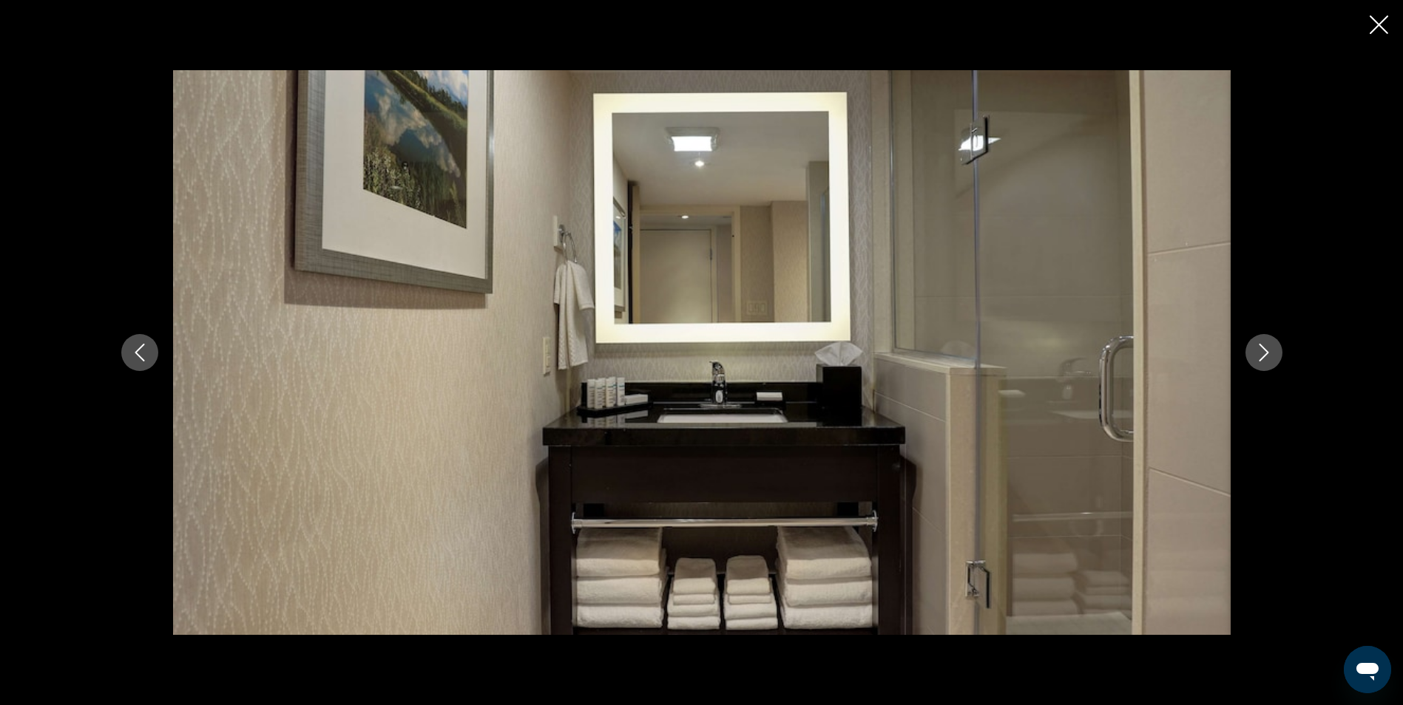
click at [139, 360] on icon "Previous image" at bounding box center [140, 353] width 18 height 18
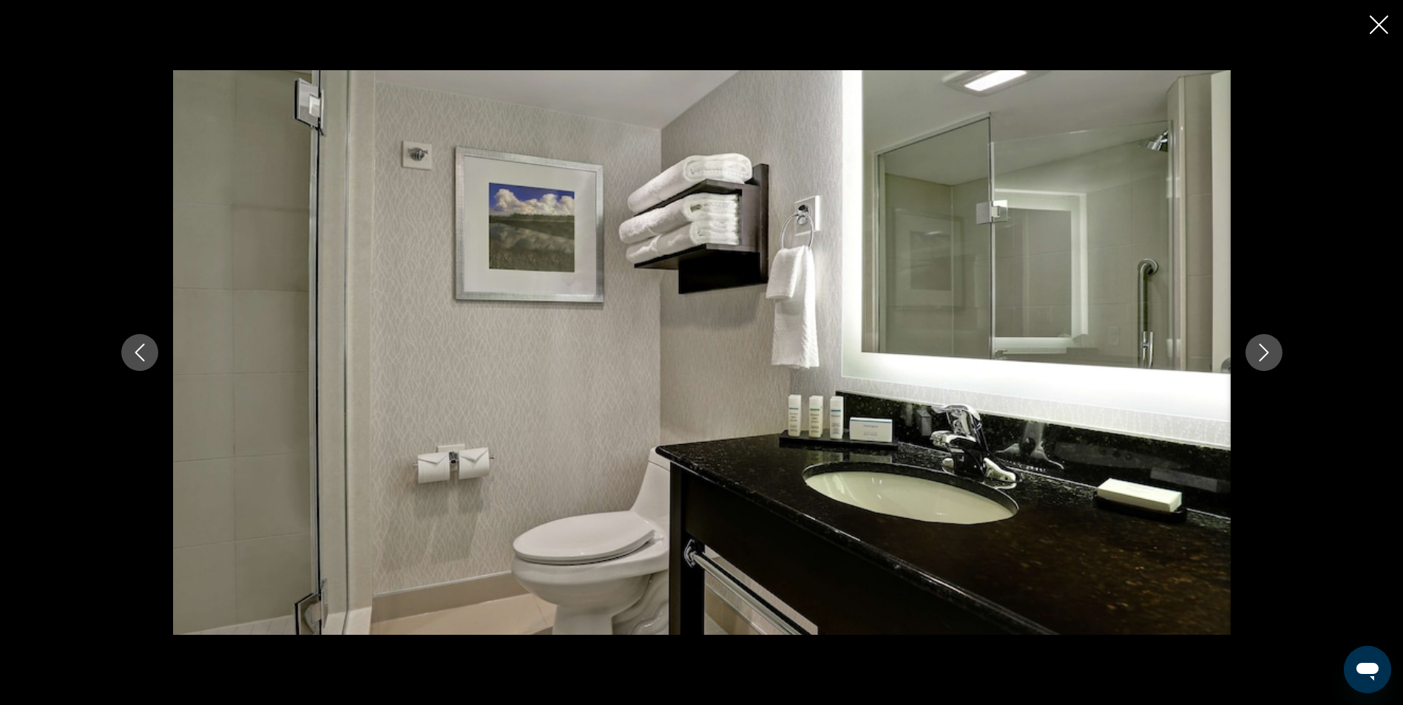
click at [139, 360] on icon "Previous image" at bounding box center [140, 353] width 18 height 18
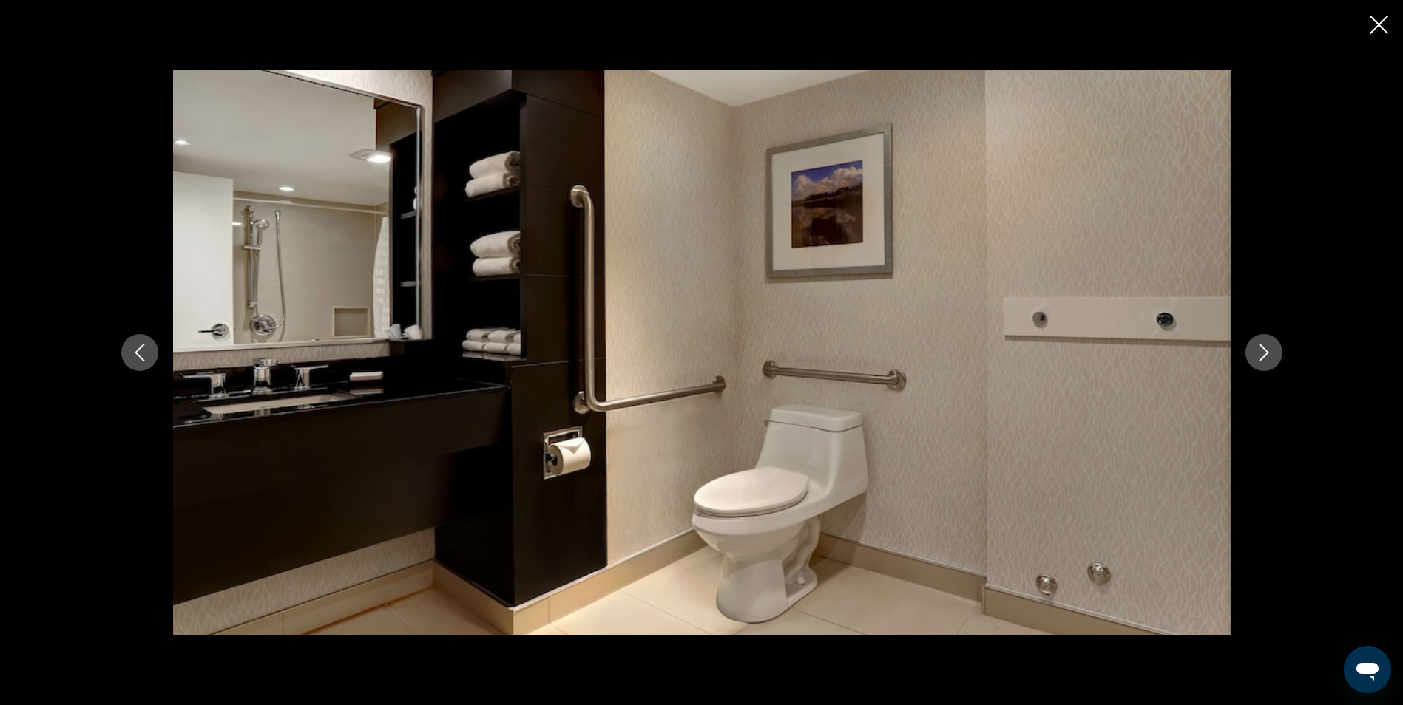
click at [139, 360] on icon "Previous image" at bounding box center [140, 353] width 18 height 18
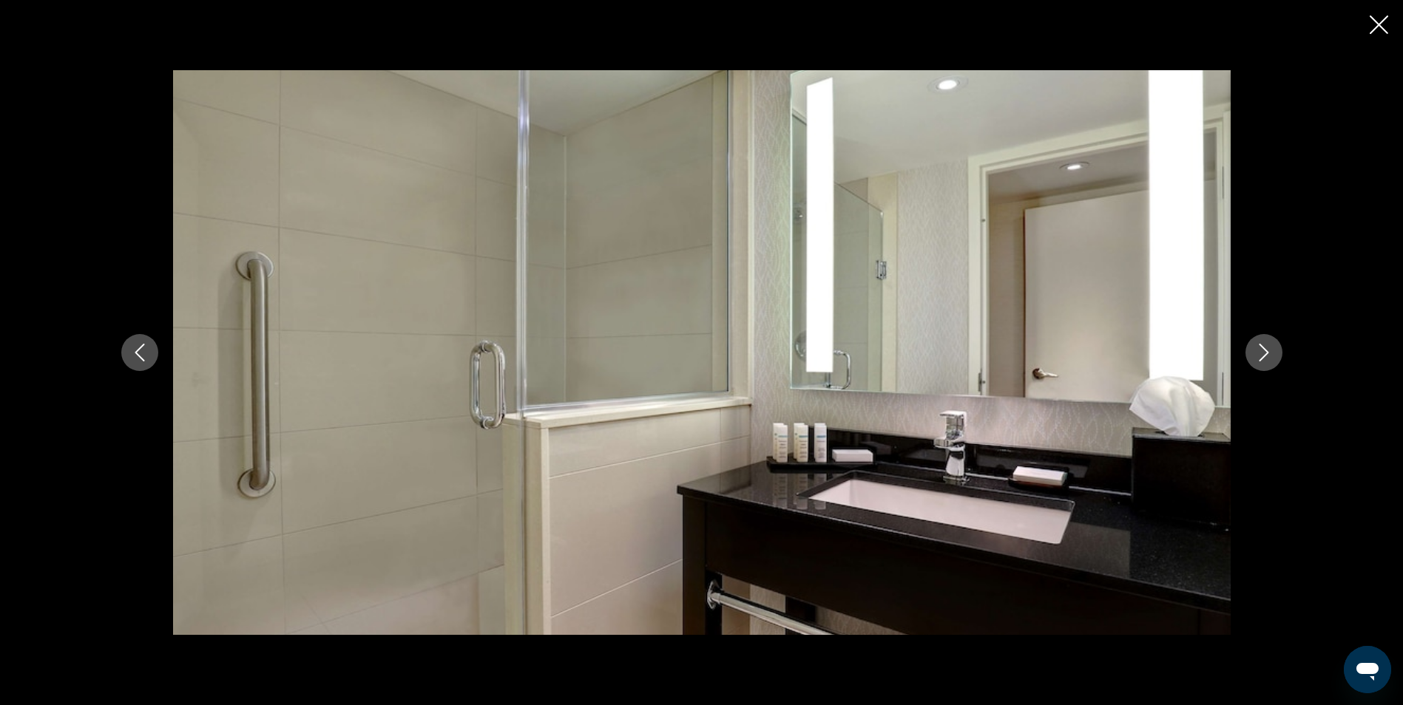
click at [139, 360] on icon "Previous image" at bounding box center [140, 353] width 18 height 18
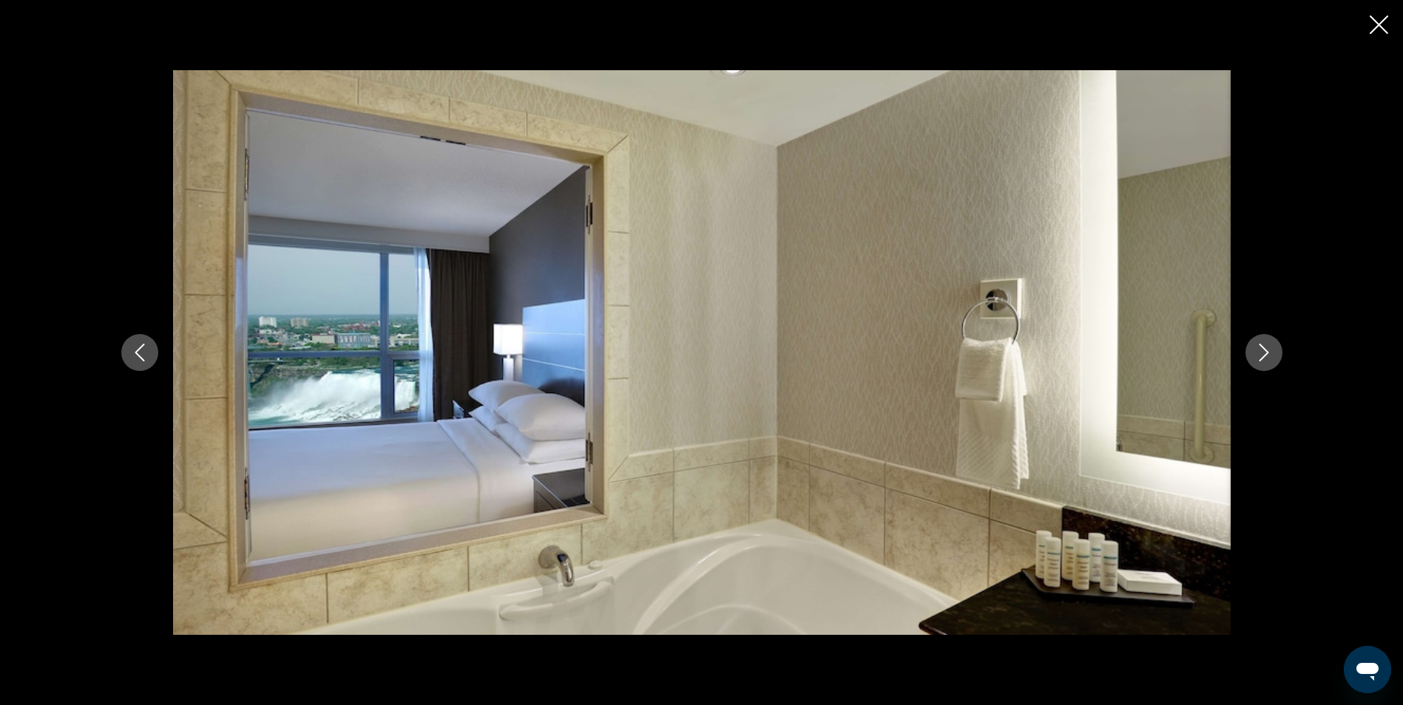
click at [139, 360] on icon "Previous image" at bounding box center [140, 353] width 18 height 18
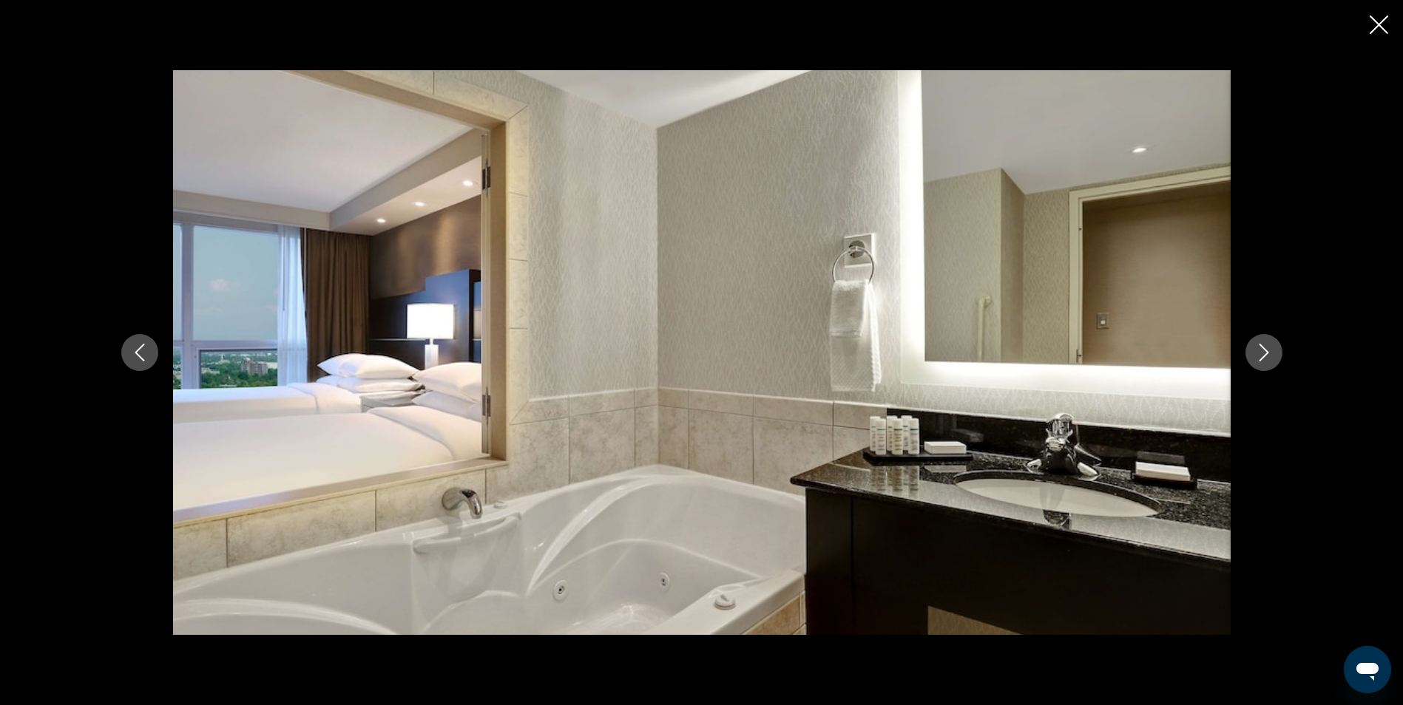
click at [139, 360] on icon "Previous image" at bounding box center [140, 353] width 18 height 18
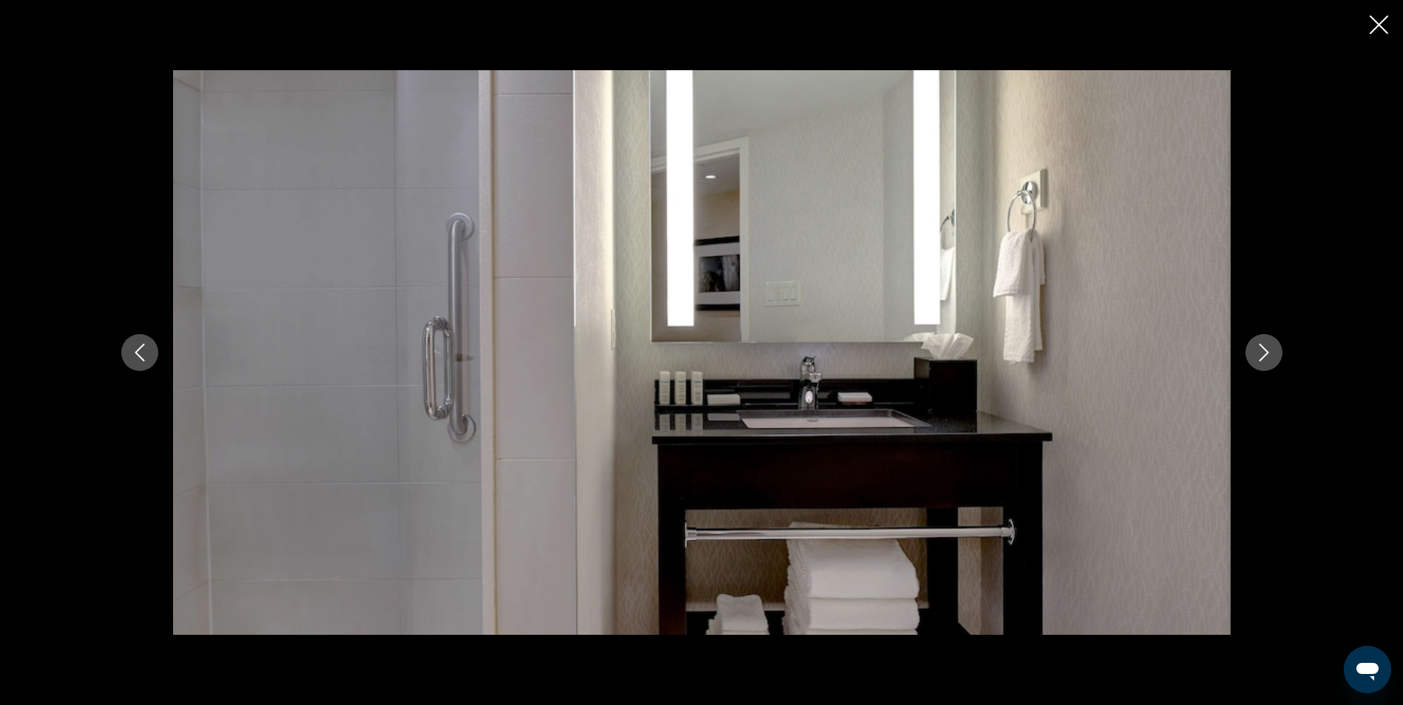
click at [139, 360] on icon "Previous image" at bounding box center [140, 353] width 18 height 18
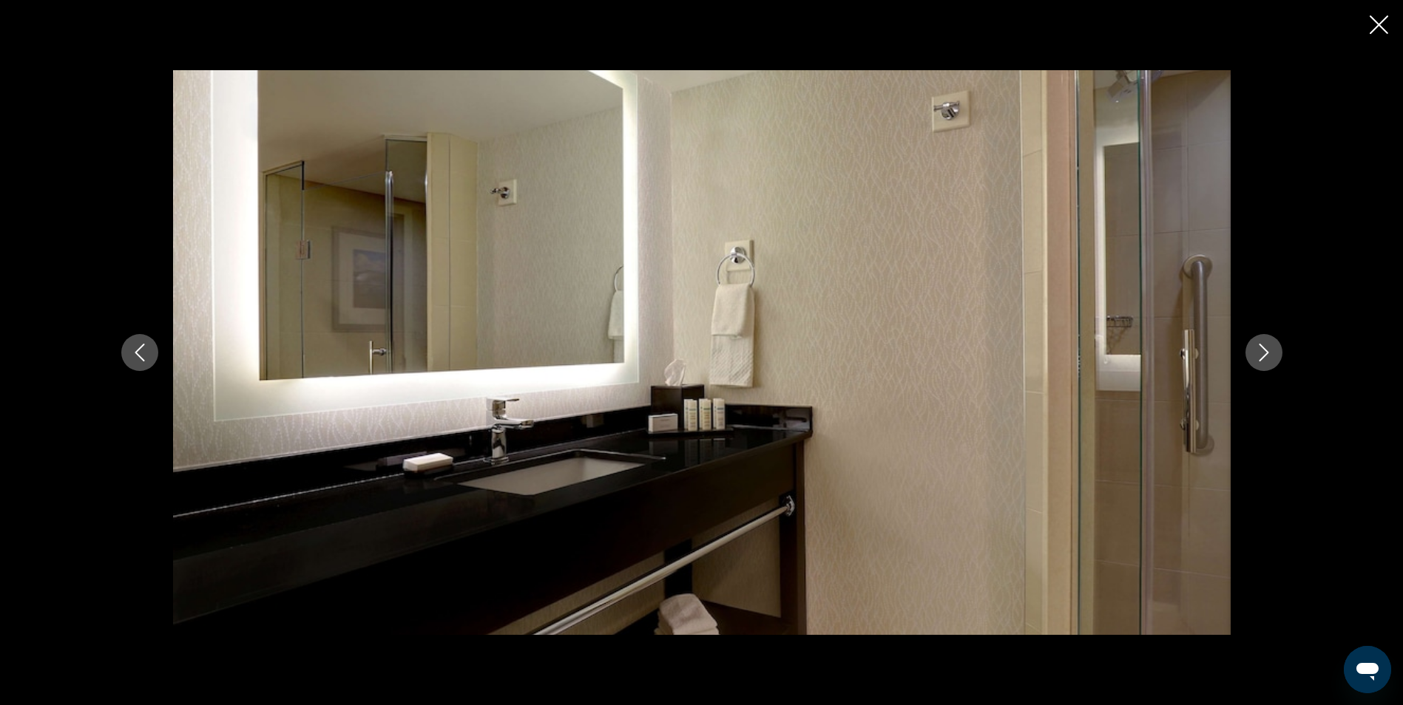
click at [139, 360] on icon "Previous image" at bounding box center [140, 353] width 18 height 18
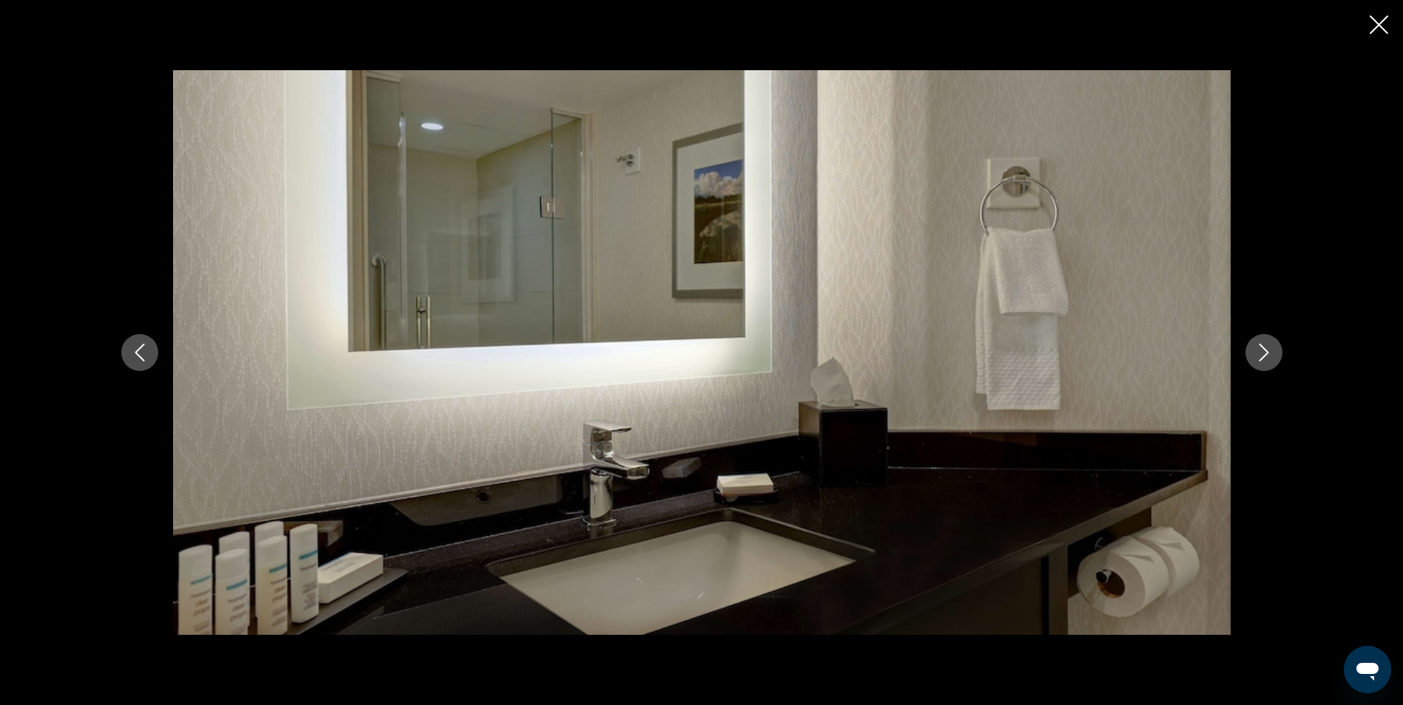
click at [139, 360] on icon "Previous image" at bounding box center [140, 353] width 18 height 18
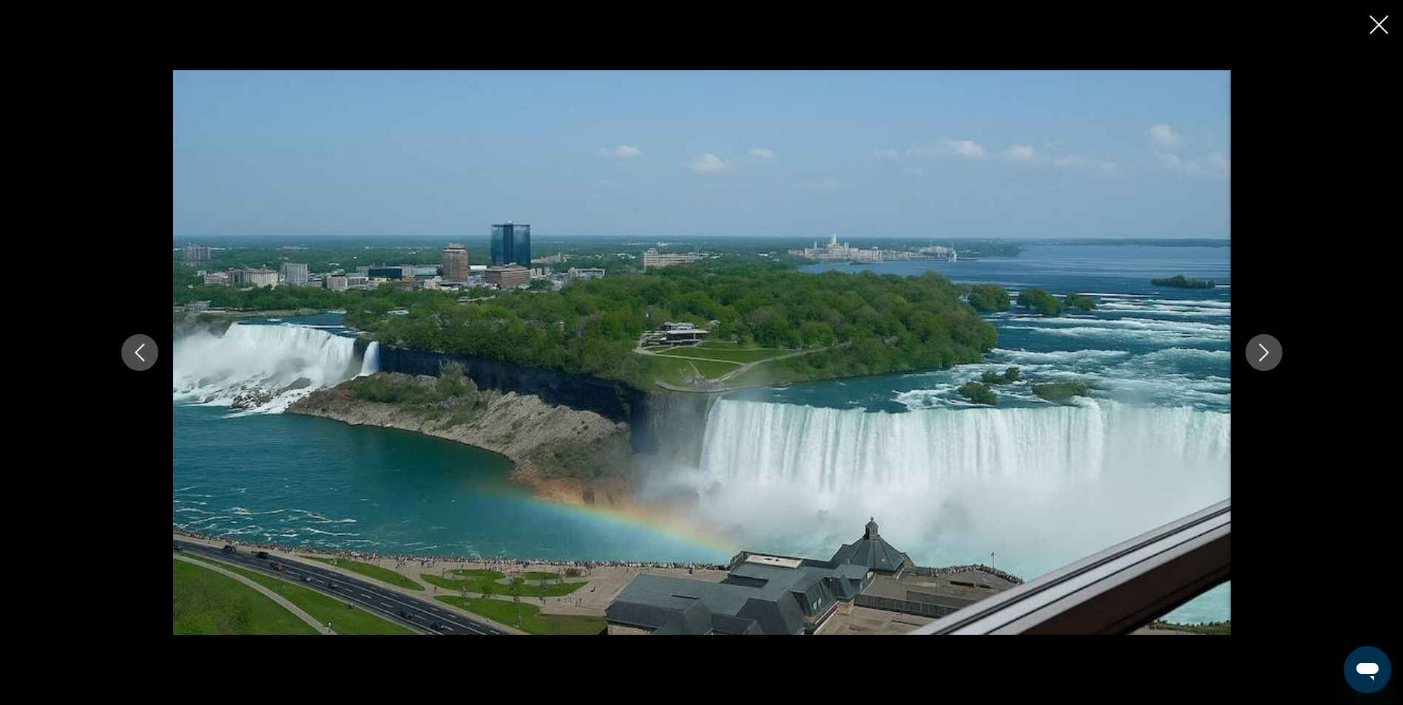
click at [139, 360] on icon "Previous image" at bounding box center [140, 353] width 18 height 18
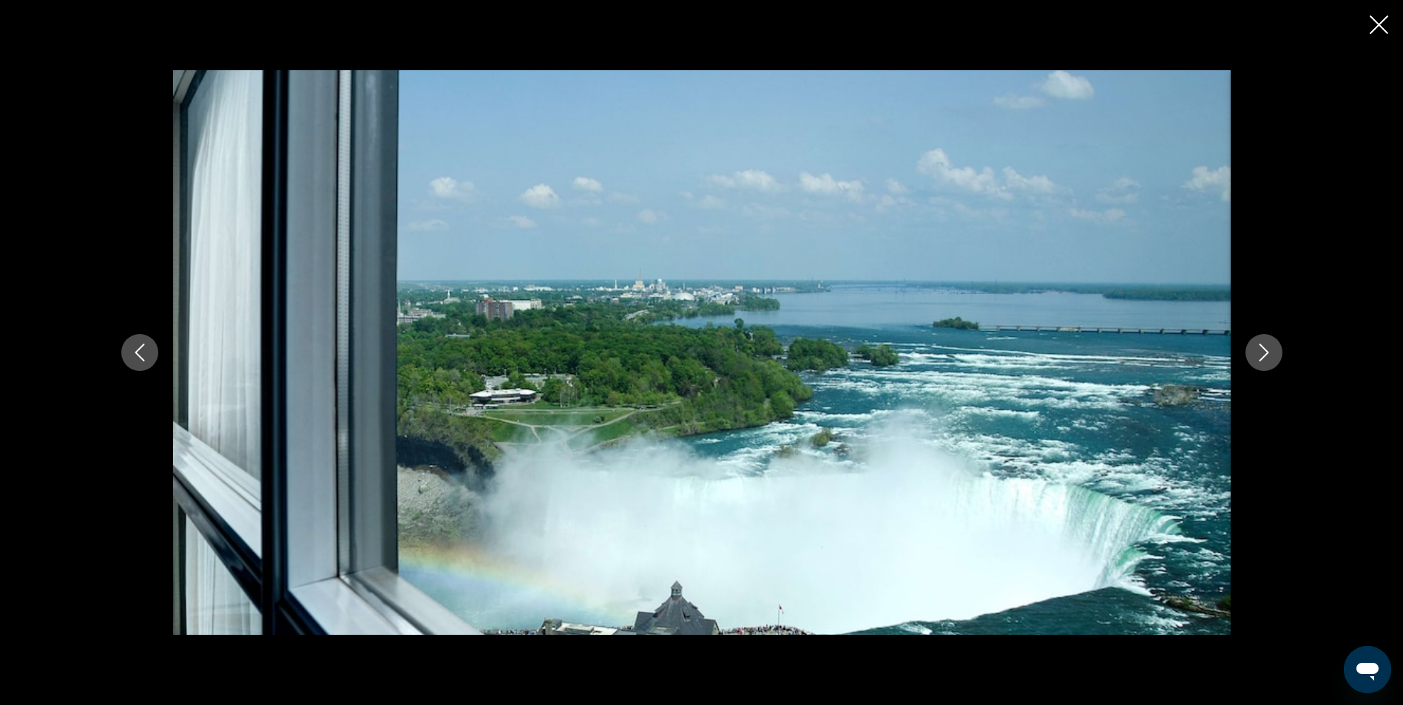
click at [139, 360] on icon "Previous image" at bounding box center [140, 353] width 18 height 18
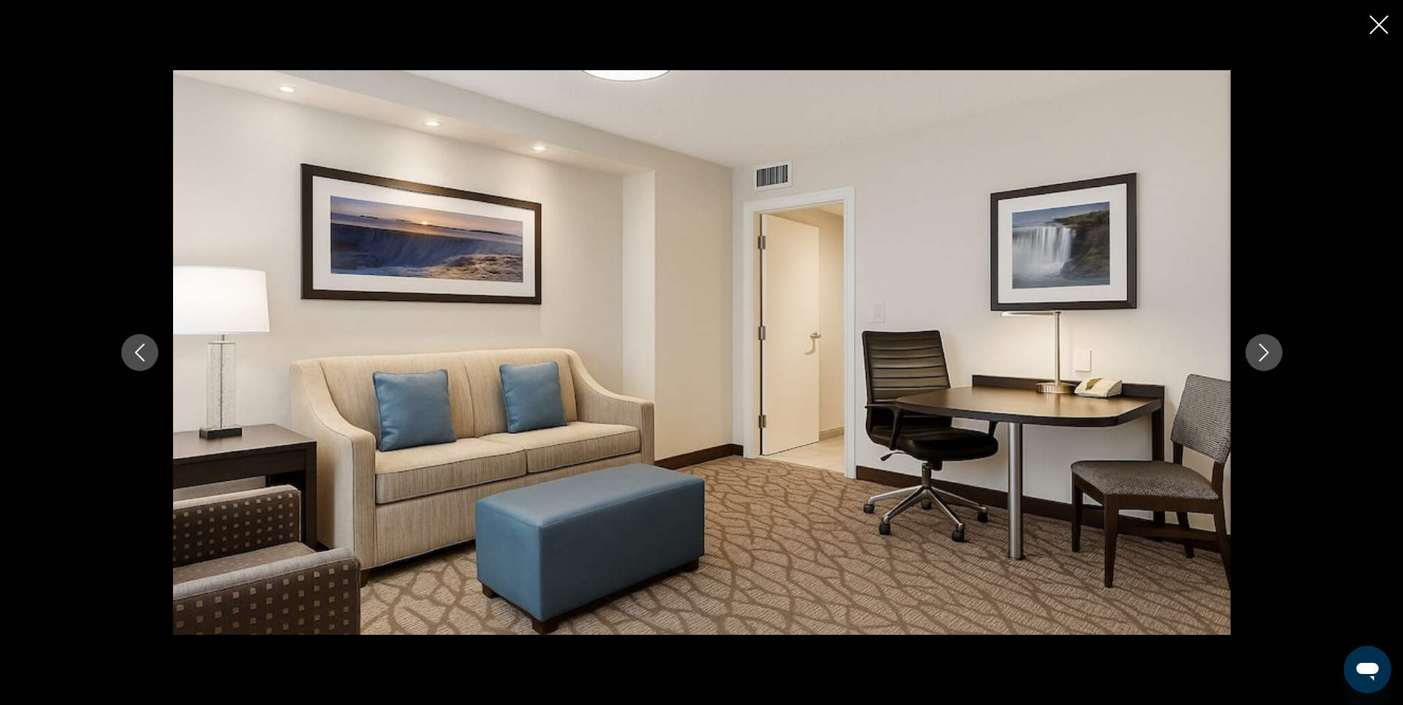
click at [139, 360] on icon "Previous image" at bounding box center [140, 353] width 18 height 18
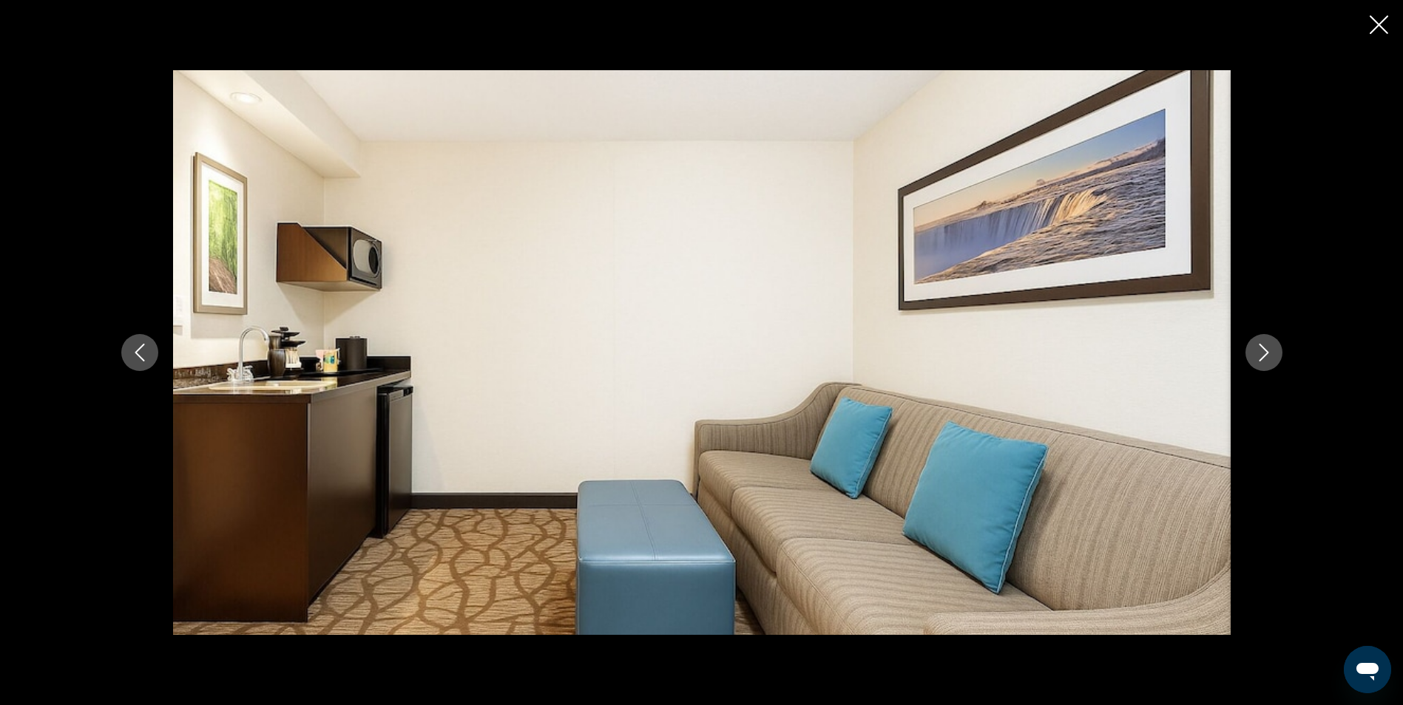
click at [139, 360] on icon "Previous image" at bounding box center [140, 353] width 18 height 18
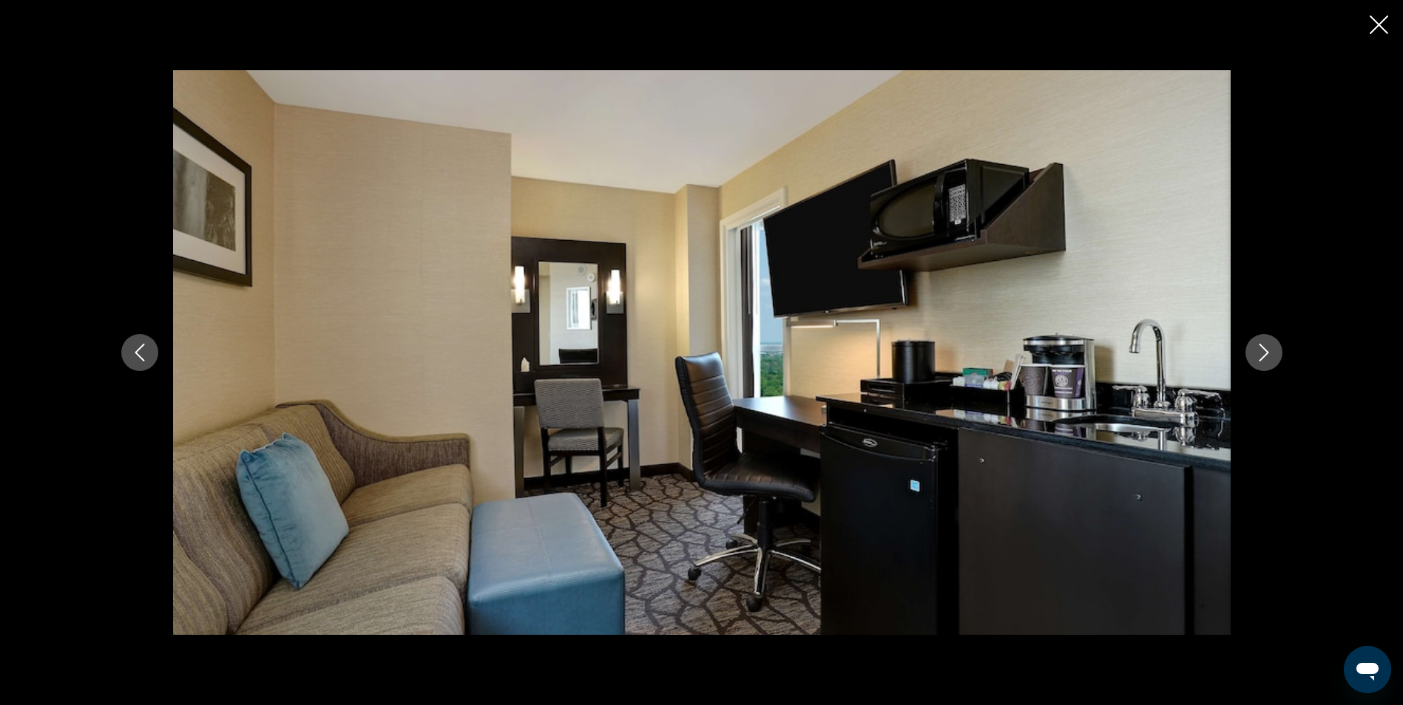
click at [139, 360] on icon "Previous image" at bounding box center [140, 353] width 18 height 18
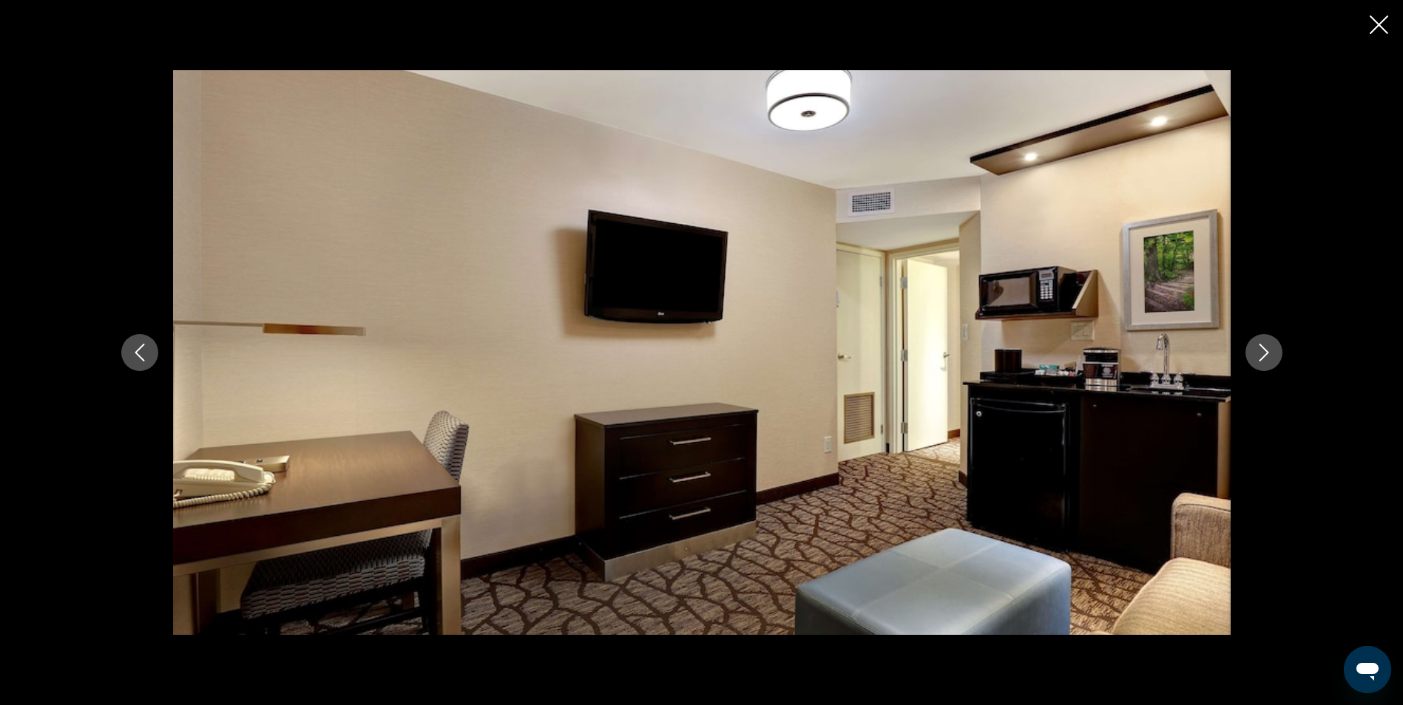
click at [139, 360] on icon "Previous image" at bounding box center [140, 353] width 18 height 18
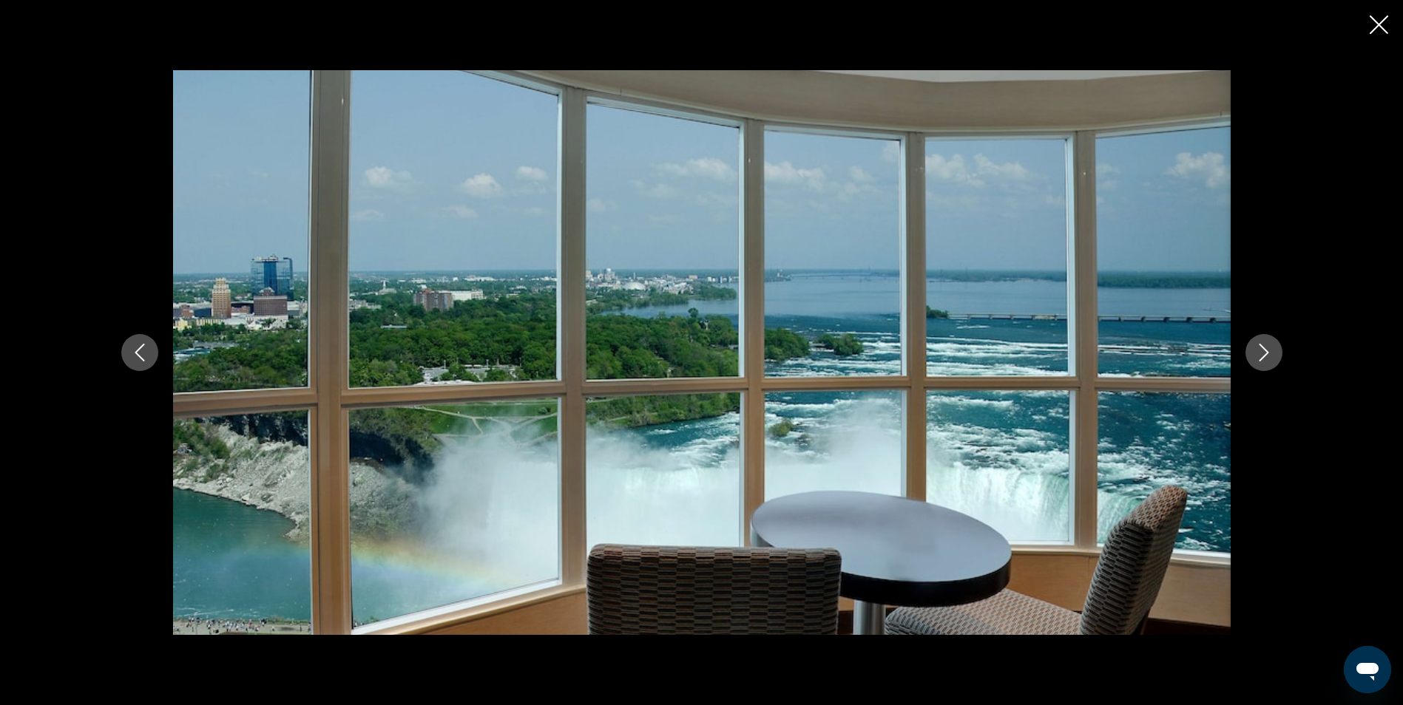
click at [139, 360] on icon "Previous image" at bounding box center [140, 353] width 18 height 18
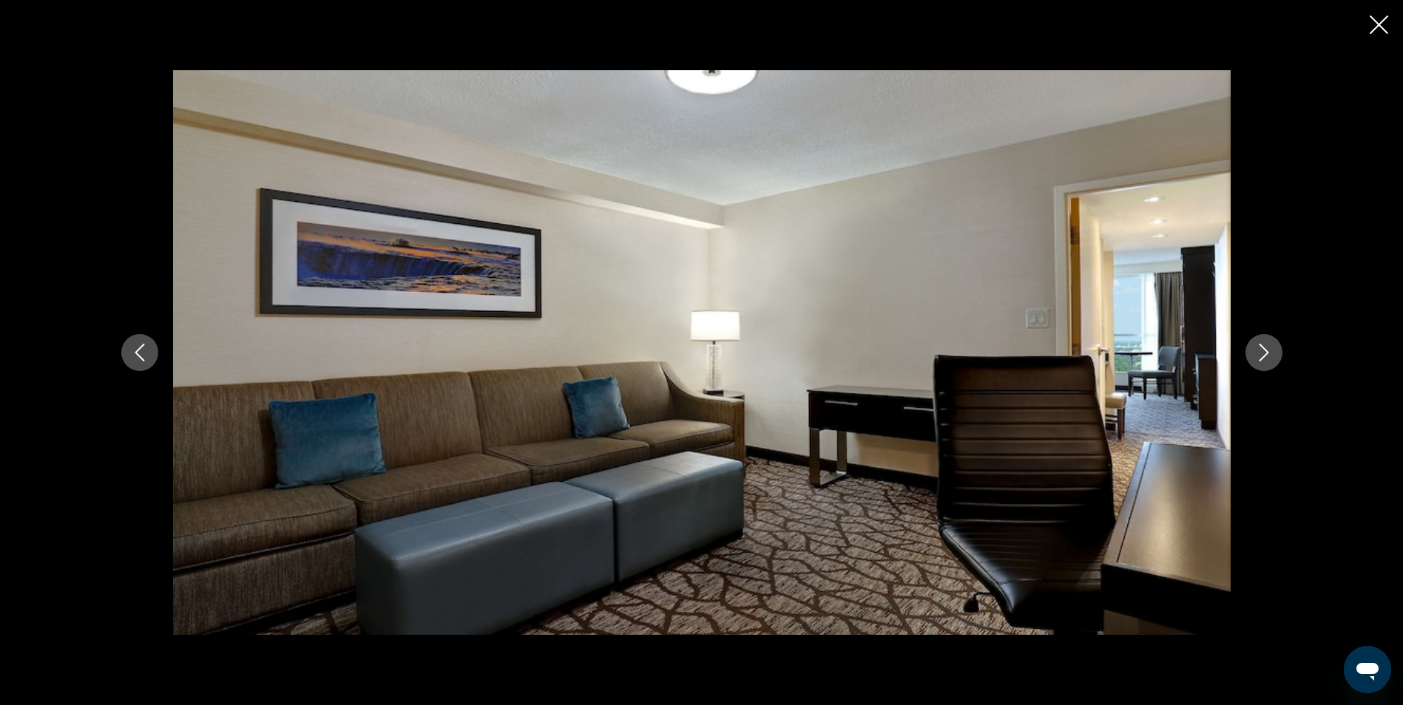
click at [139, 360] on icon "Previous image" at bounding box center [140, 353] width 18 height 18
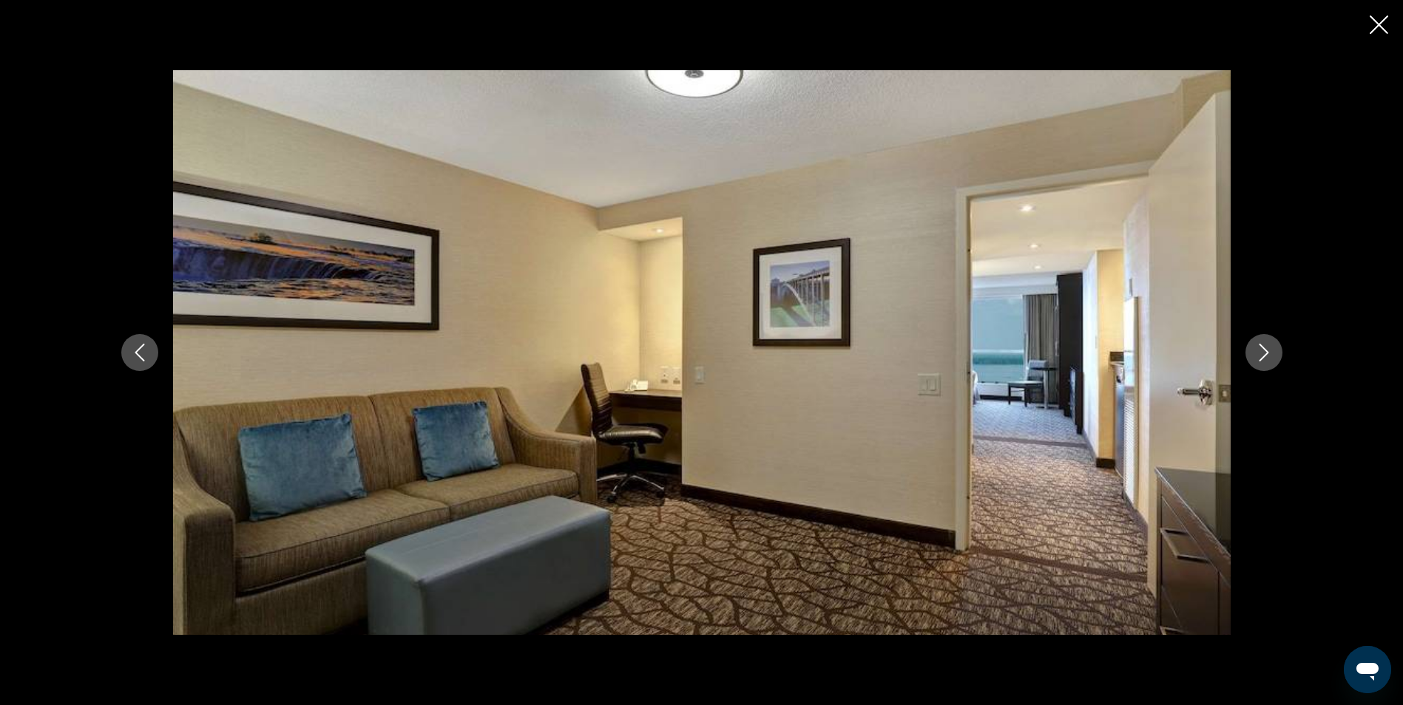
click at [139, 360] on icon "Previous image" at bounding box center [140, 353] width 18 height 18
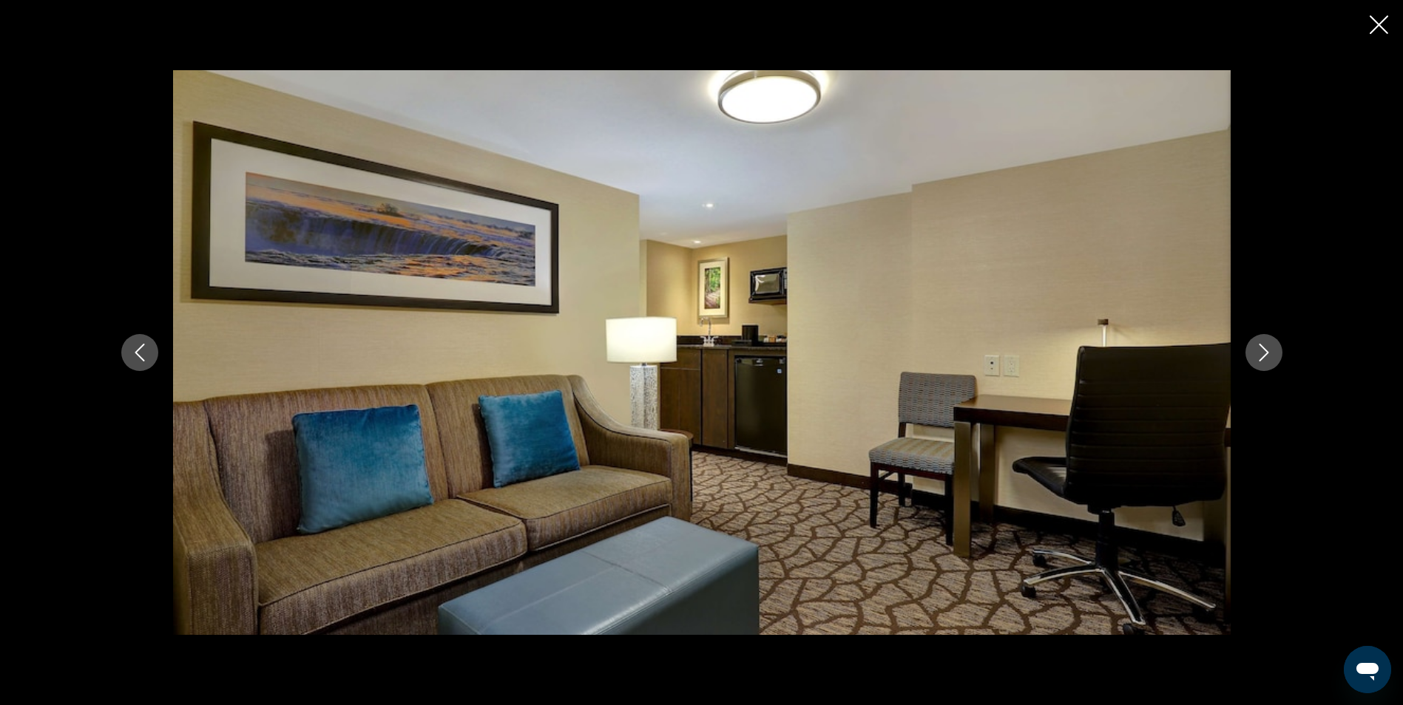
click at [139, 360] on icon "Previous image" at bounding box center [140, 353] width 18 height 18
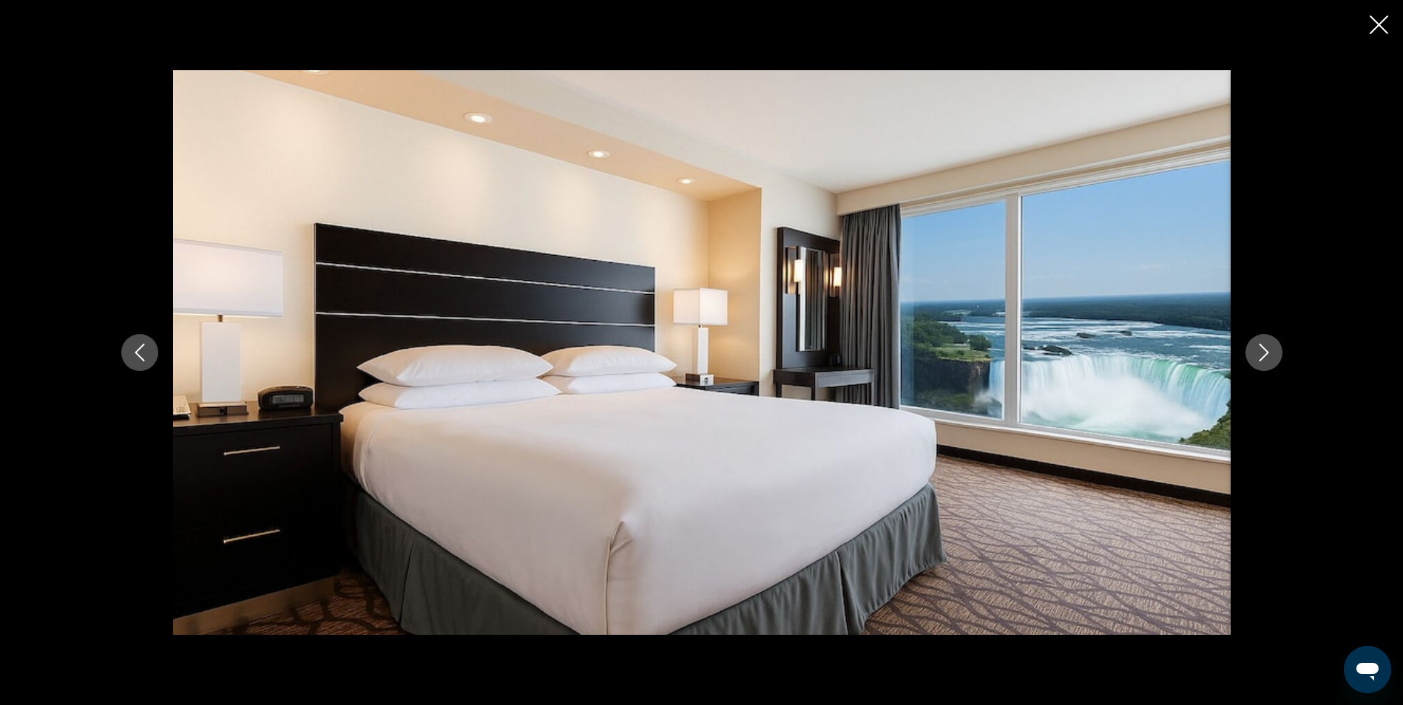
click at [139, 360] on icon "Previous image" at bounding box center [140, 353] width 18 height 18
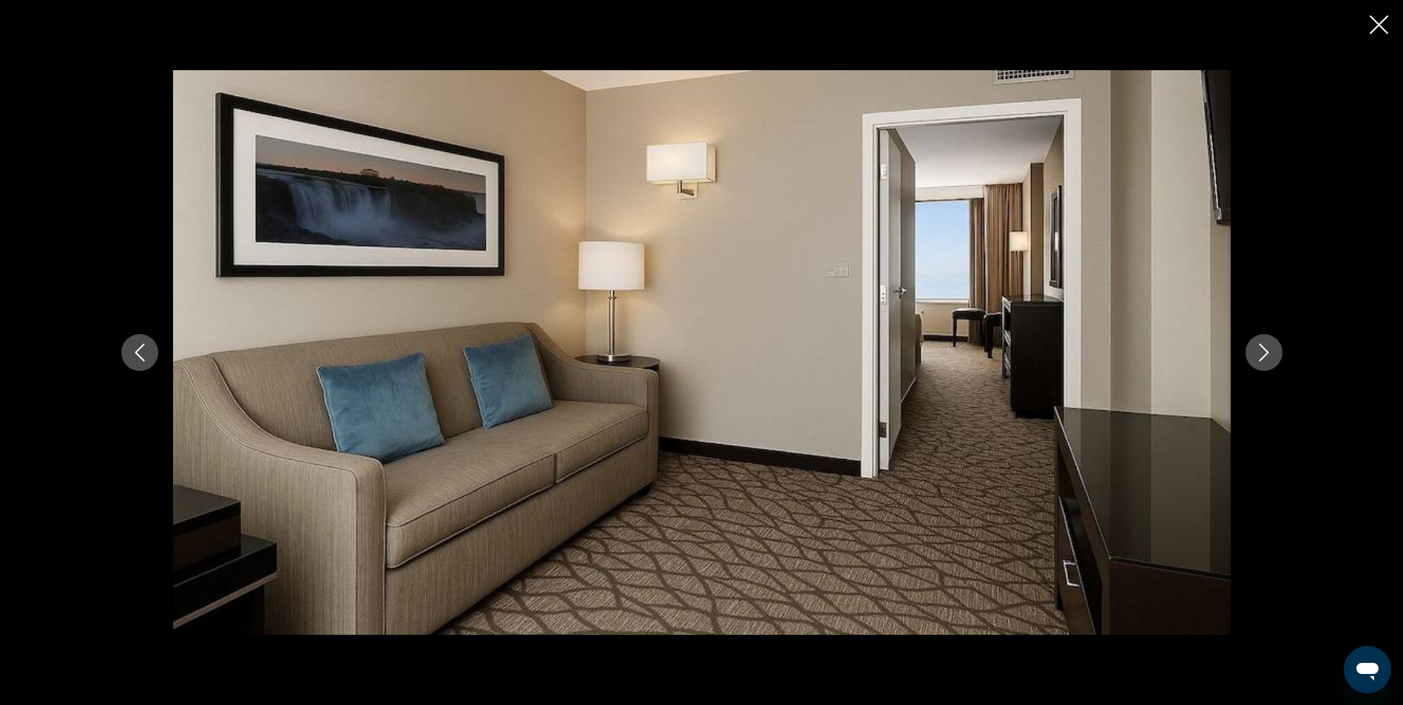
click at [139, 360] on icon "Previous image" at bounding box center [140, 353] width 18 height 18
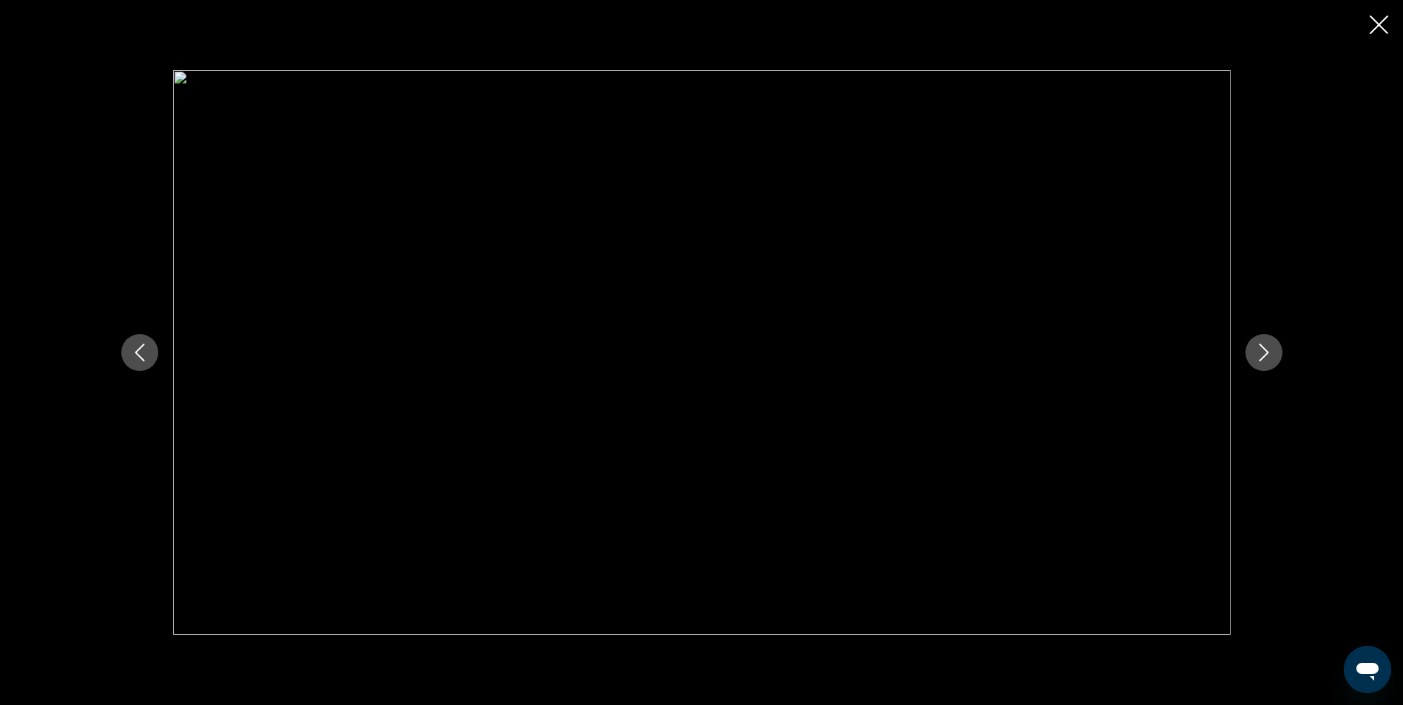
click at [139, 360] on icon "Previous image" at bounding box center [140, 353] width 18 height 18
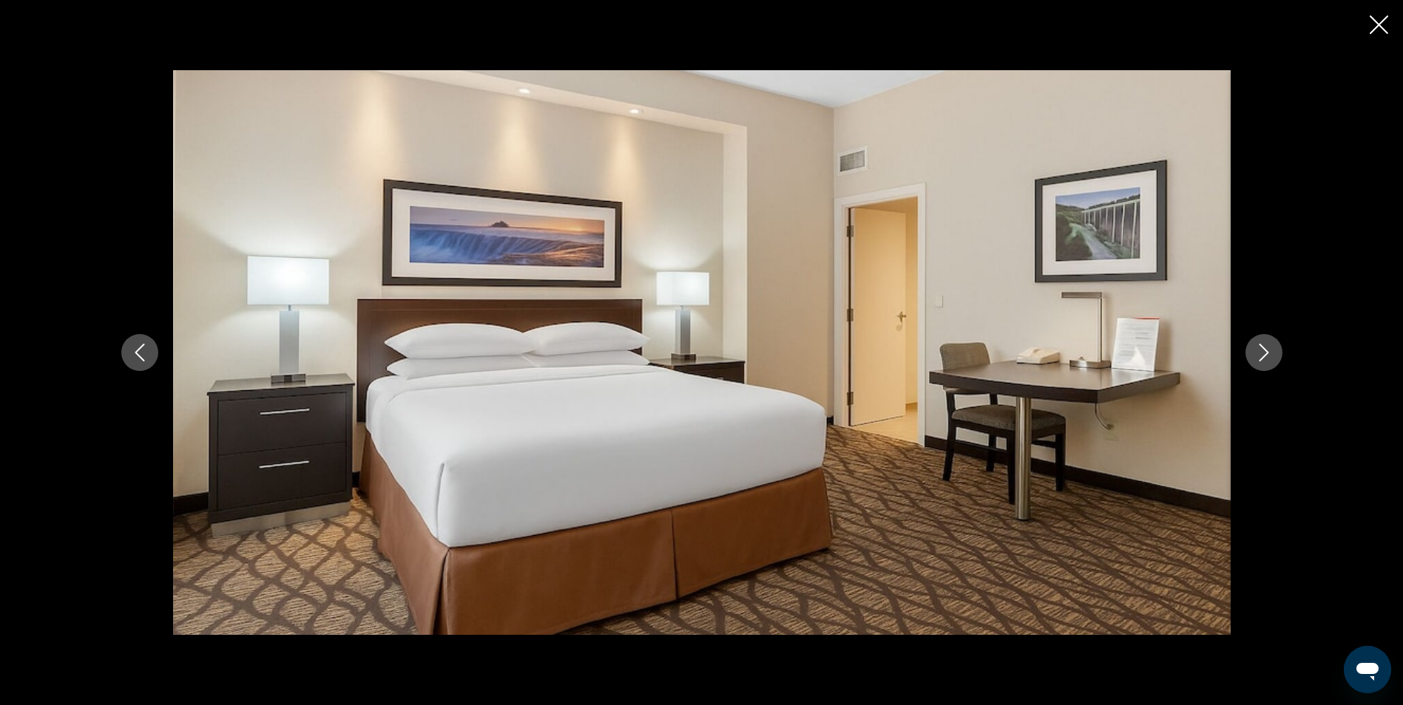
click at [139, 360] on icon "Previous image" at bounding box center [140, 353] width 18 height 18
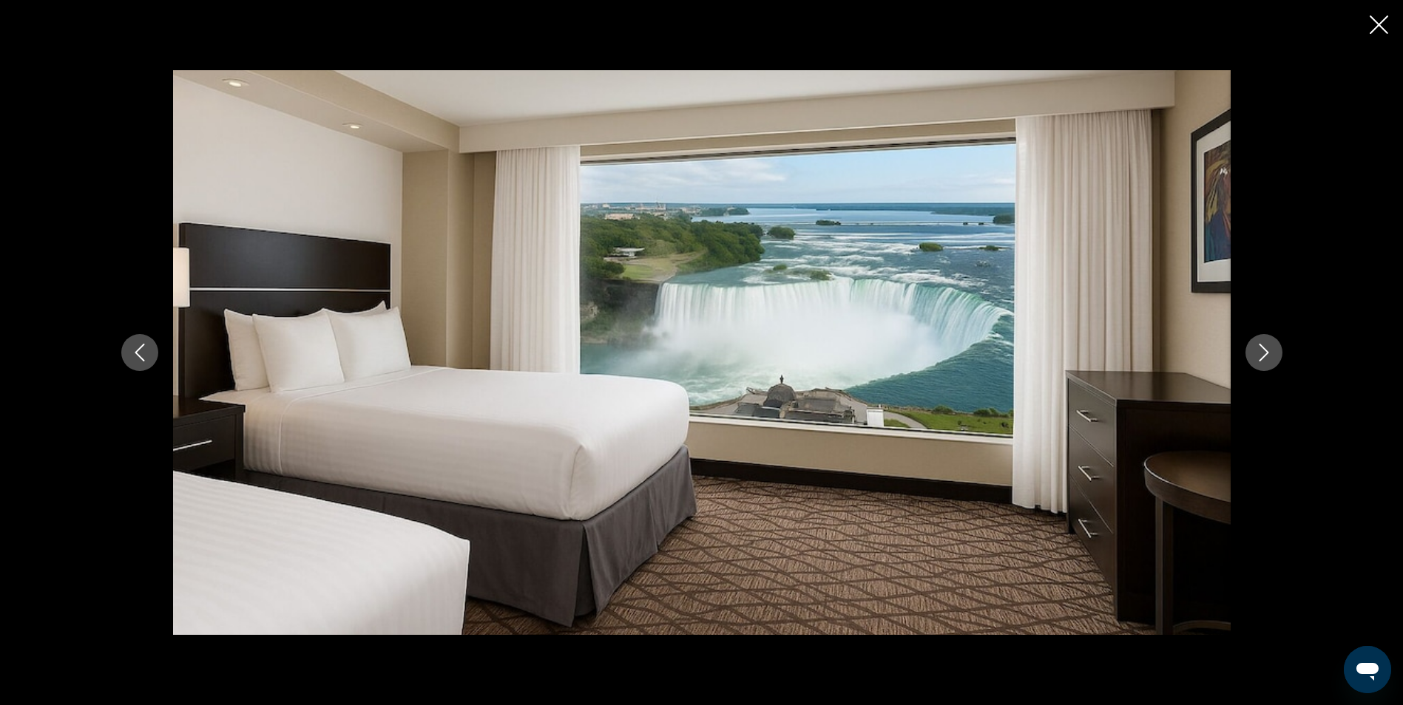
click at [139, 360] on icon "Previous image" at bounding box center [140, 353] width 18 height 18
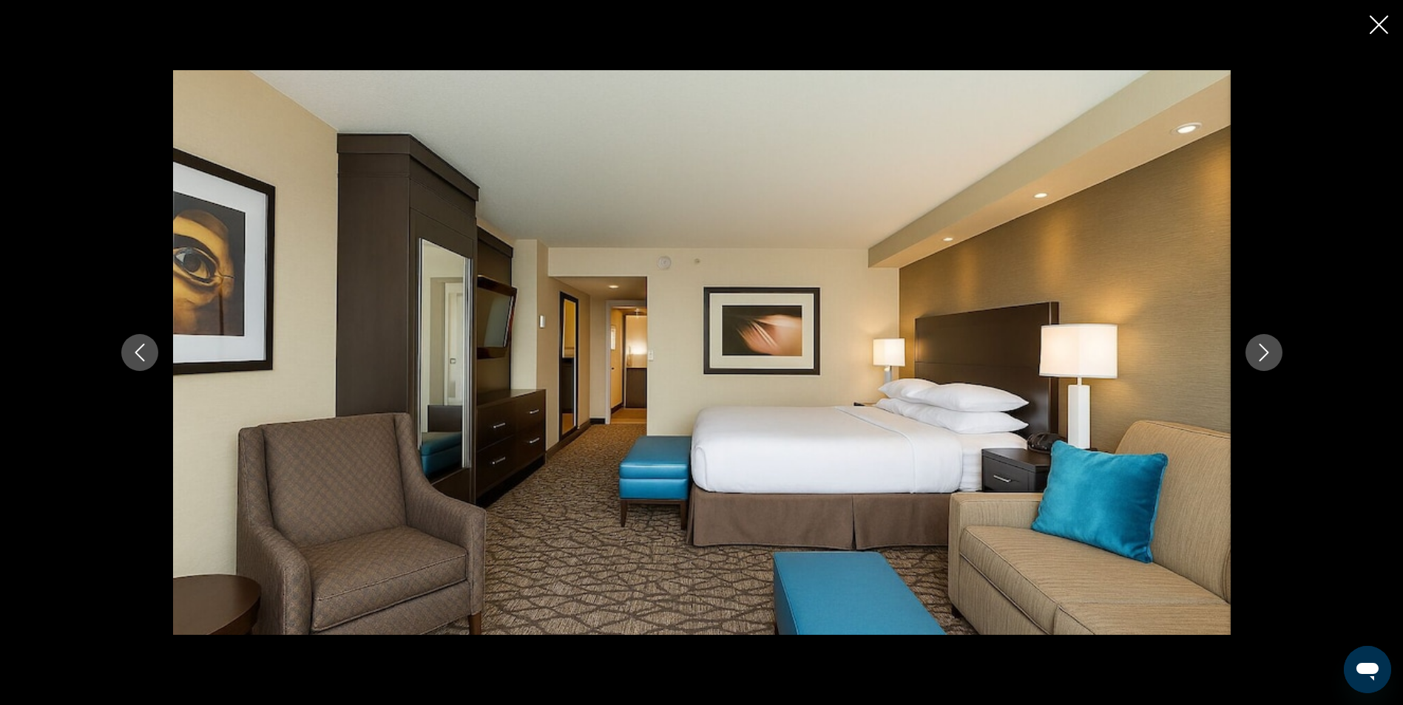
click at [139, 360] on icon "Previous image" at bounding box center [140, 353] width 18 height 18
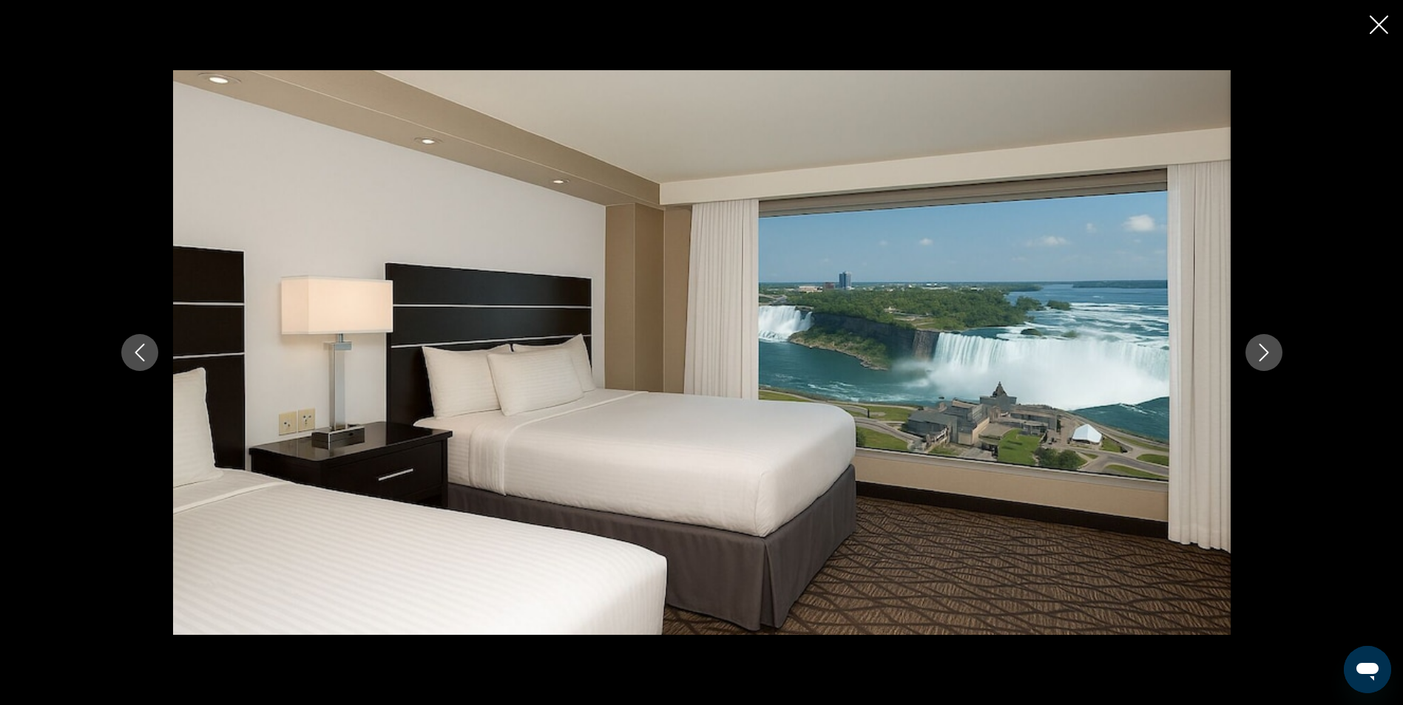
click at [139, 360] on icon "Previous image" at bounding box center [140, 353] width 18 height 18
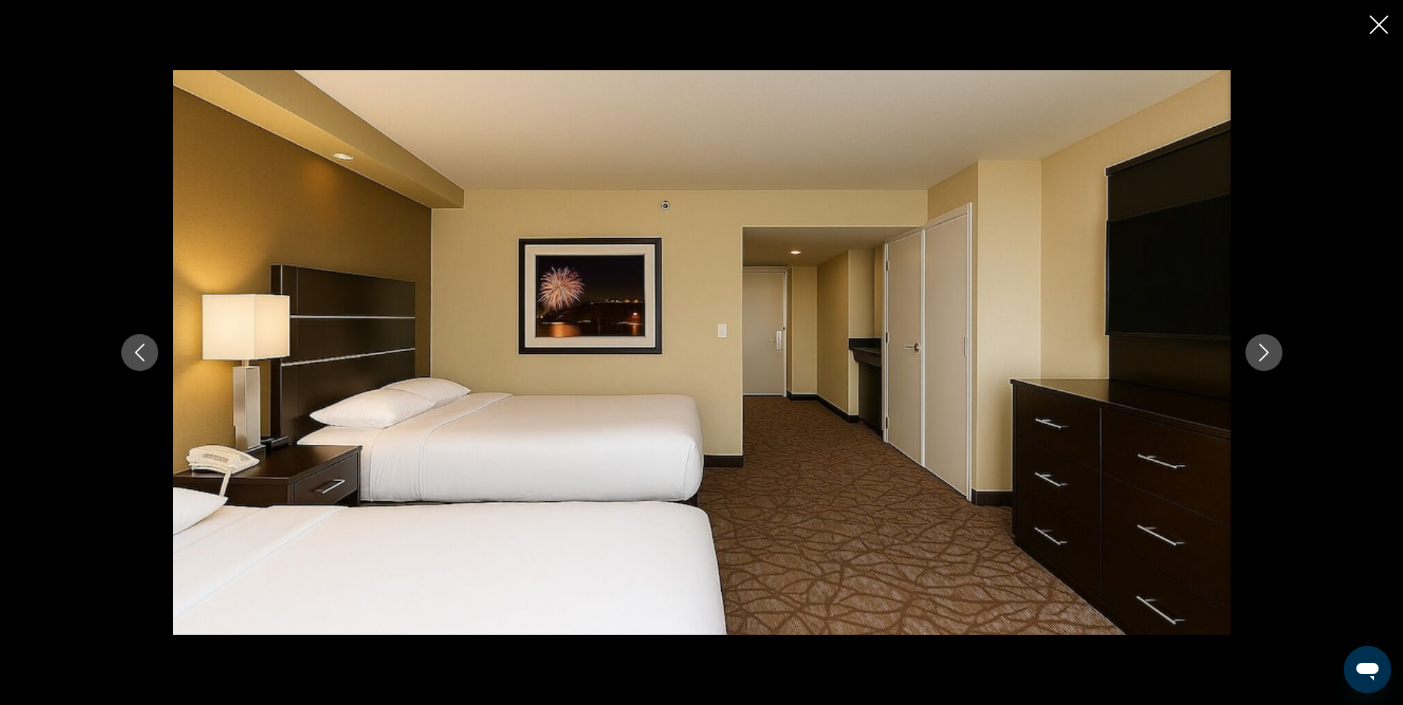
click at [139, 360] on icon "Previous image" at bounding box center [140, 353] width 18 height 18
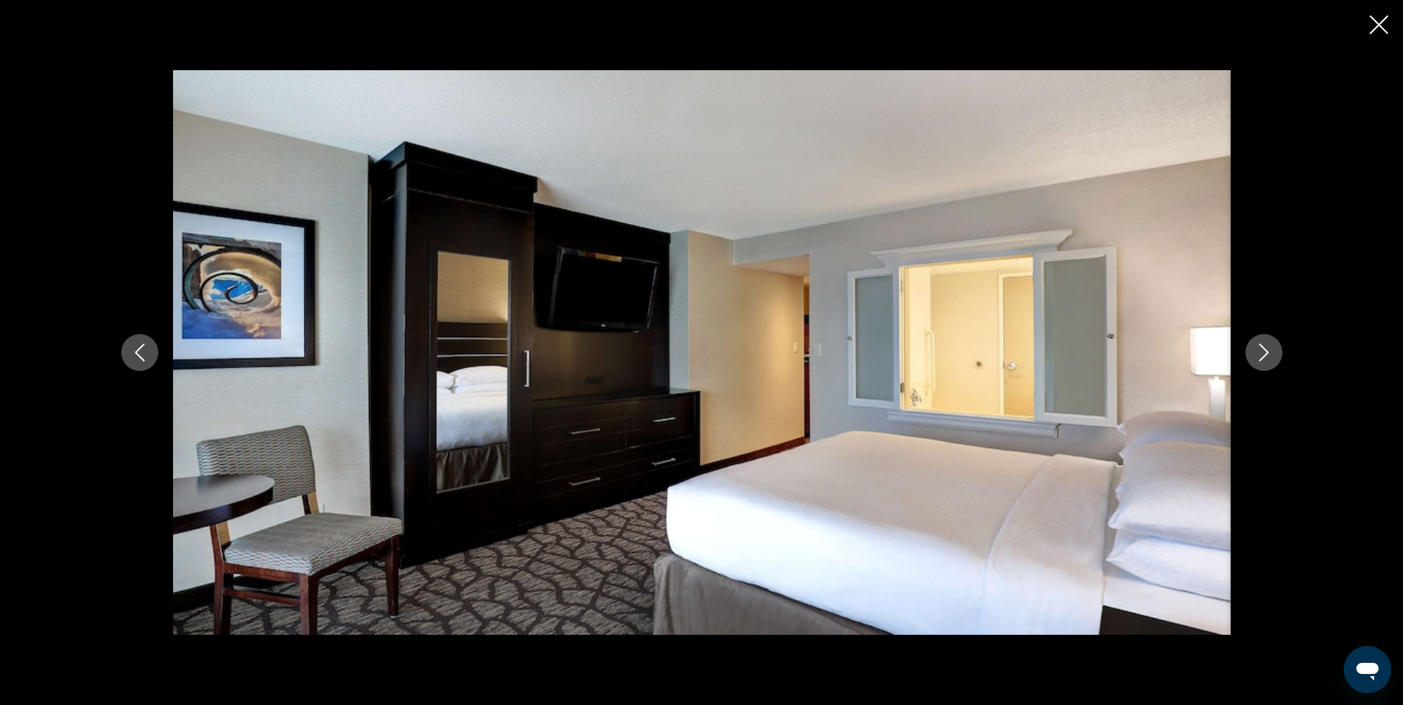
click at [139, 360] on icon "Previous image" at bounding box center [140, 353] width 18 height 18
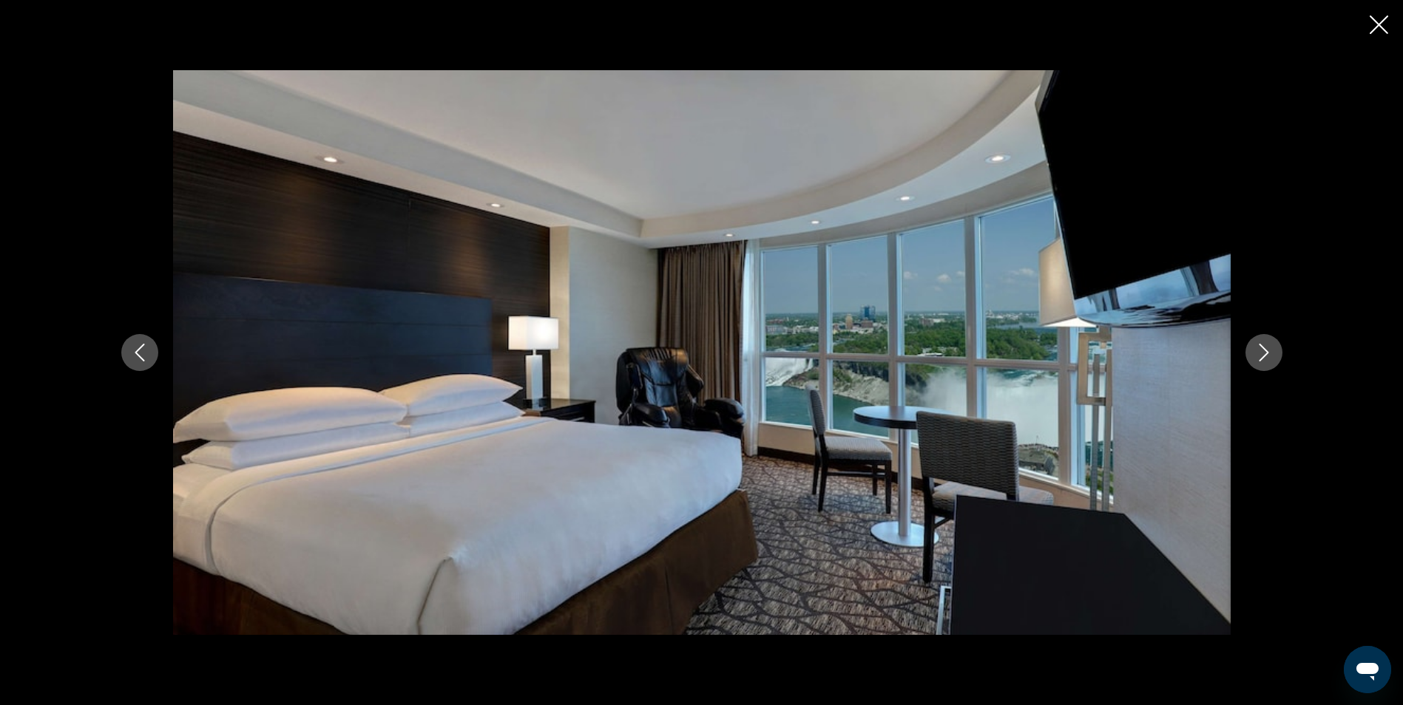
click at [139, 360] on icon "Previous image" at bounding box center [140, 353] width 18 height 18
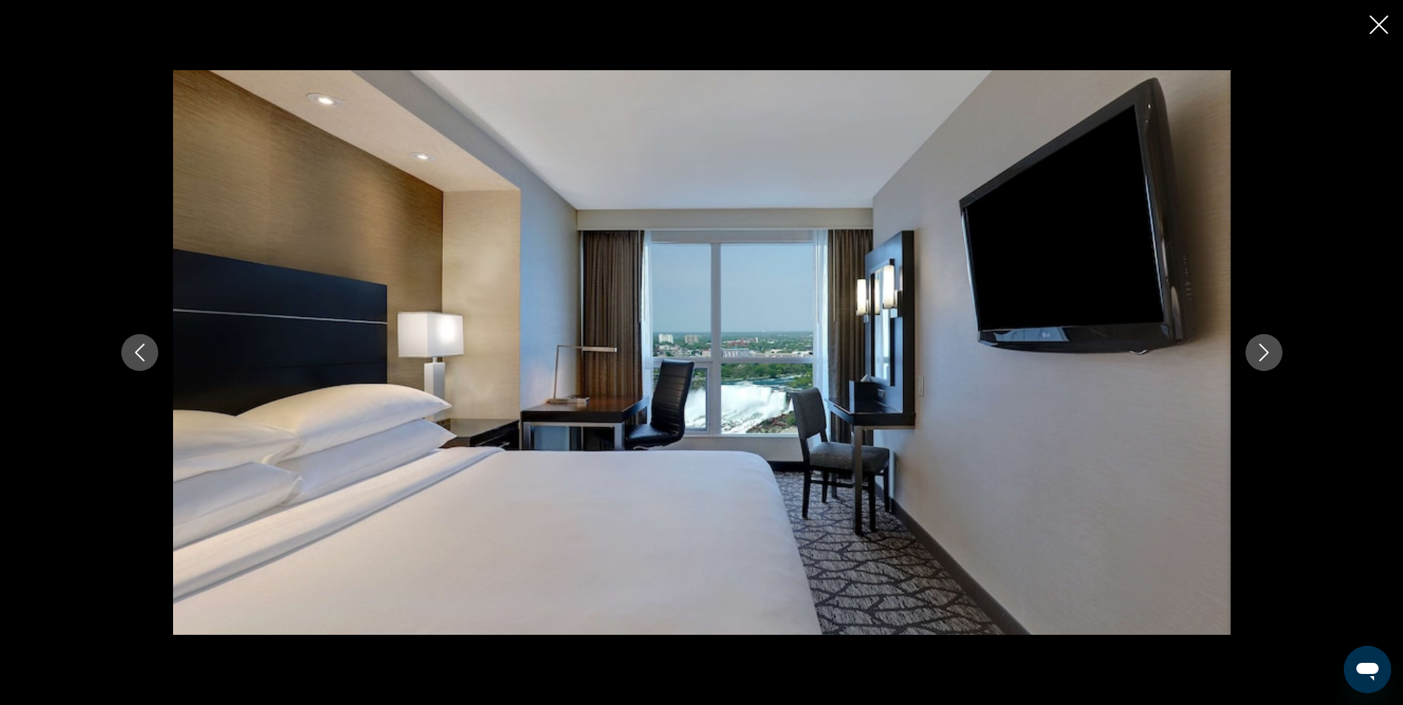
click at [139, 360] on icon "Previous image" at bounding box center [140, 353] width 18 height 18
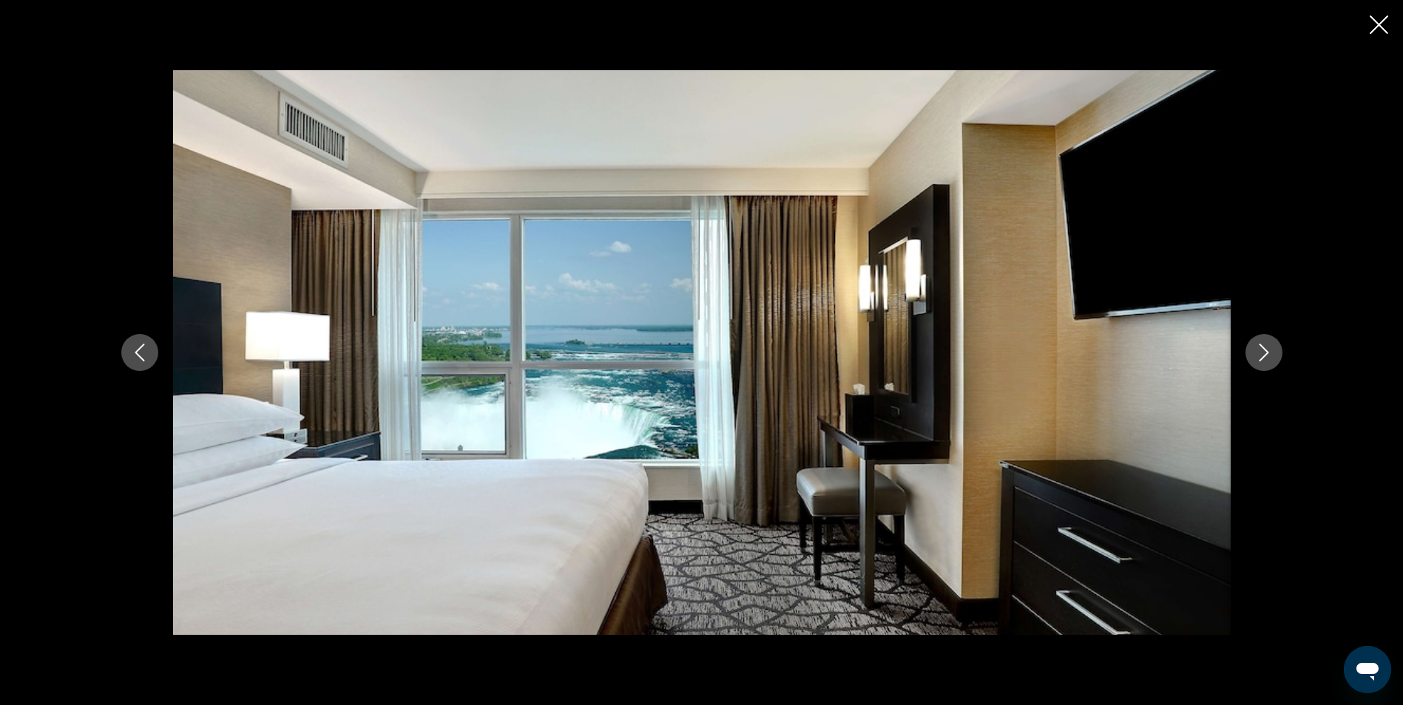
click at [139, 360] on icon "Previous image" at bounding box center [140, 353] width 18 height 18
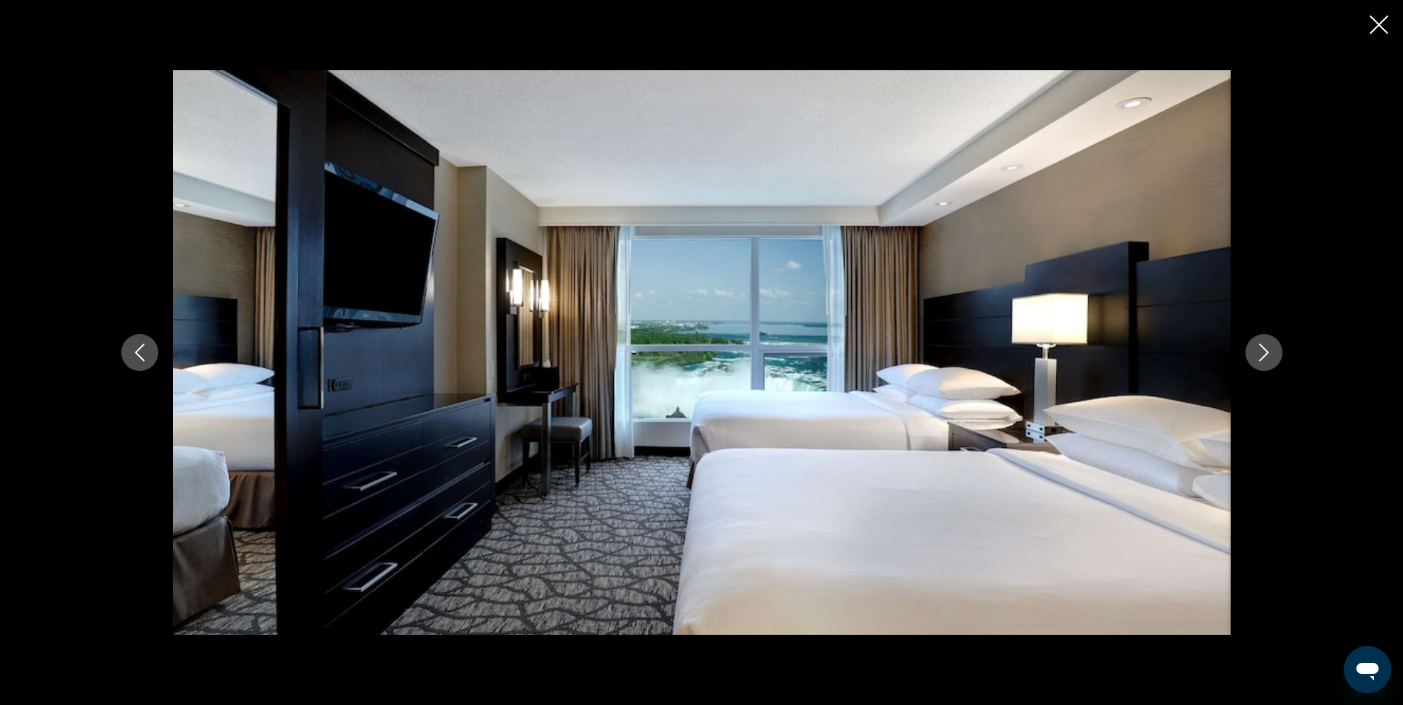
click at [139, 360] on icon "Previous image" at bounding box center [140, 353] width 18 height 18
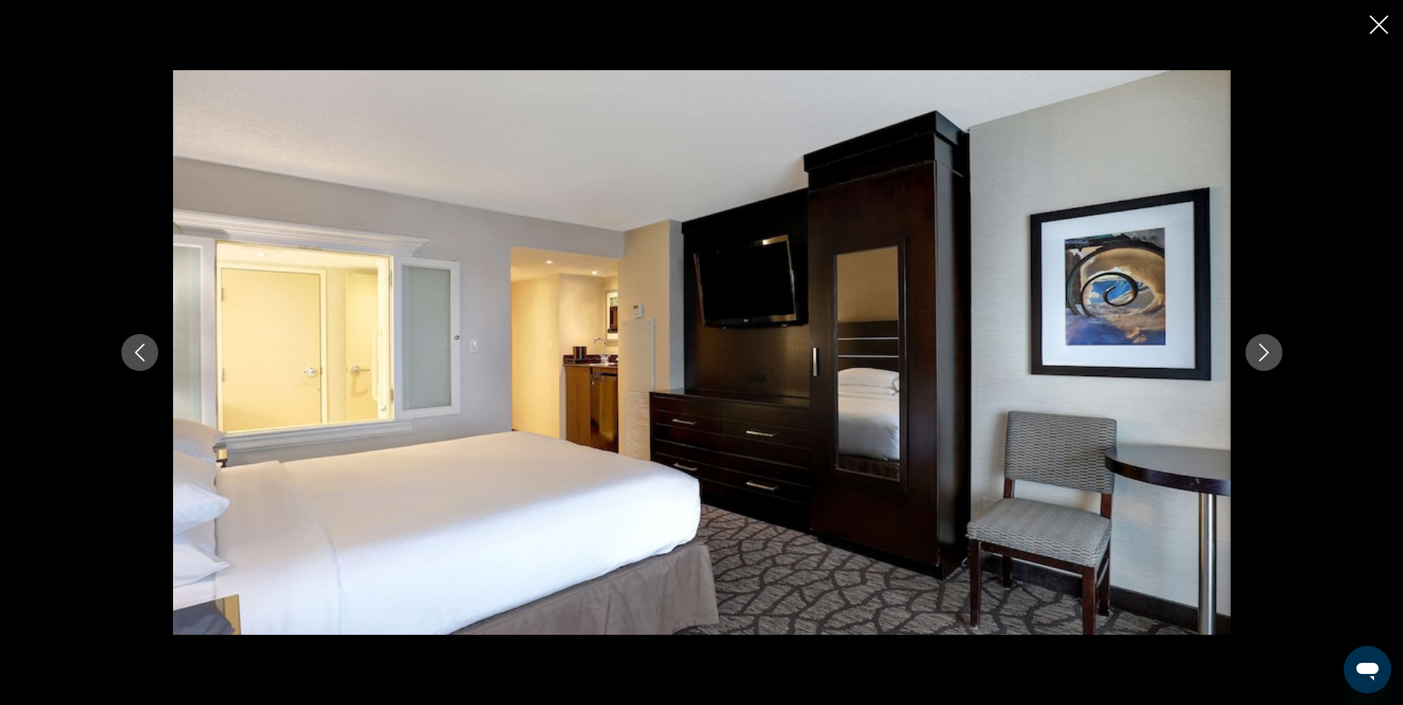
click at [139, 360] on icon "Previous image" at bounding box center [140, 353] width 18 height 18
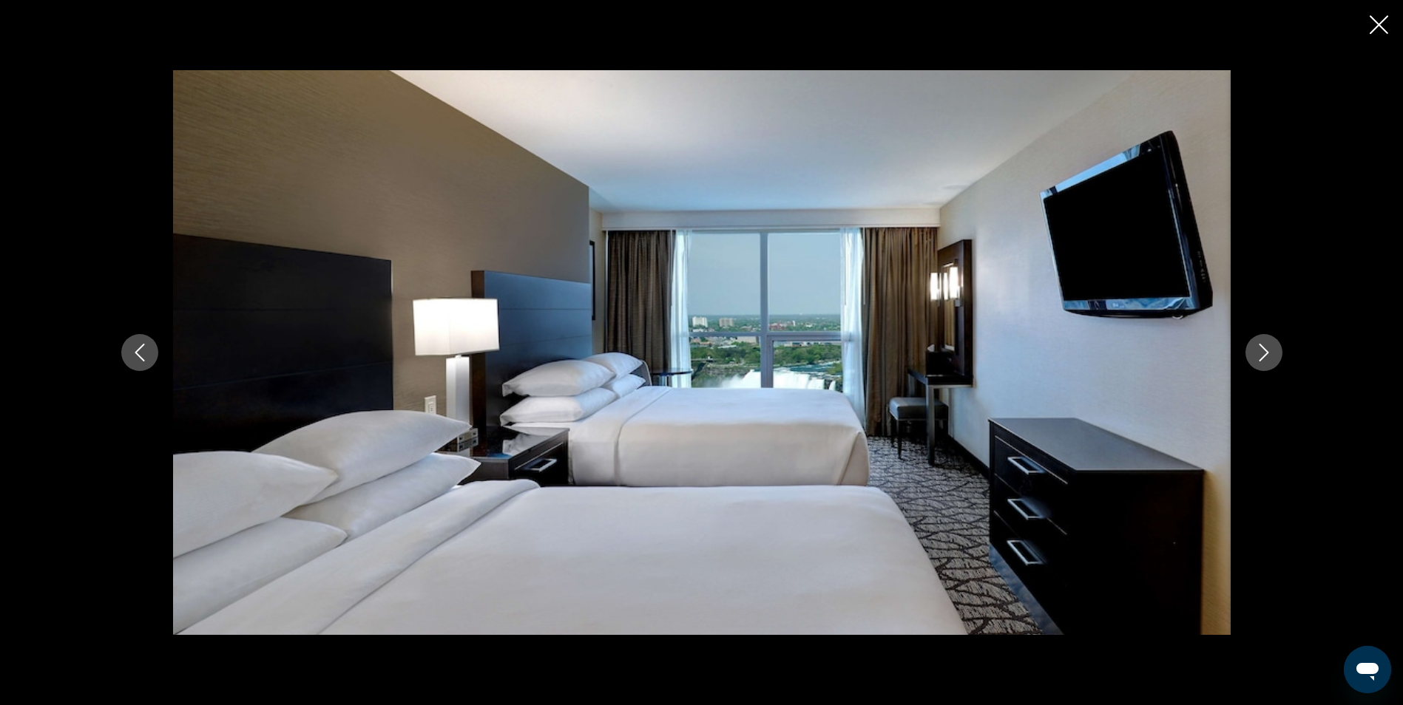
click at [139, 360] on icon "Previous image" at bounding box center [140, 353] width 18 height 18
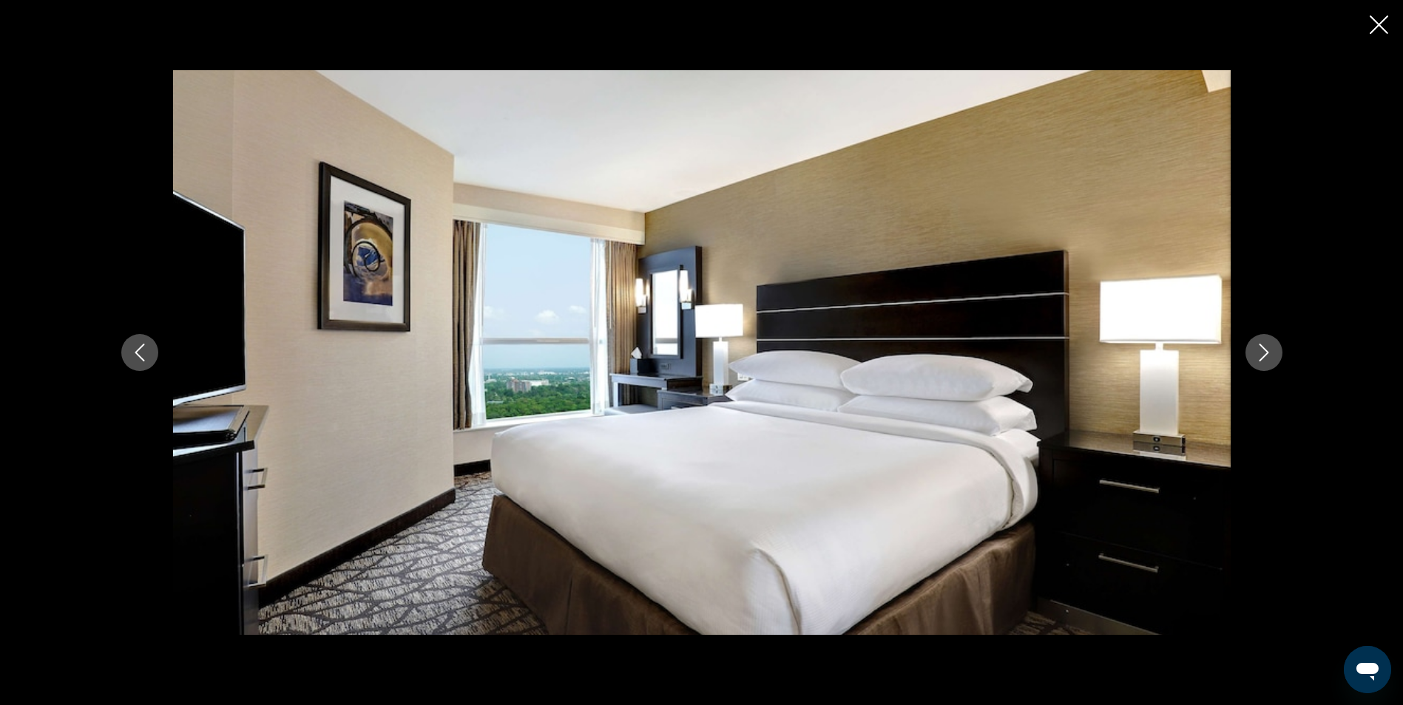
click at [139, 360] on icon "Previous image" at bounding box center [140, 353] width 18 height 18
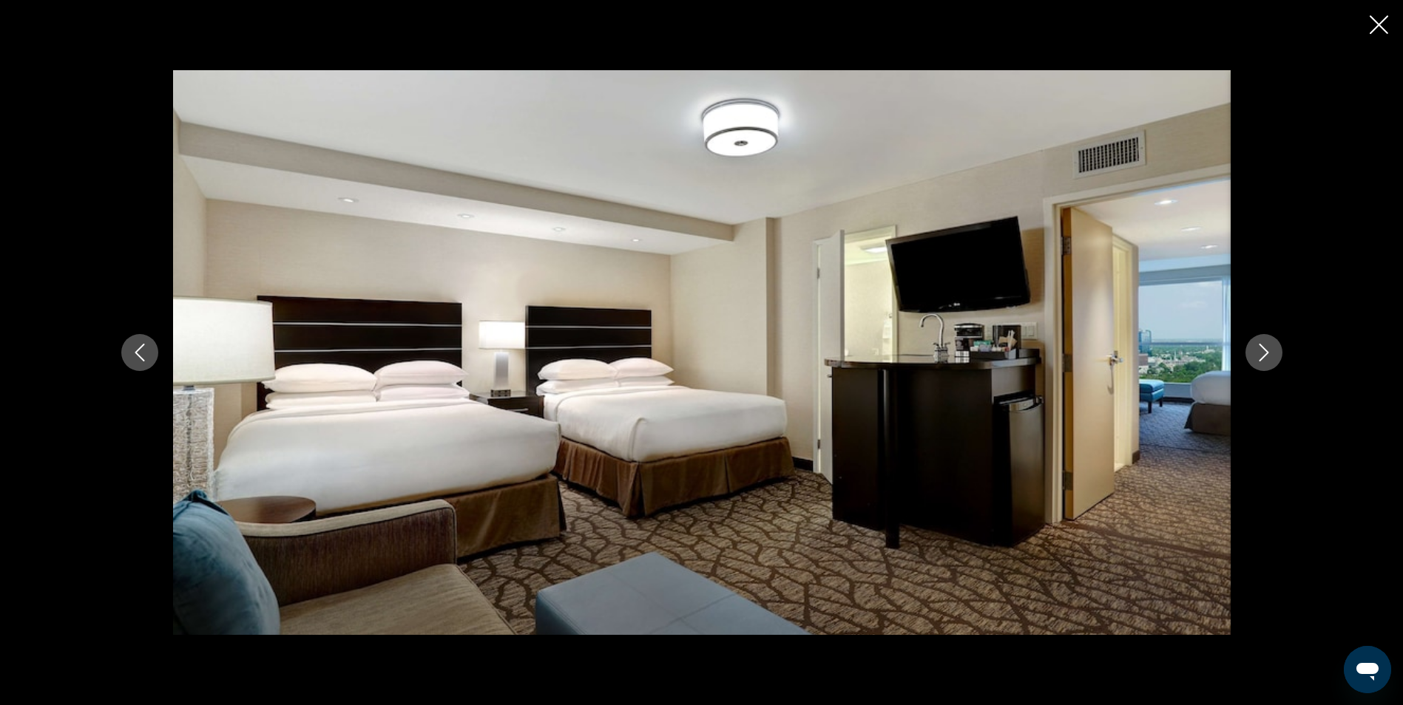
click at [139, 360] on icon "Previous image" at bounding box center [140, 353] width 18 height 18
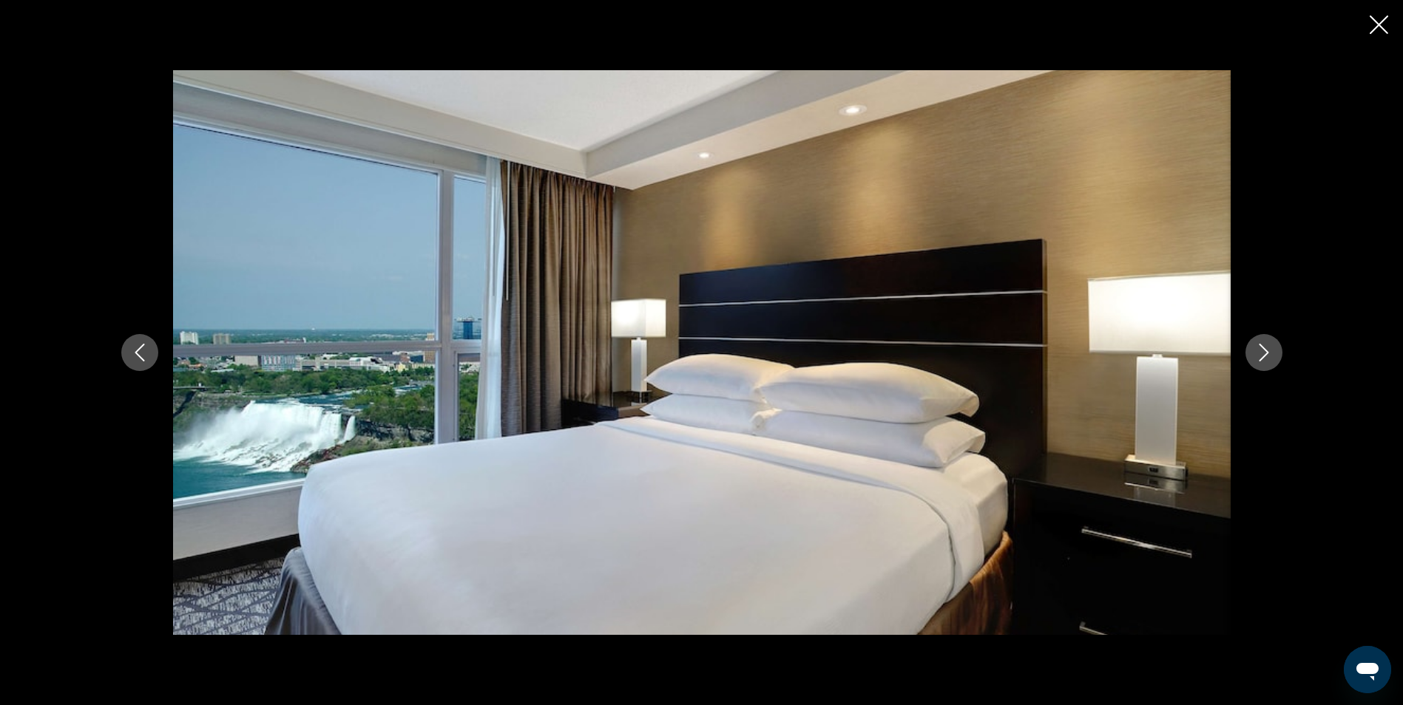
click at [139, 360] on icon "Previous image" at bounding box center [140, 353] width 18 height 18
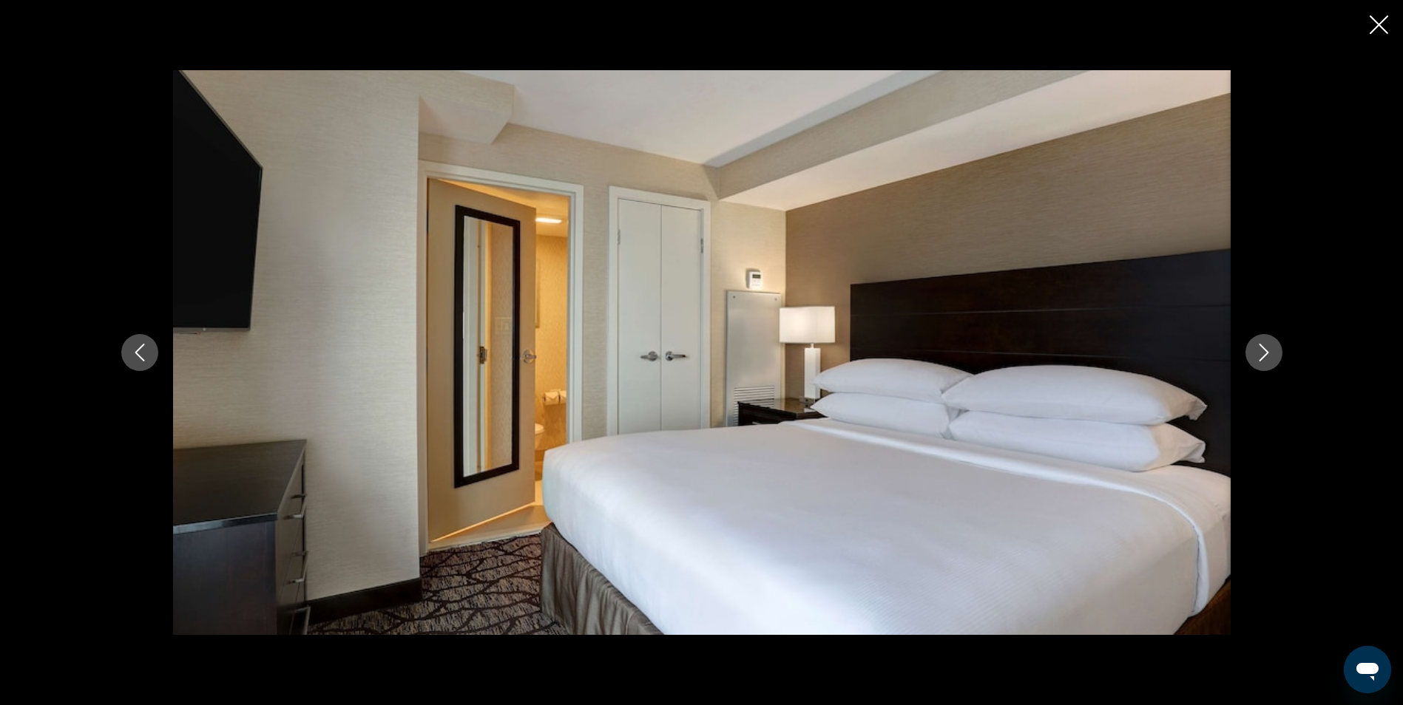
click at [139, 360] on icon "Previous image" at bounding box center [140, 353] width 18 height 18
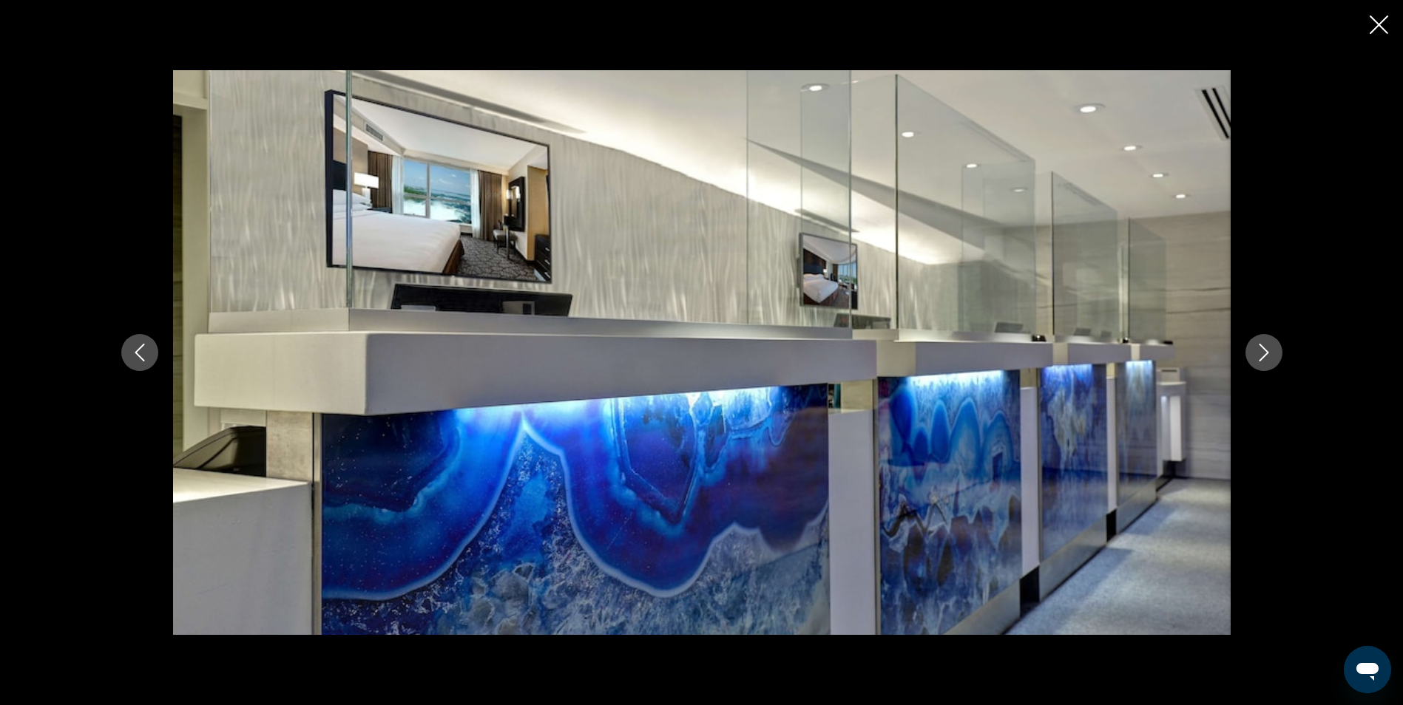
click at [139, 360] on icon "Previous image" at bounding box center [140, 353] width 18 height 18
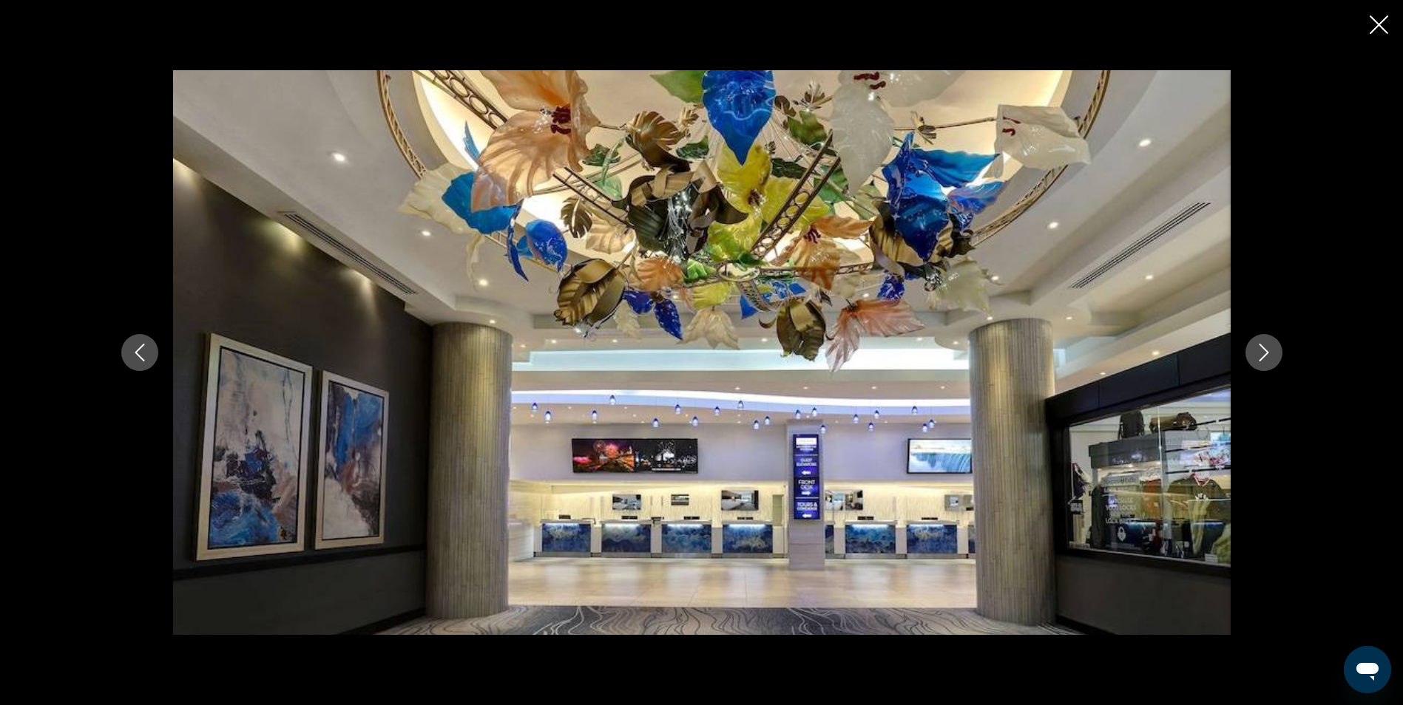
click at [139, 360] on icon "Previous image" at bounding box center [140, 353] width 18 height 18
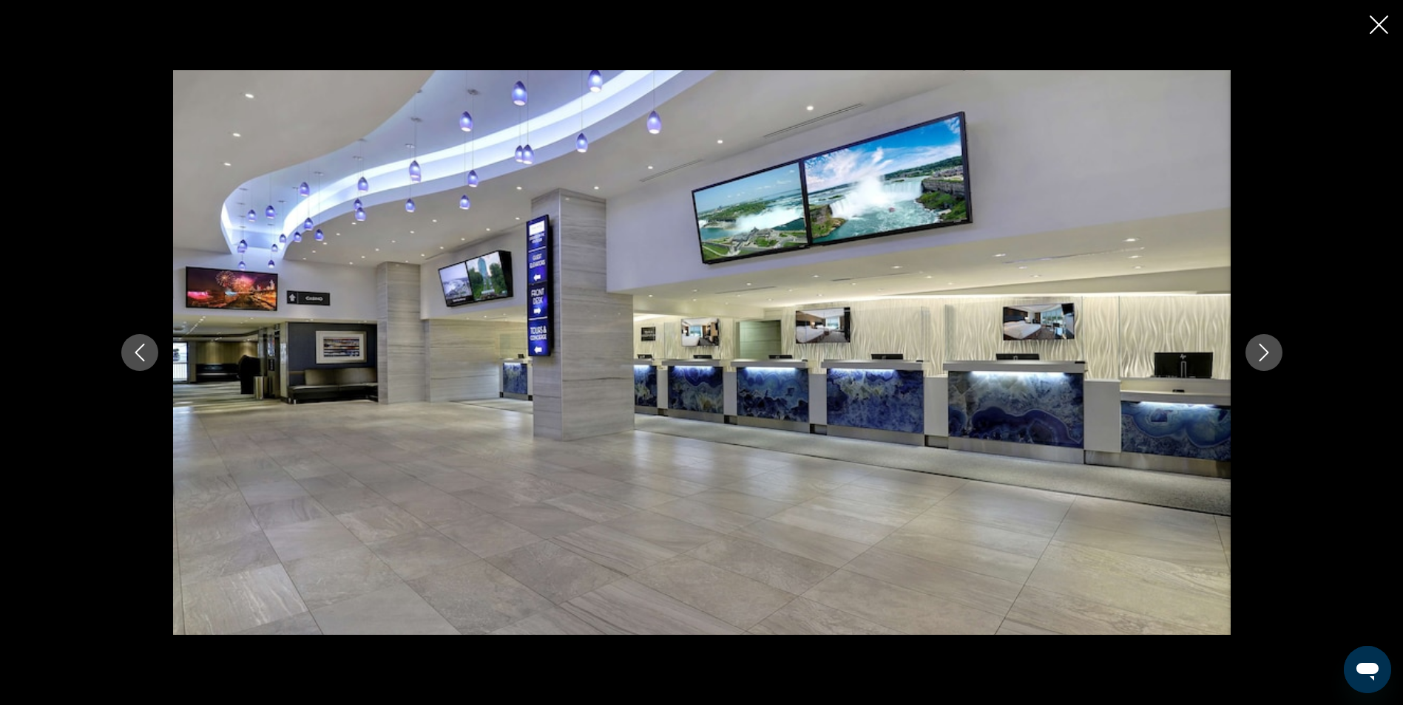
click at [139, 360] on icon "Previous image" at bounding box center [140, 353] width 18 height 18
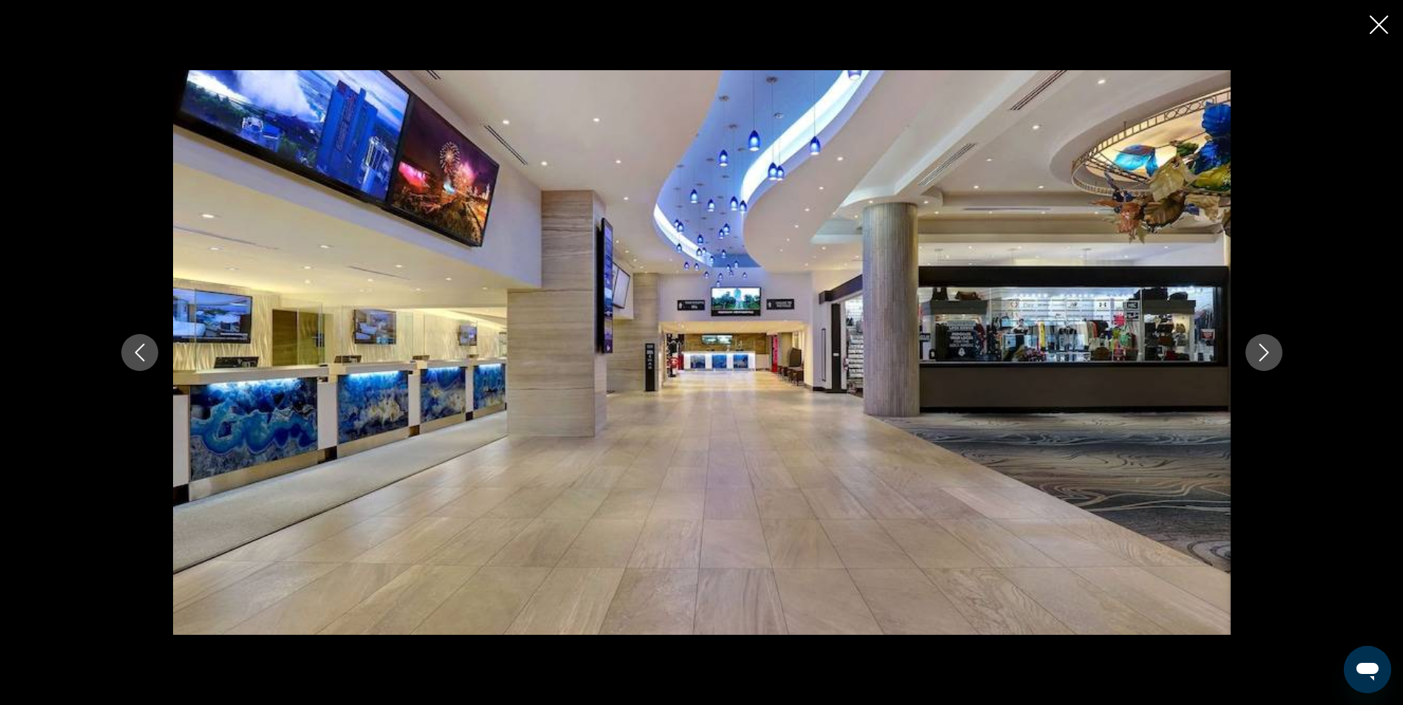
click at [139, 360] on icon "Previous image" at bounding box center [140, 353] width 18 height 18
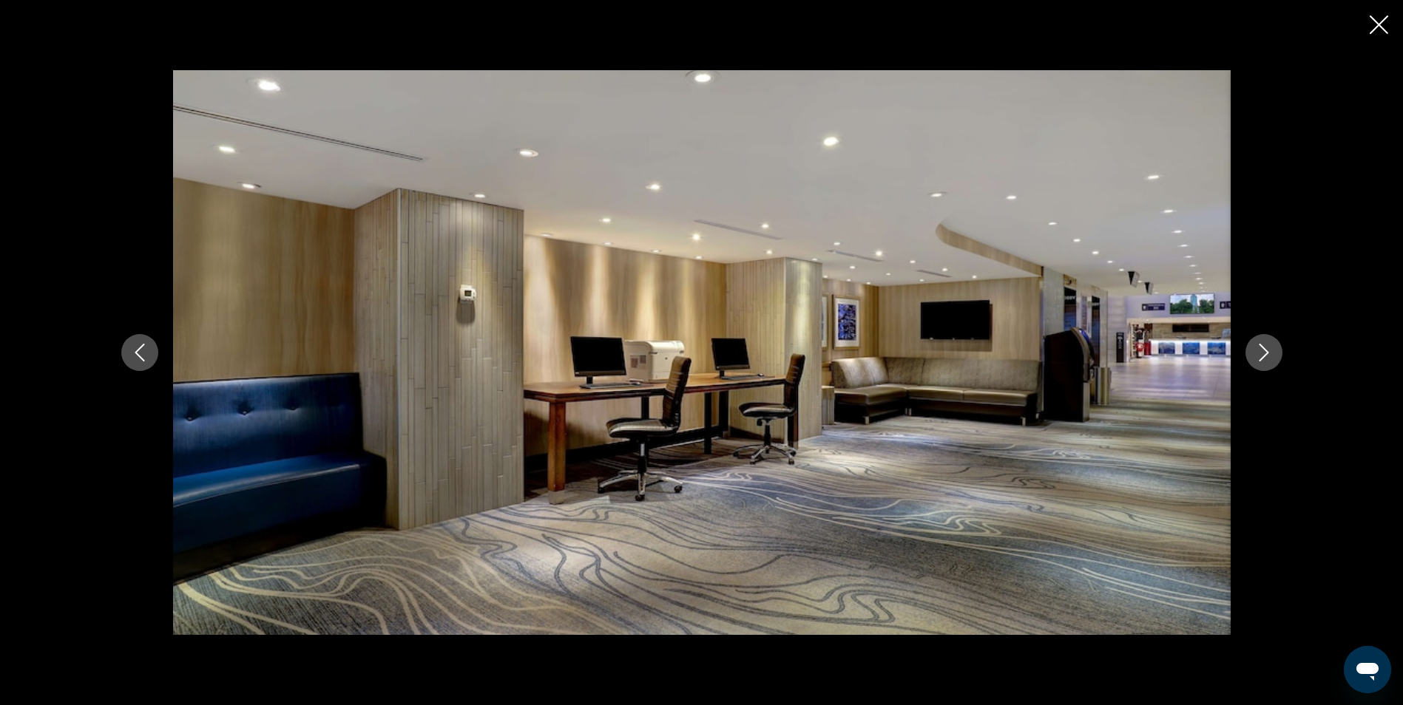
click at [139, 360] on icon "Previous image" at bounding box center [140, 353] width 18 height 18
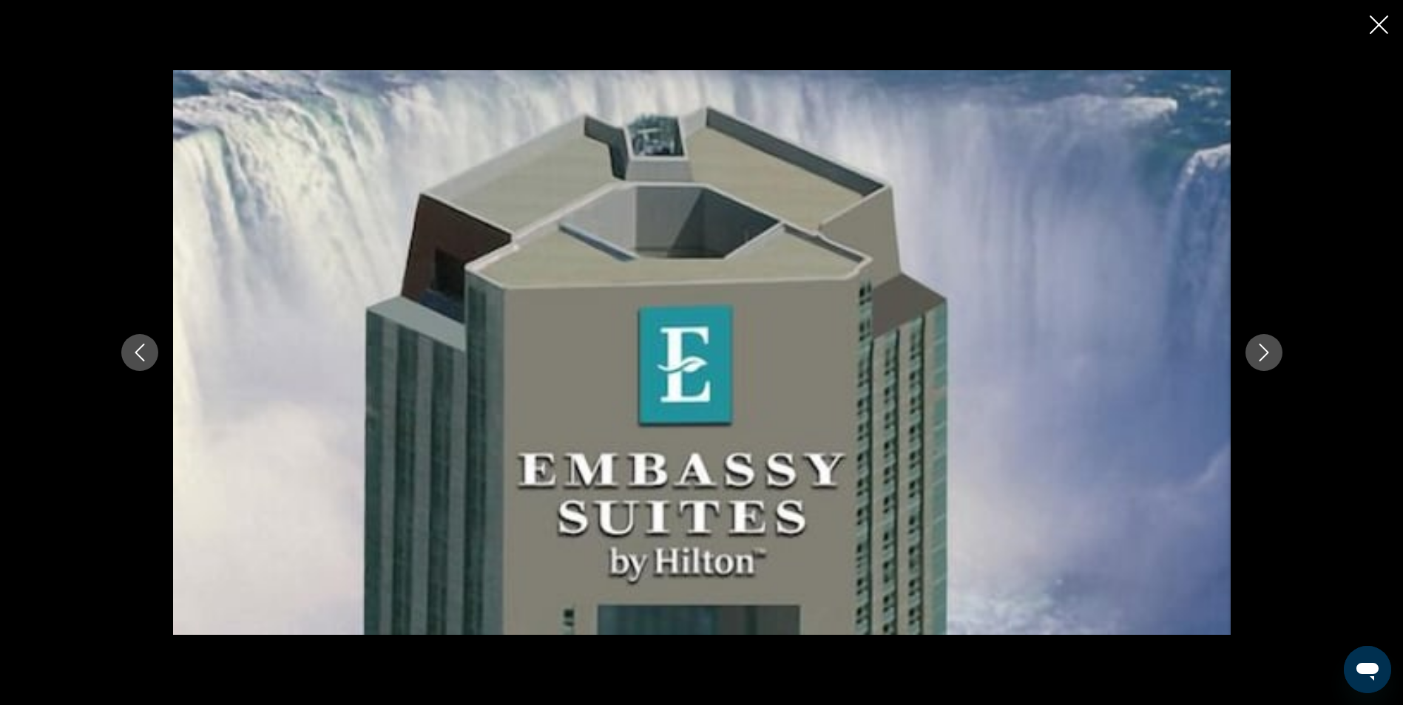
click at [139, 360] on icon "Previous image" at bounding box center [140, 353] width 18 height 18
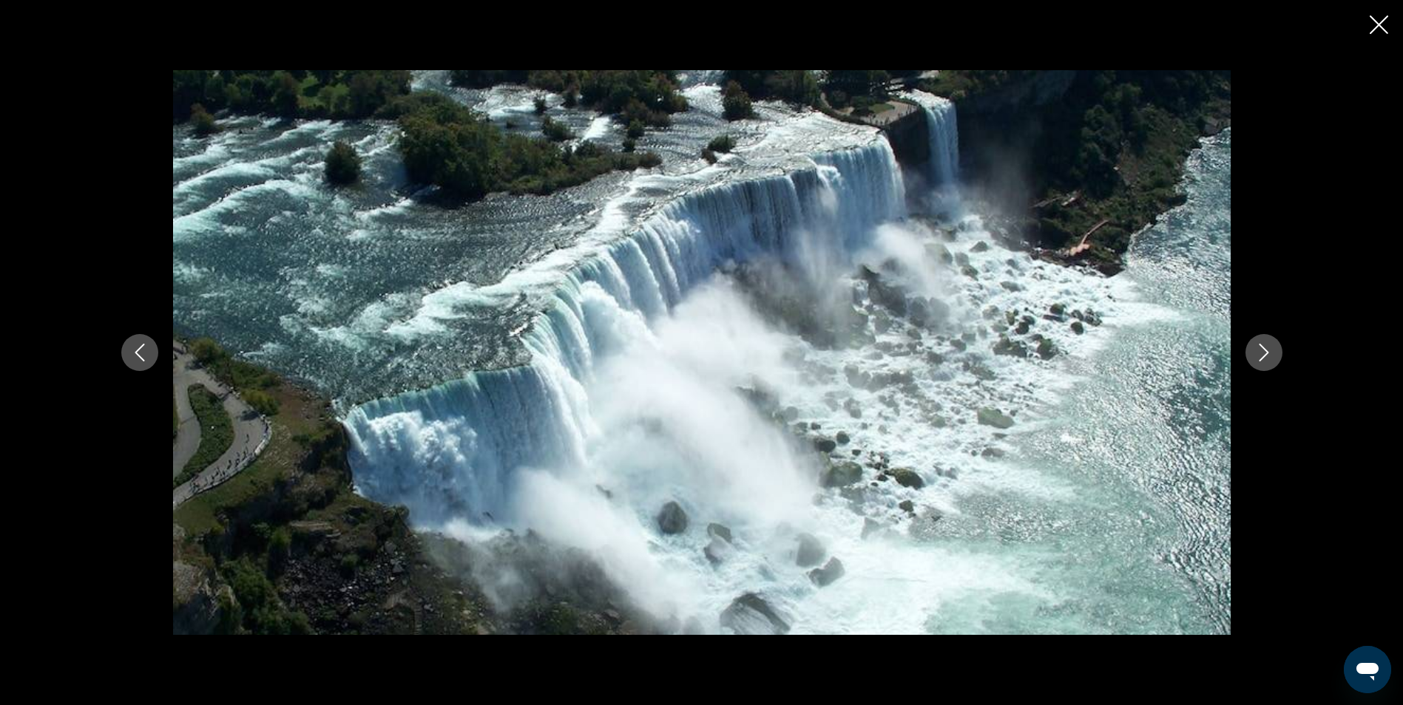
click at [139, 360] on icon "Previous image" at bounding box center [140, 353] width 18 height 18
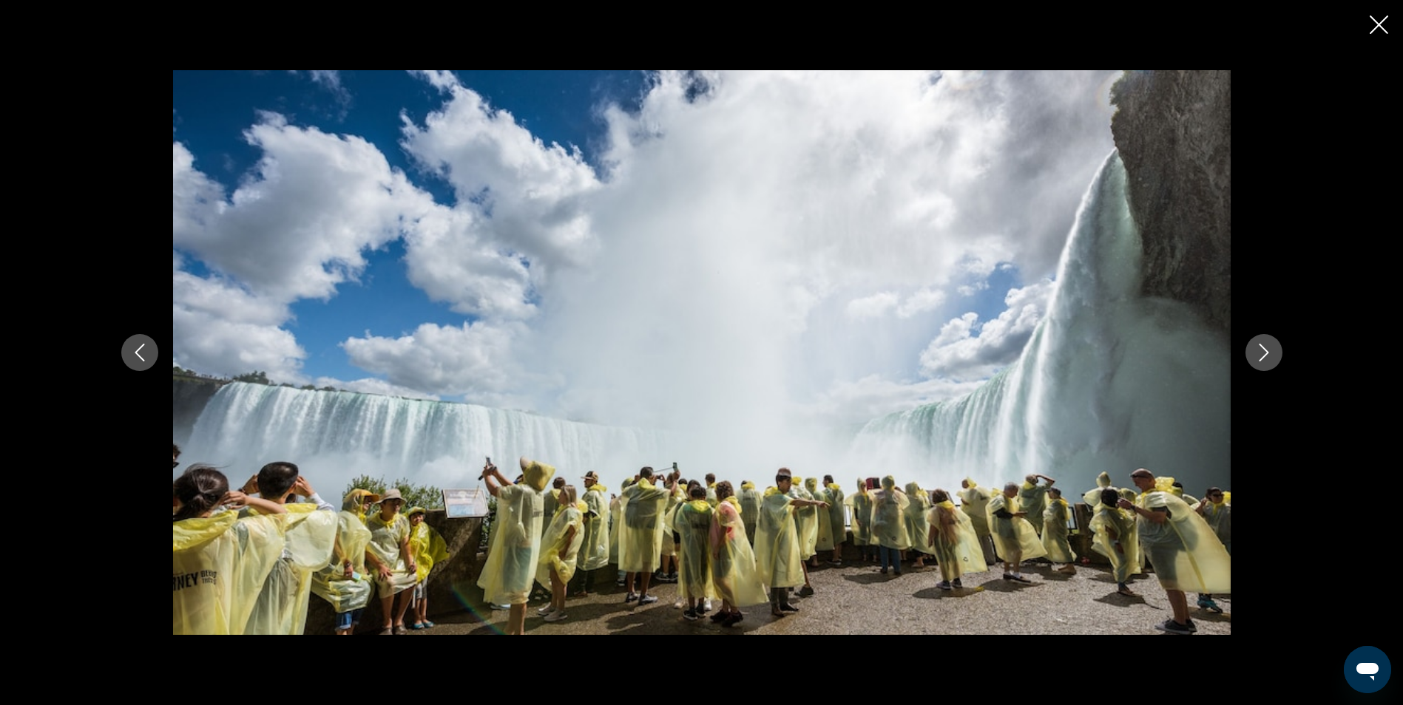
click at [128, 352] on button "Previous image" at bounding box center [139, 352] width 37 height 37
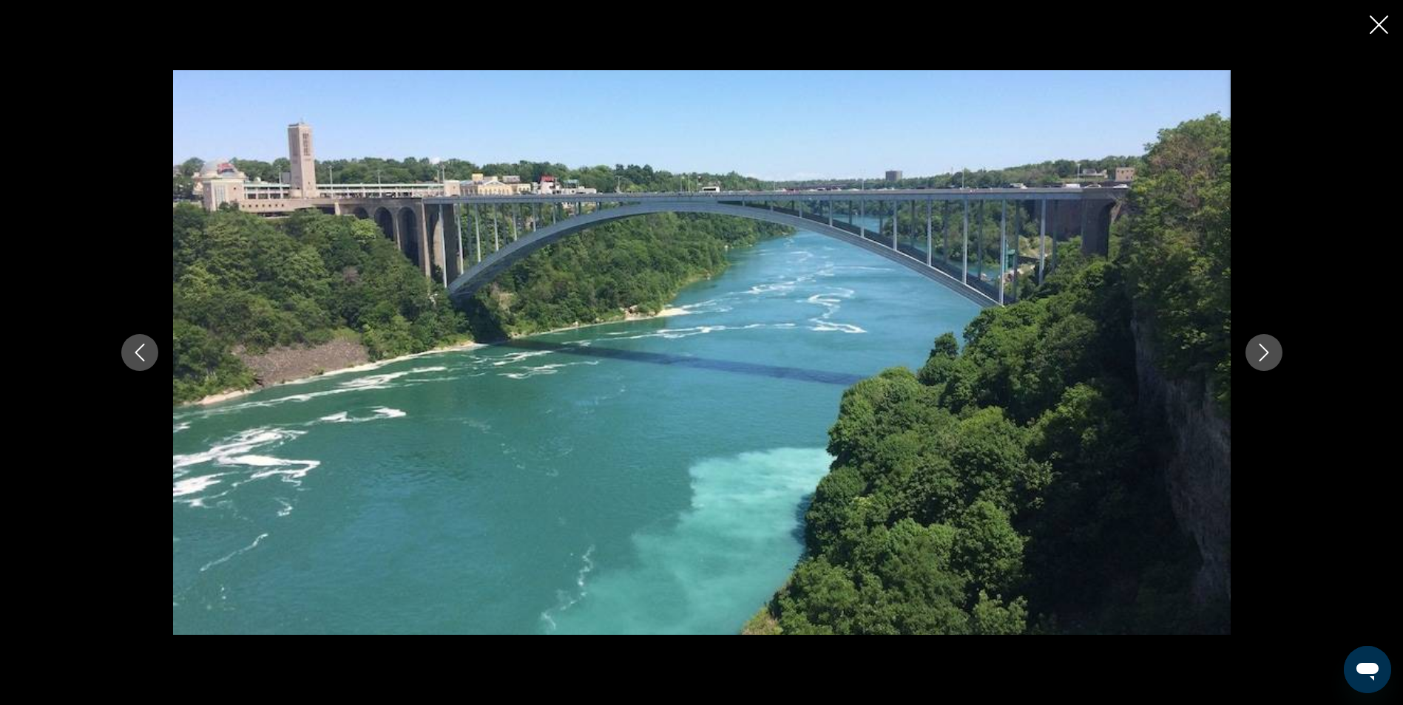
click at [135, 353] on icon "Previous image" at bounding box center [140, 353] width 10 height 18
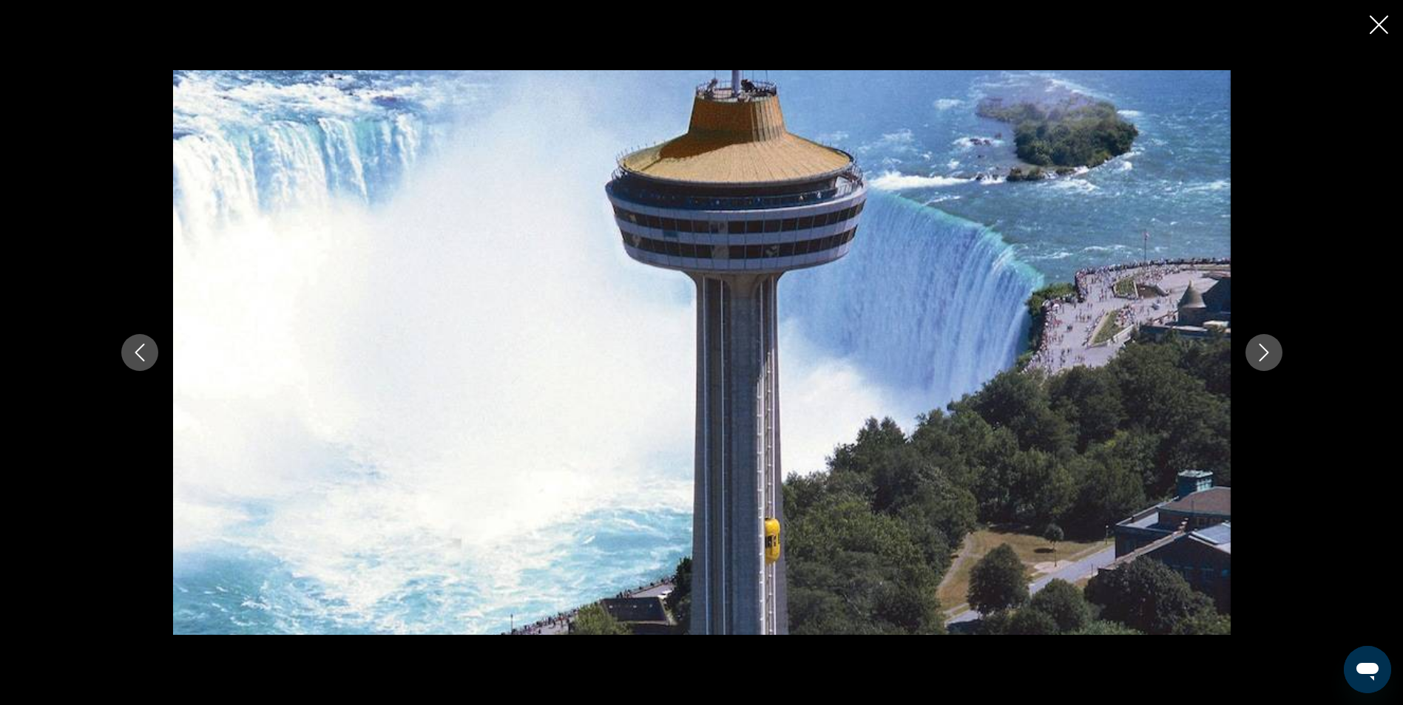
click at [135, 353] on icon "Previous image" at bounding box center [140, 353] width 10 height 18
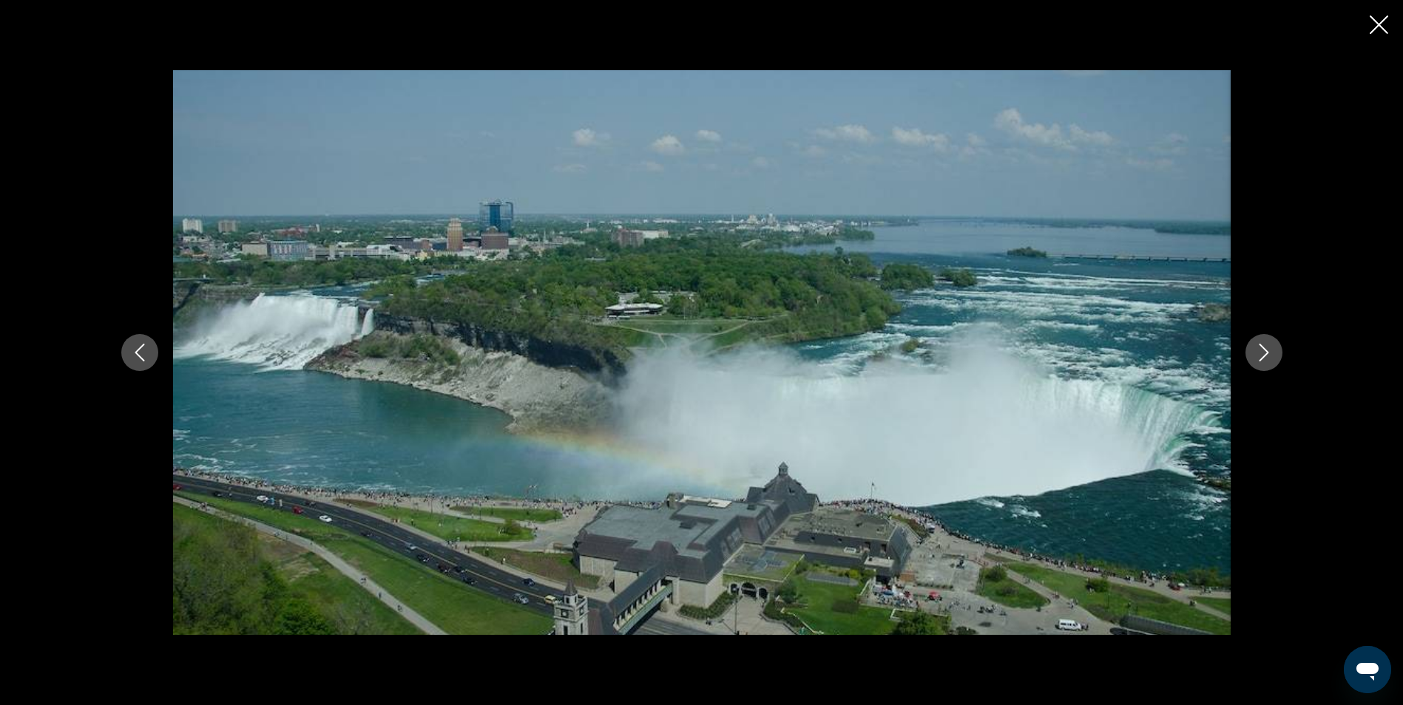
click at [135, 353] on icon "Previous image" at bounding box center [140, 353] width 10 height 18
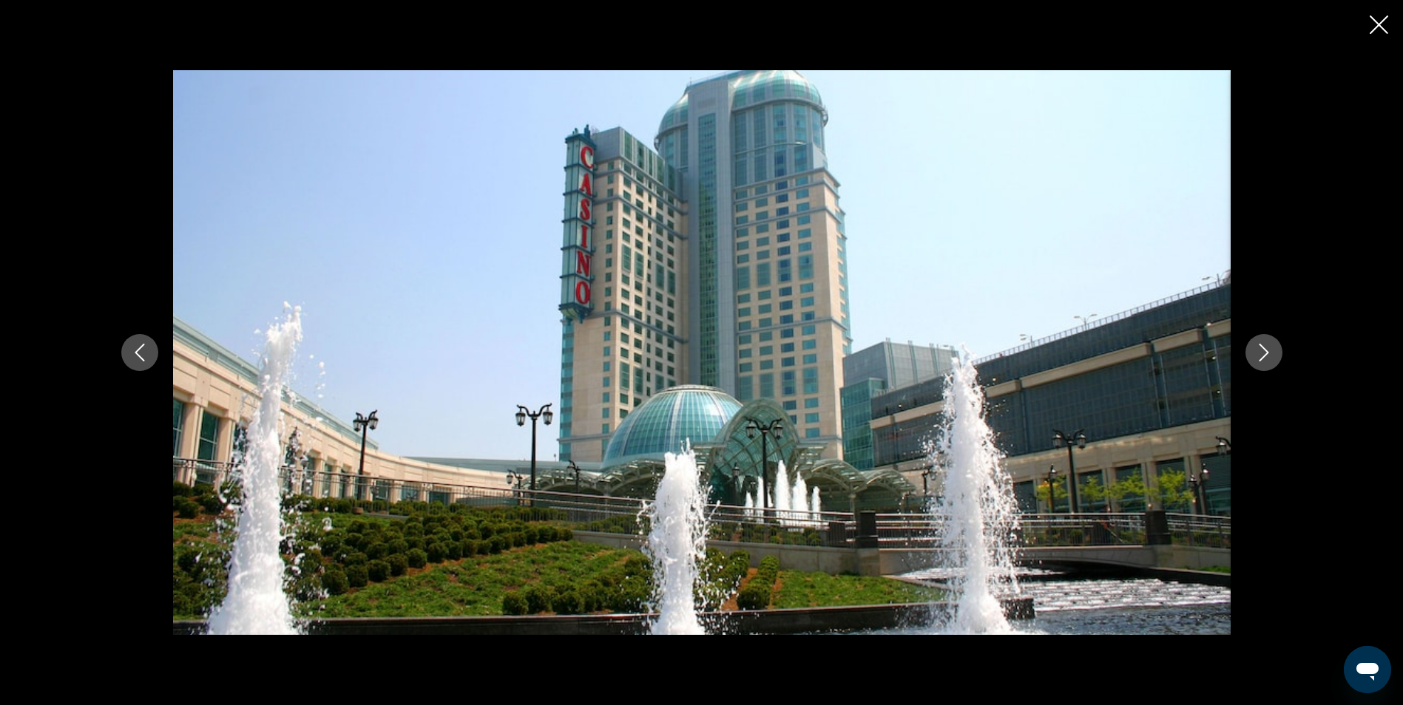
click at [135, 353] on icon "Previous image" at bounding box center [140, 353] width 10 height 18
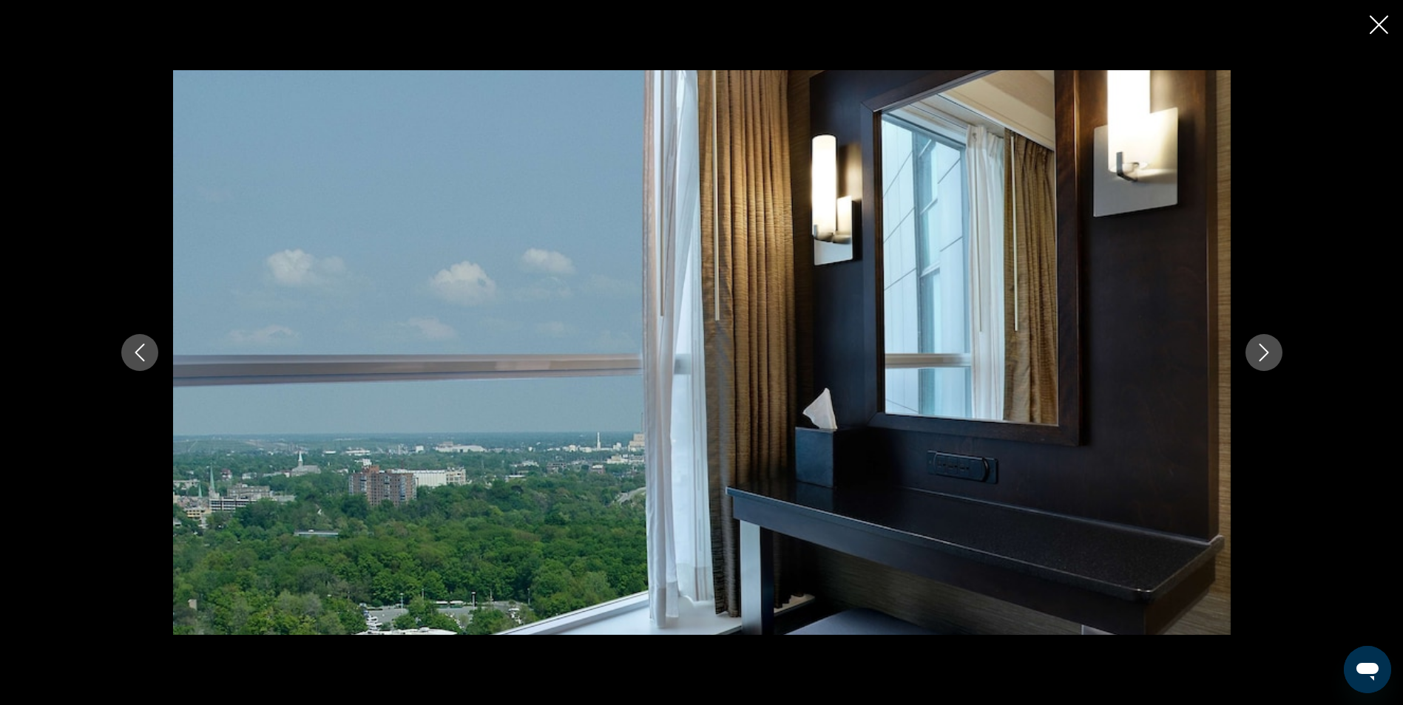
click at [135, 353] on icon "Previous image" at bounding box center [140, 353] width 10 height 18
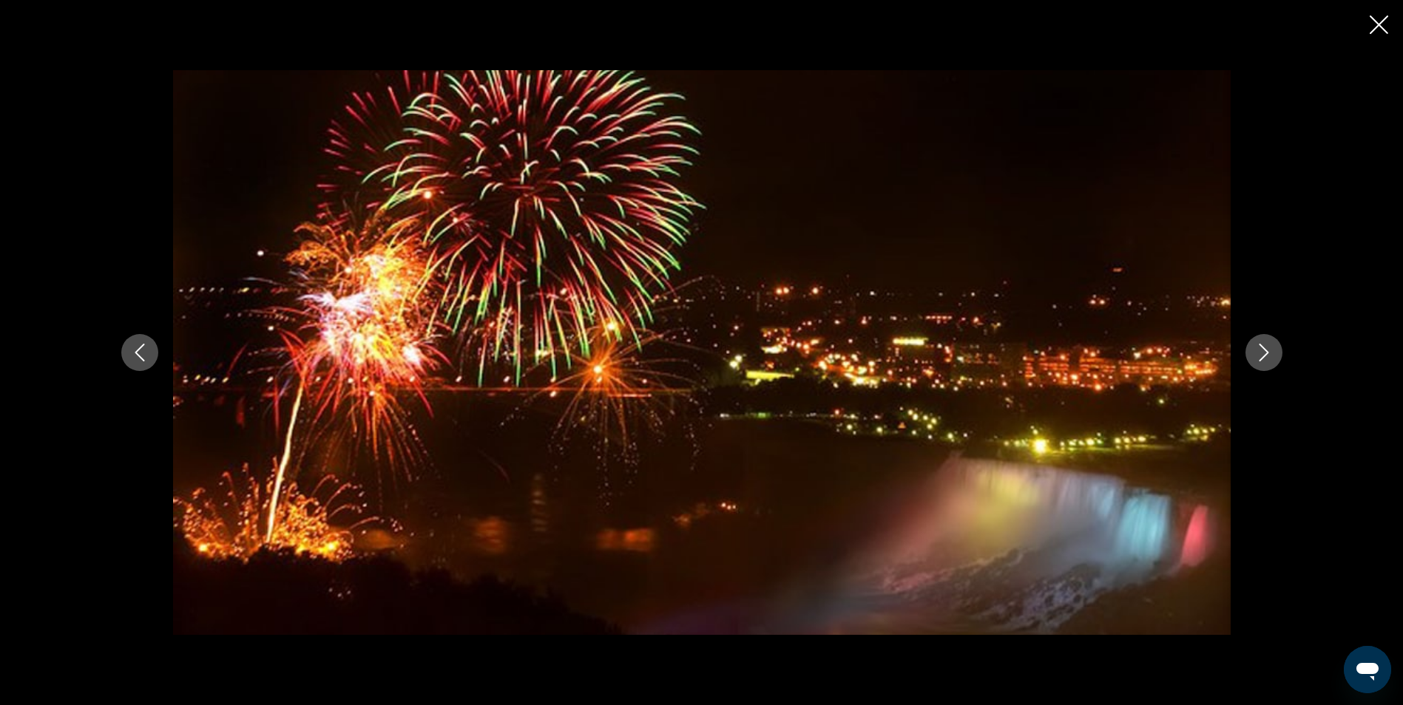
click at [135, 353] on icon "Previous image" at bounding box center [140, 353] width 10 height 18
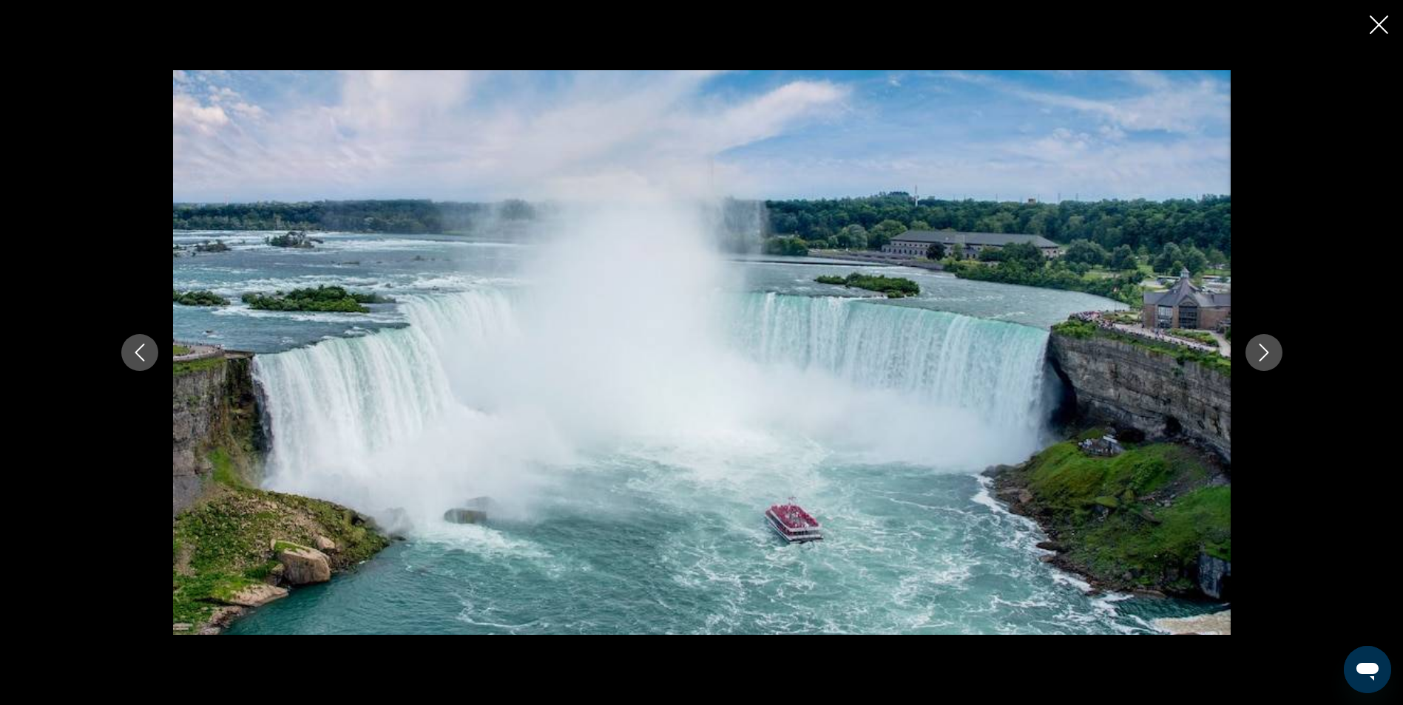
click at [1387, 18] on icon "Close slideshow" at bounding box center [1378, 25] width 18 height 18
